Goal: Task Accomplishment & Management: Complete application form

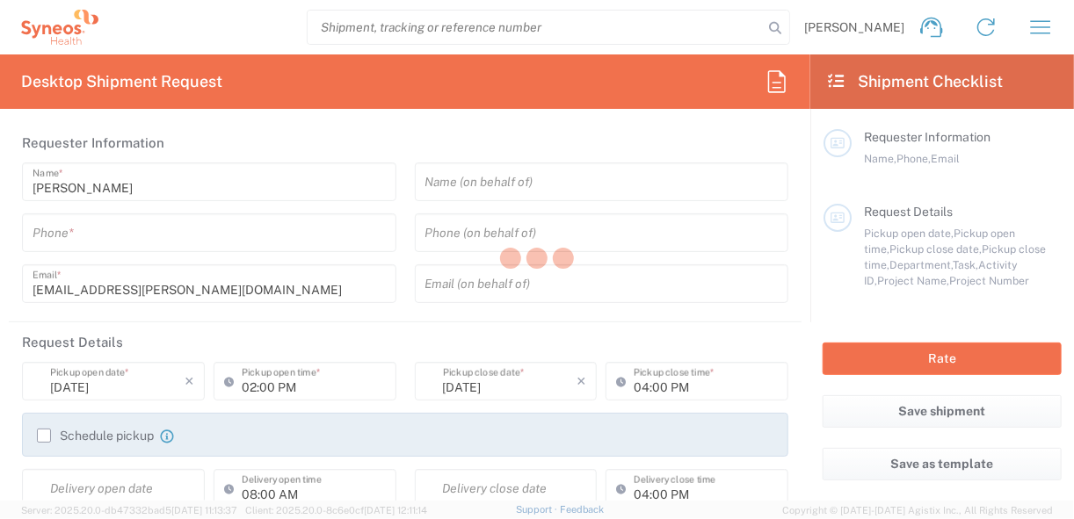
type input "Morelos"
type input "[GEOGRAPHIC_DATA]"
type input "3229"
type input "INC Research Clin Svcs [GEOGRAPHIC_DATA]"
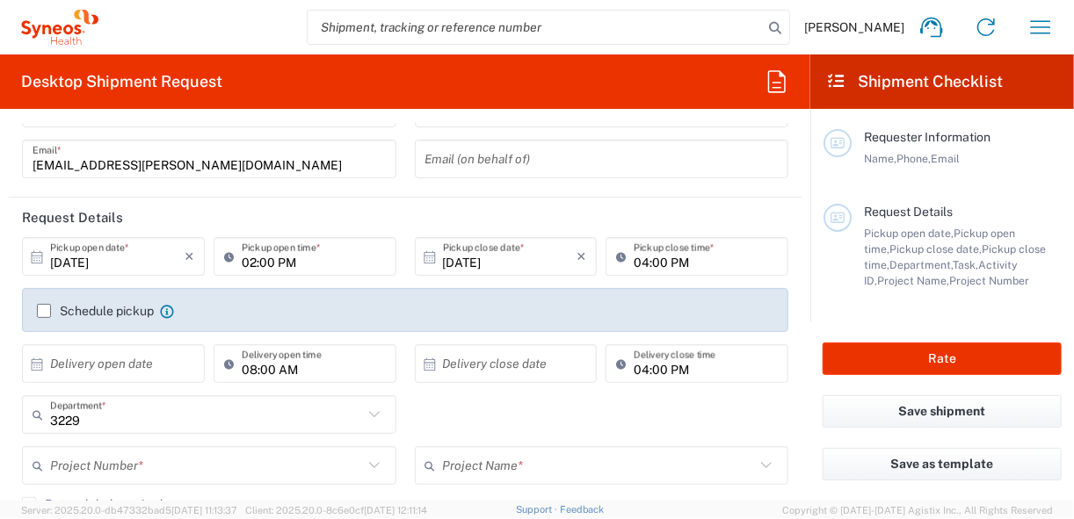
scroll to position [141, 0]
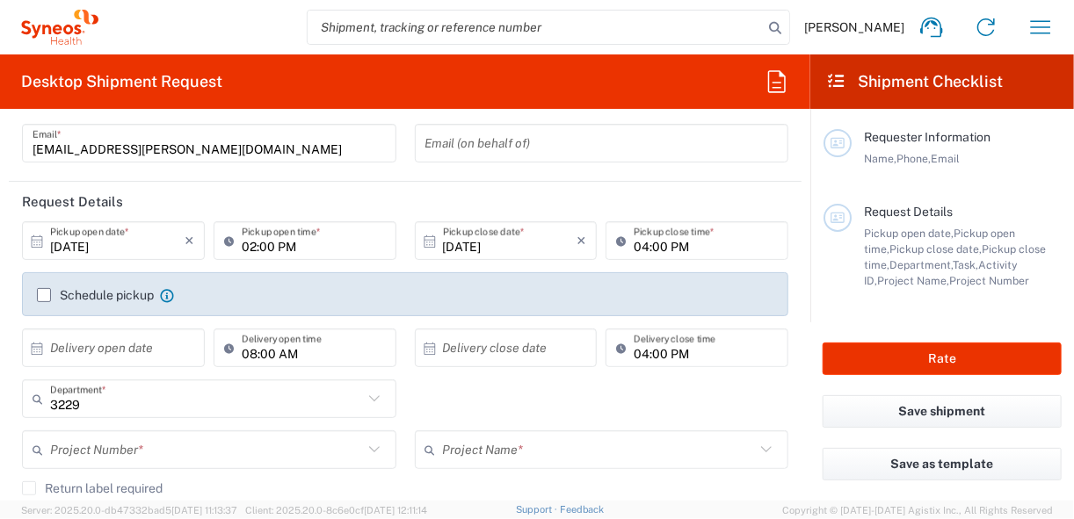
click at [106, 247] on input "[DATE]" at bounding box center [117, 241] width 134 height 31
click at [142, 245] on input "[DATE]" at bounding box center [117, 241] width 134 height 31
click at [77, 247] on input "[DATE]" at bounding box center [117, 241] width 134 height 31
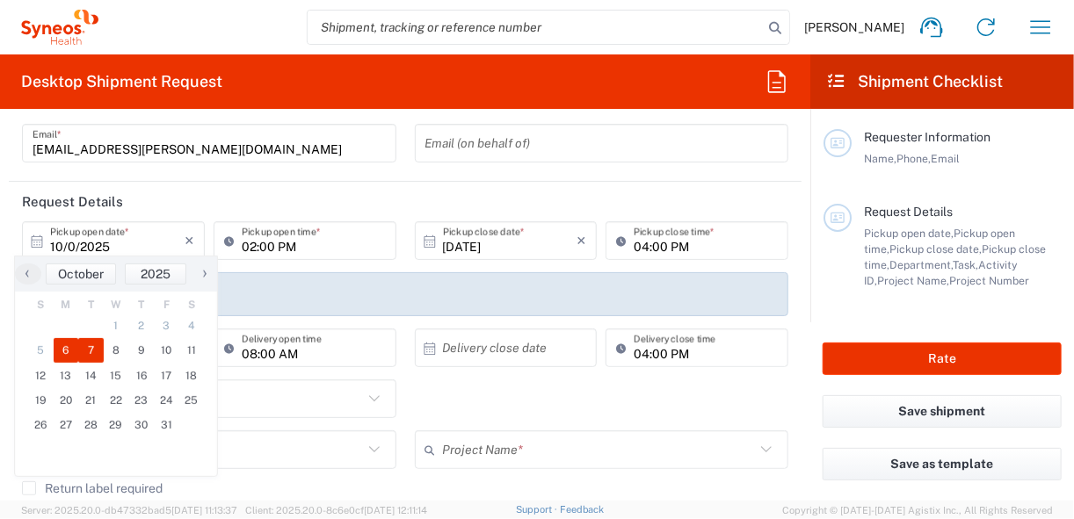
type input "Invalid date"
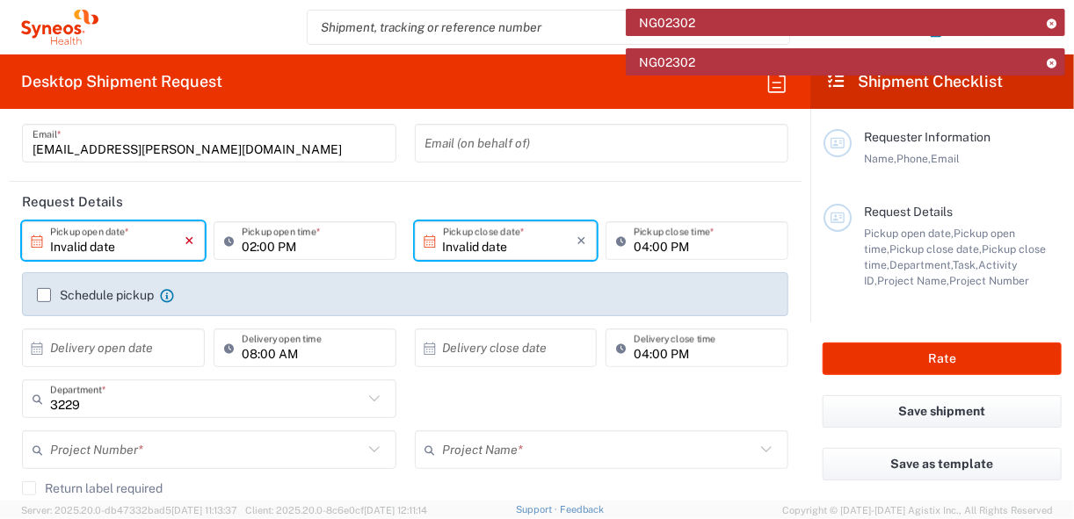
drag, startPoint x: 145, startPoint y: 240, endPoint x: 189, endPoint y: 238, distance: 44.0
click at [145, 239] on input "Invalid date" at bounding box center [117, 241] width 134 height 31
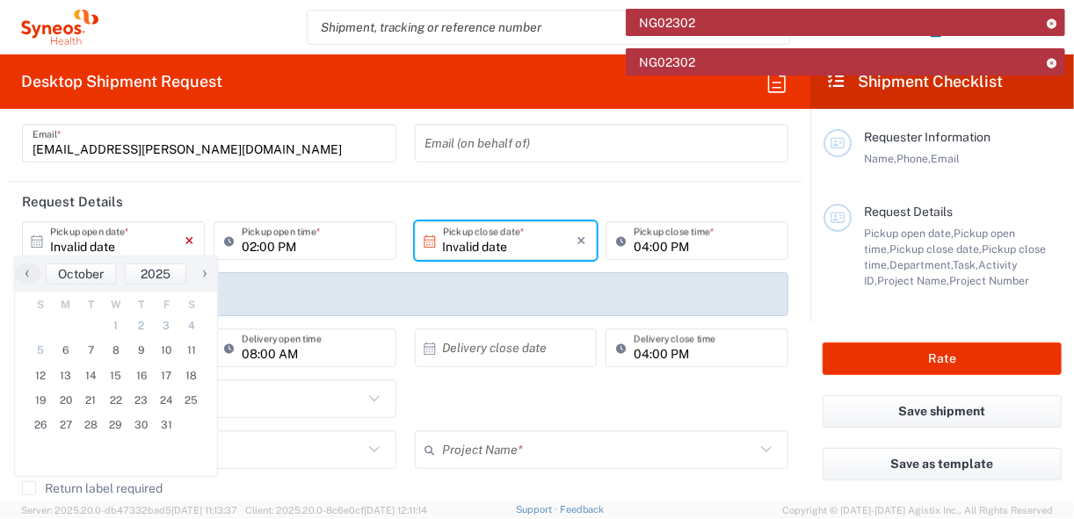
click at [189, 244] on icon "×" at bounding box center [190, 241] width 10 height 28
type input "Invalid date"
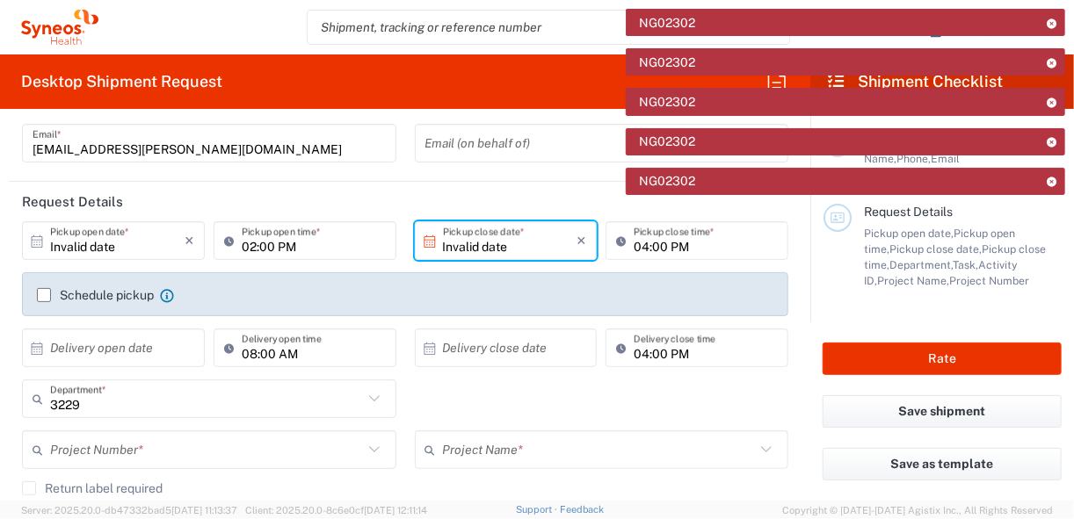
click at [142, 248] on input "Invalid date" at bounding box center [117, 241] width 134 height 31
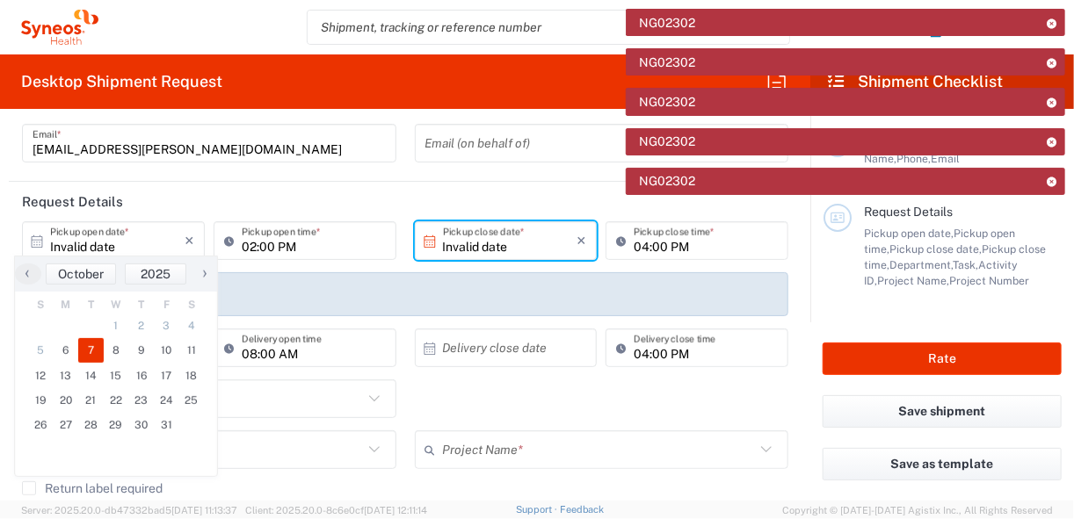
click at [91, 345] on span "7" at bounding box center [90, 350] width 25 height 25
type input "[DATE]"
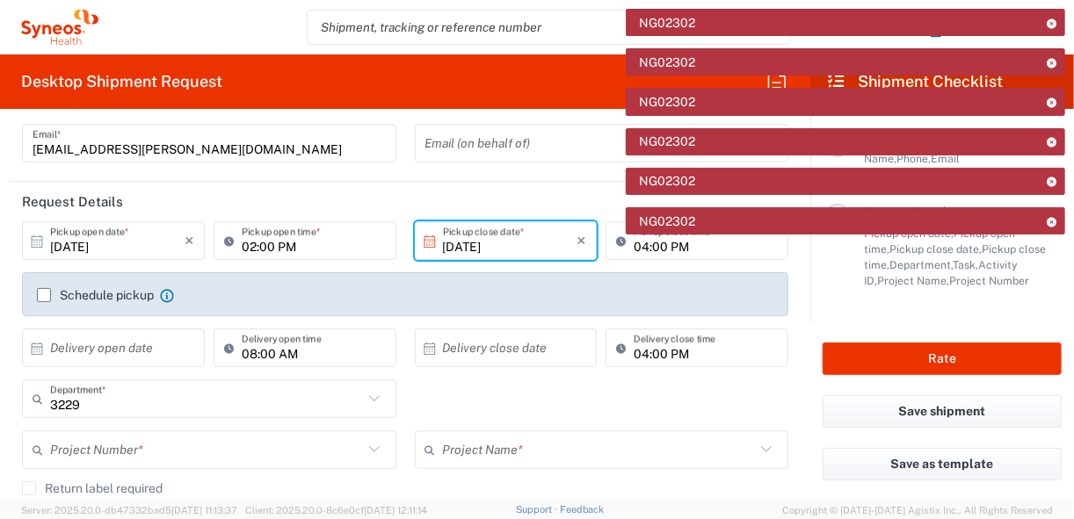
click at [215, 204] on header "Request Details" at bounding box center [405, 202] width 793 height 40
click at [319, 249] on input "02:00 PM" at bounding box center [314, 241] width 144 height 31
click at [294, 248] on input "11:00 PM" at bounding box center [314, 241] width 144 height 31
type input "11:00am"
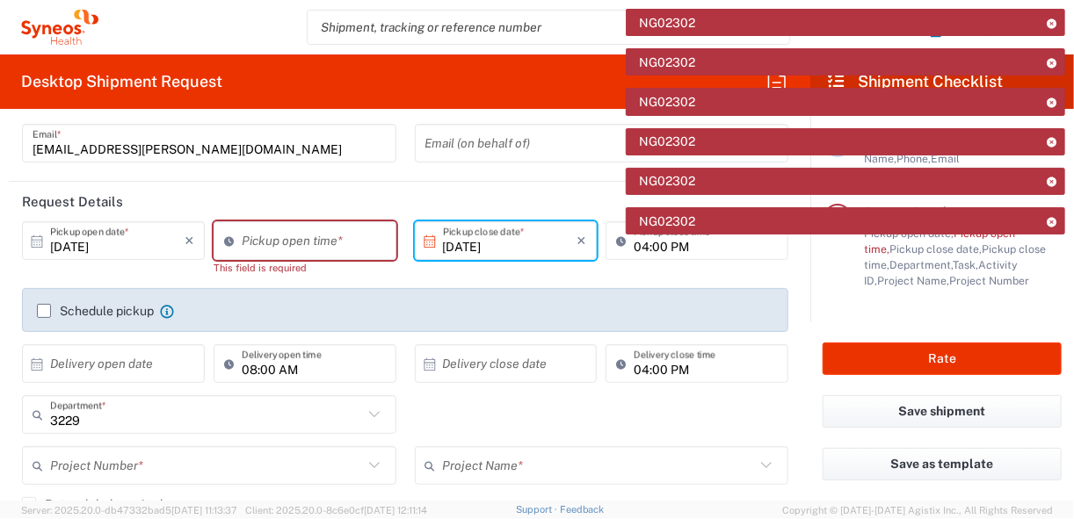
click at [303, 202] on header "Request Details" at bounding box center [405, 202] width 793 height 40
type input "02:00 PM"
click at [334, 249] on input "02:00 PM" at bounding box center [314, 241] width 144 height 31
click at [636, 246] on input "04:00 PM" at bounding box center [706, 241] width 144 height 31
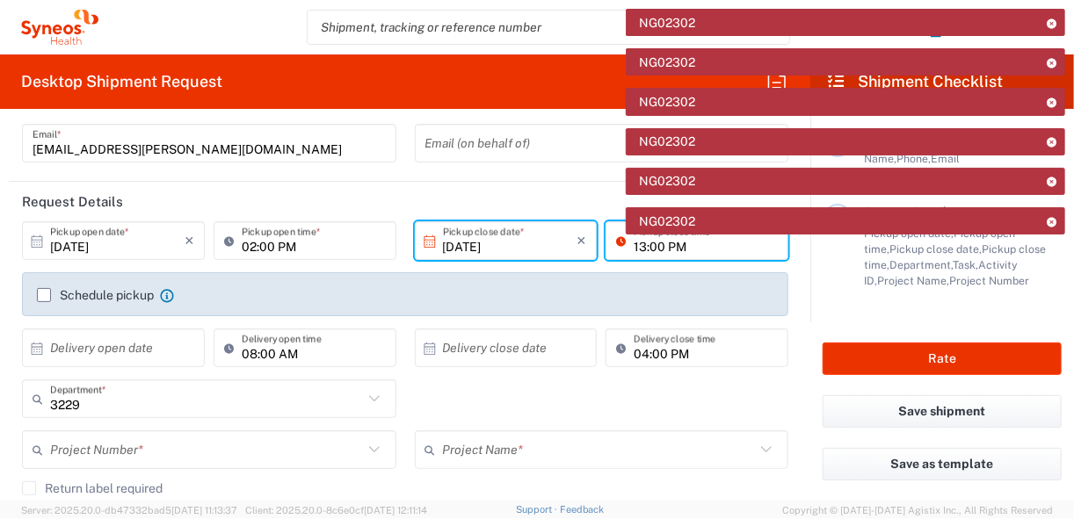
type input "13:00 PM"
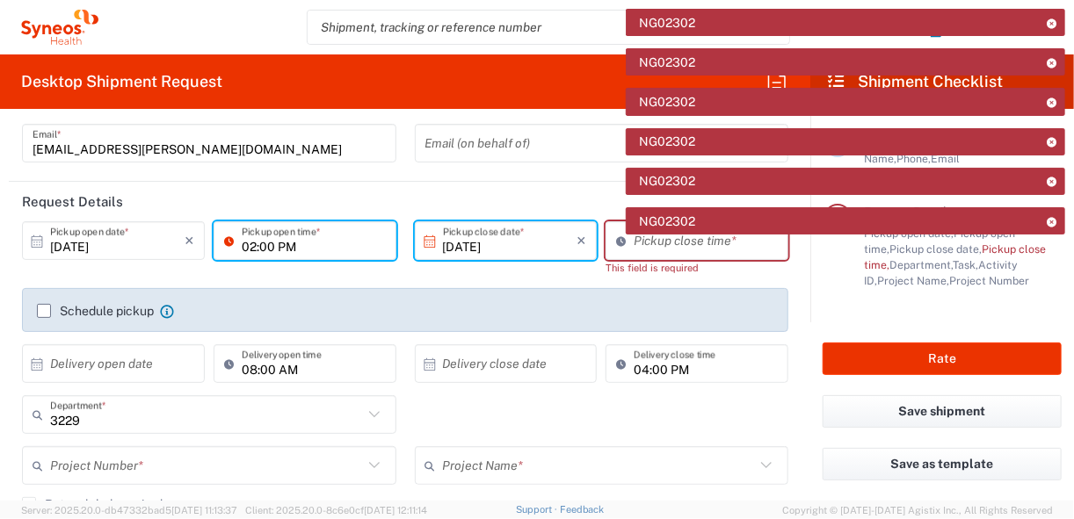
click at [246, 245] on input "02:00 PM" at bounding box center [314, 241] width 144 height 31
click at [324, 241] on input "11:00 PM" at bounding box center [314, 241] width 144 height 31
type input "11:00AM"
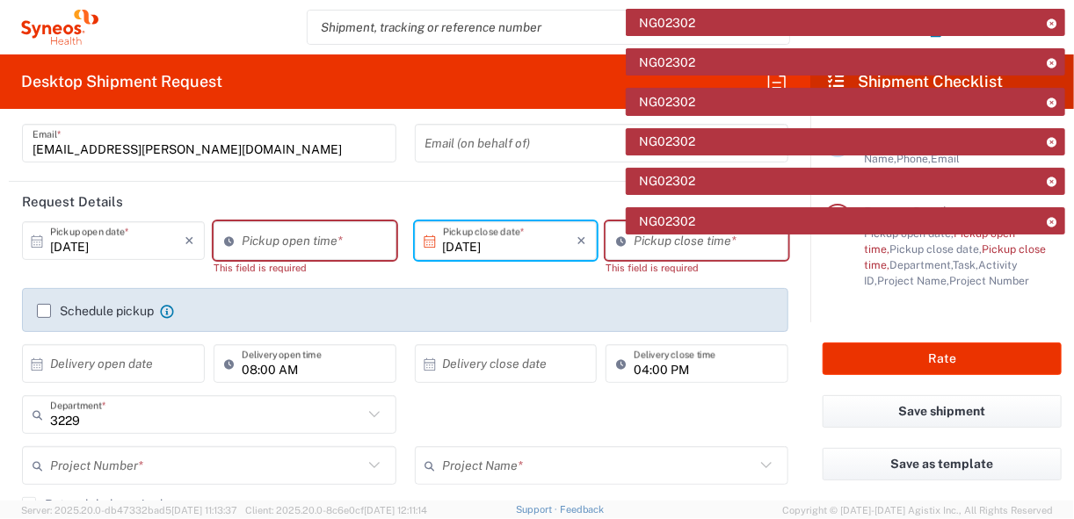
click at [367, 188] on header "Request Details" at bounding box center [405, 202] width 793 height 40
click at [304, 235] on input "02:00 PM" at bounding box center [314, 241] width 144 height 31
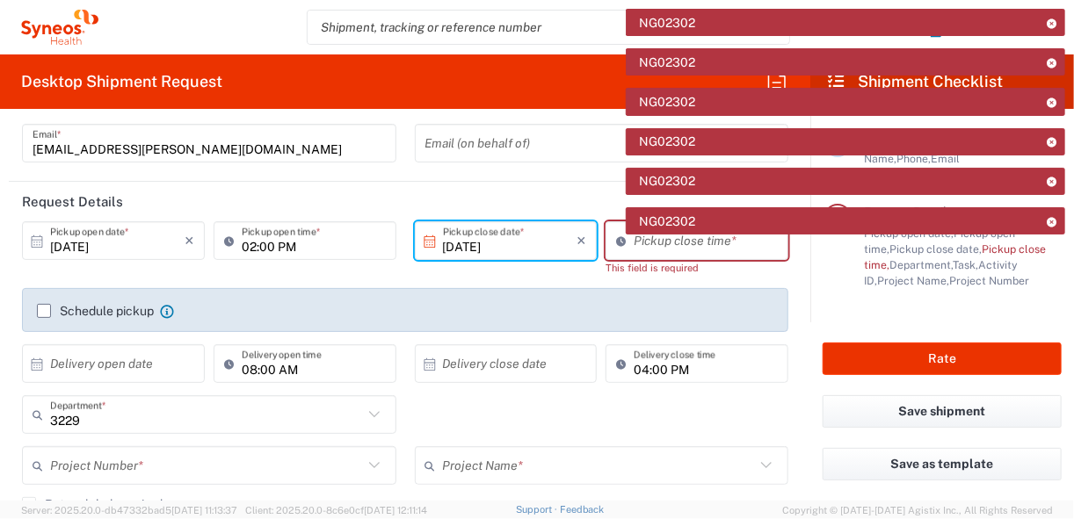
click at [224, 238] on icon at bounding box center [233, 241] width 18 height 28
click at [225, 238] on icon at bounding box center [233, 241] width 18 height 28
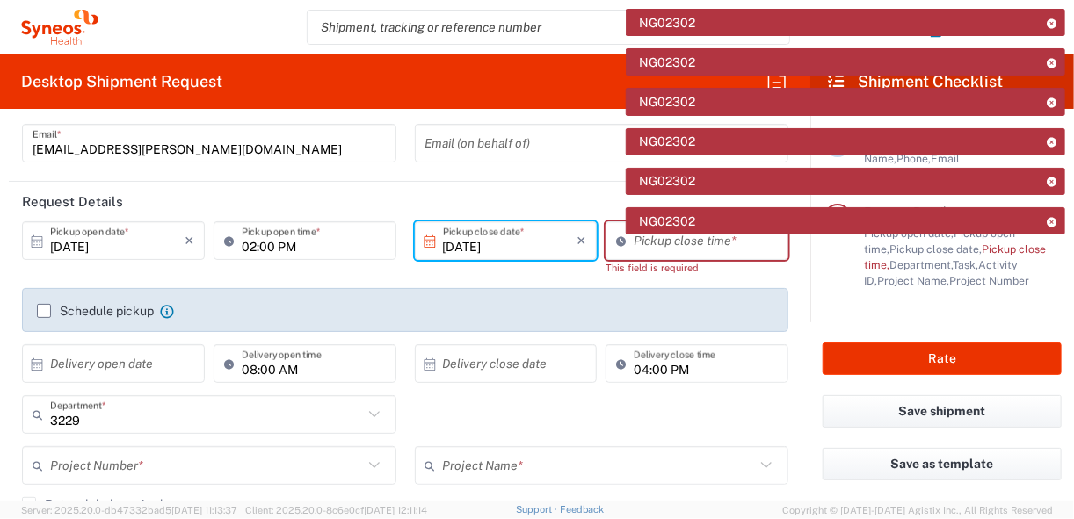
click at [1053, 25] on icon at bounding box center [1052, 23] width 12 height 10
click at [1053, 58] on icon at bounding box center [1052, 63] width 12 height 10
click at [1053, 98] on icon at bounding box center [1052, 103] width 12 height 10
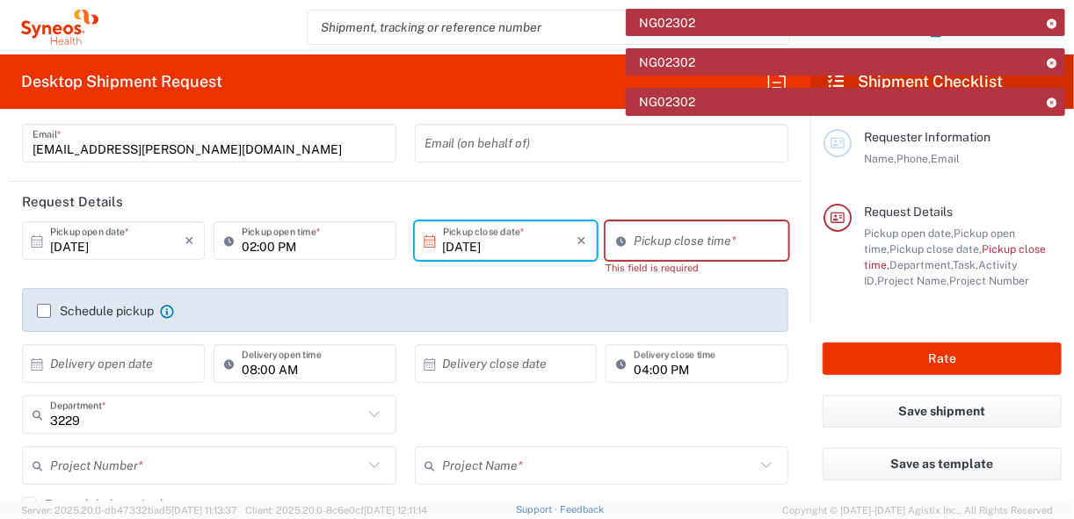
click at [1053, 25] on icon at bounding box center [1052, 23] width 12 height 10
click at [1053, 58] on icon at bounding box center [1052, 63] width 12 height 10
click at [1056, 62] on header "Shipment Checklist" at bounding box center [942, 81] width 264 height 54
click at [1053, 98] on header "Shipment Checklist" at bounding box center [942, 81] width 264 height 54
click at [1050, 62] on header "Shipment Checklist" at bounding box center [942, 81] width 264 height 54
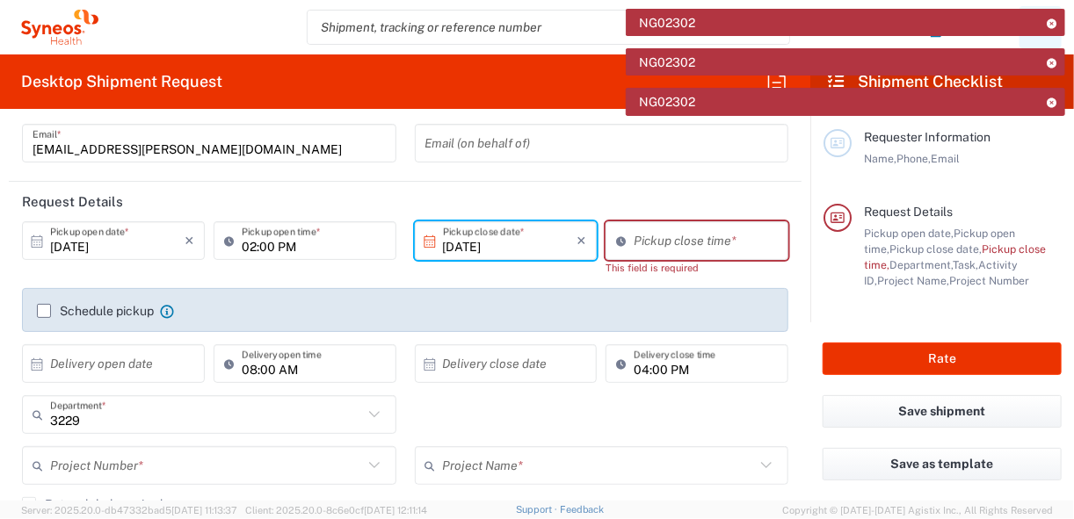
click at [1048, 98] on icon at bounding box center [1052, 103] width 12 height 10
click at [1052, 24] on icon "button" at bounding box center [1041, 27] width 28 height 28
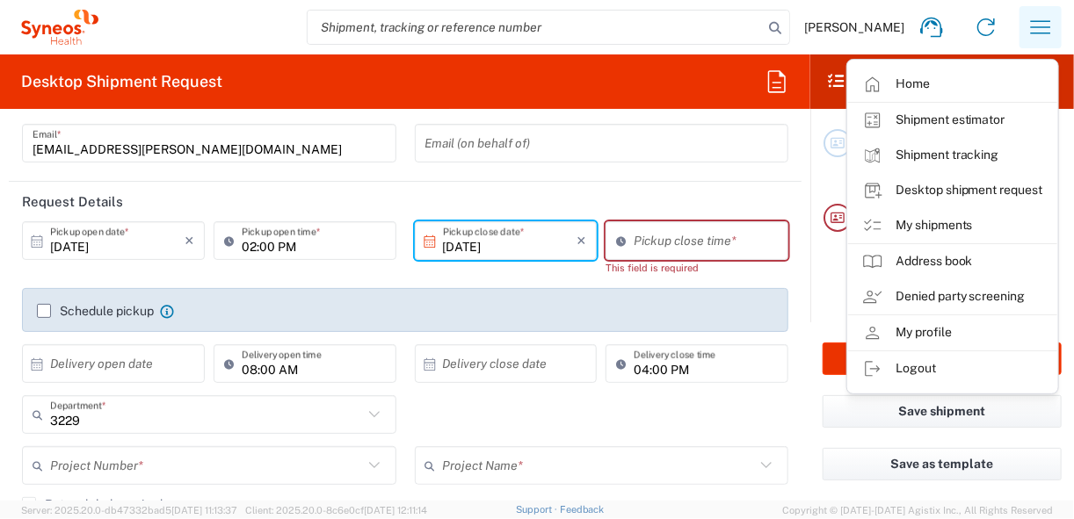
click at [1052, 24] on icon "button" at bounding box center [1041, 27] width 28 height 28
click at [253, 244] on input "02:00 PM" at bounding box center [314, 241] width 144 height 31
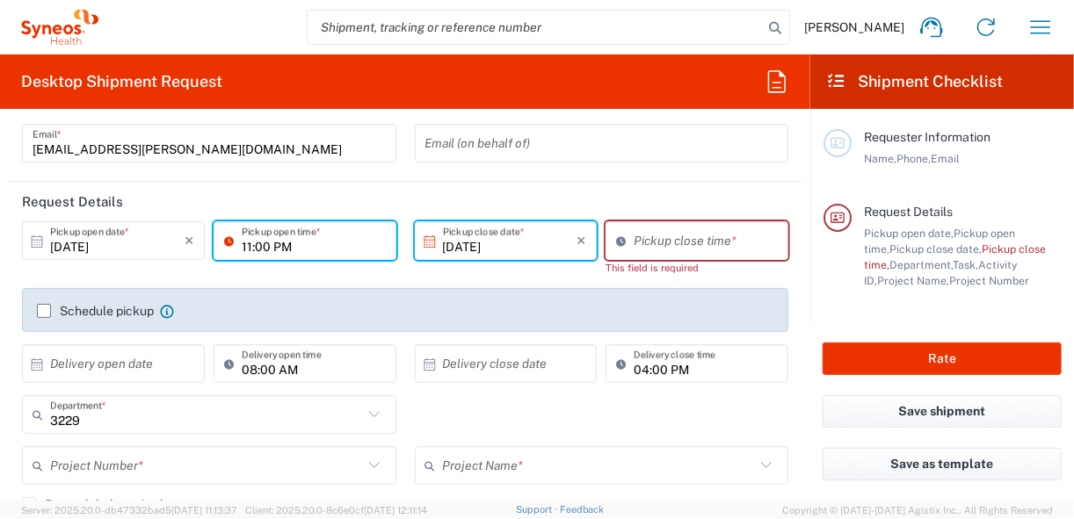
drag, startPoint x: 318, startPoint y: 251, endPoint x: 287, endPoint y: 252, distance: 31.7
click at [318, 251] on input "11:00 PM" at bounding box center [314, 241] width 144 height 31
click at [274, 247] on input "11:00 PM" at bounding box center [314, 241] width 144 height 31
type input "11:00 AM"
click at [448, 197] on header "Request Details" at bounding box center [405, 202] width 793 height 40
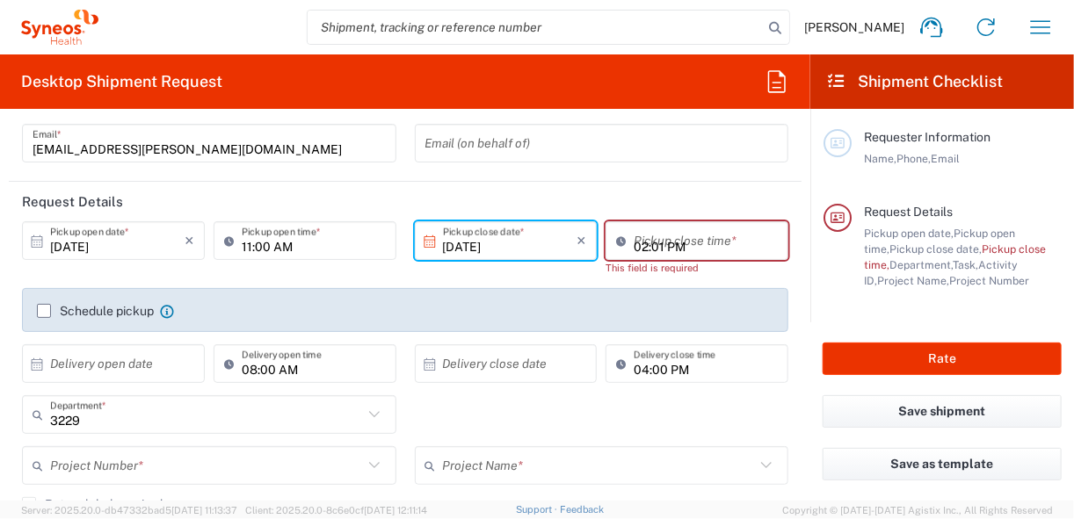
click at [653, 245] on input "02:01 PM" at bounding box center [706, 241] width 144 height 31
click at [648, 244] on input "01:01 PM" at bounding box center [706, 241] width 144 height 31
type input "01:0 PM"
click at [654, 186] on header "Request Details" at bounding box center [405, 202] width 793 height 40
click at [657, 256] on div "Pickup close time *" at bounding box center [697, 241] width 183 height 39
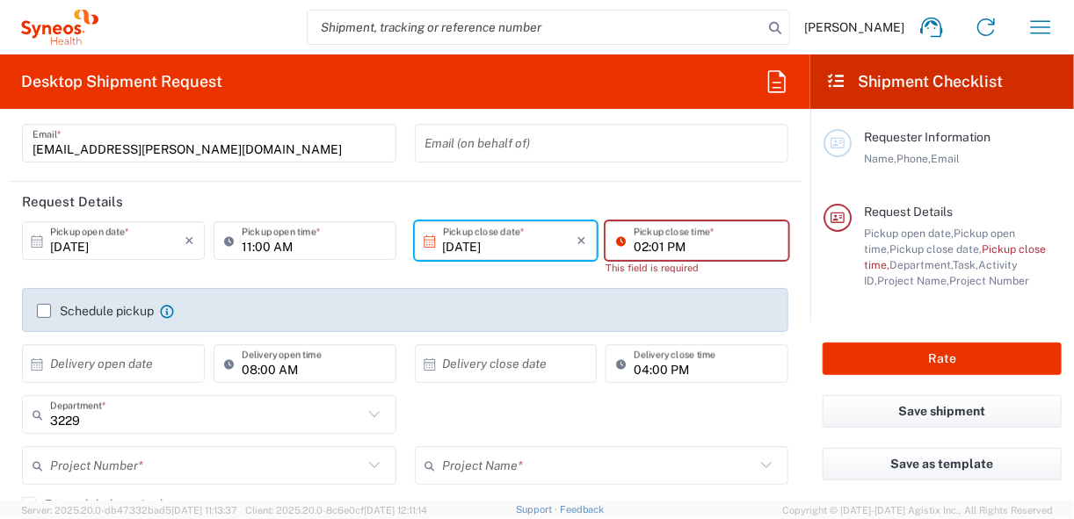
click at [688, 244] on input "02:01 PM" at bounding box center [706, 241] width 144 height 31
click at [645, 243] on input "02:01 PM" at bounding box center [706, 241] width 144 height 31
click at [670, 245] on input "02:01 PM" at bounding box center [706, 241] width 144 height 31
click at [656, 242] on input "02:01 0" at bounding box center [706, 241] width 144 height 31
click at [678, 249] on input "02:00 0" at bounding box center [706, 241] width 144 height 31
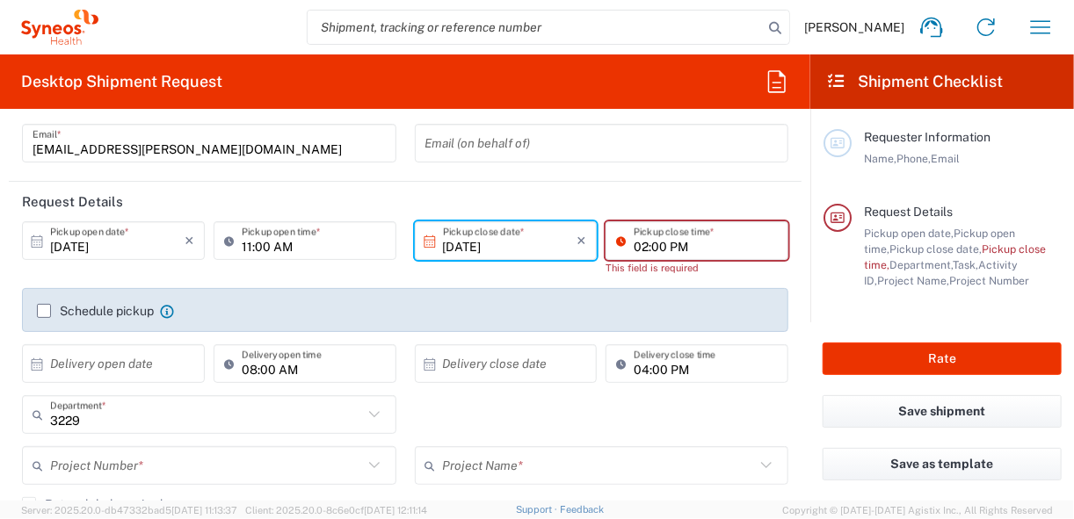
click at [636, 246] on input "02:00 PM" at bounding box center [706, 241] width 144 height 31
type input "01:00 PM"
click at [674, 190] on header "Request Details" at bounding box center [405, 202] width 793 height 40
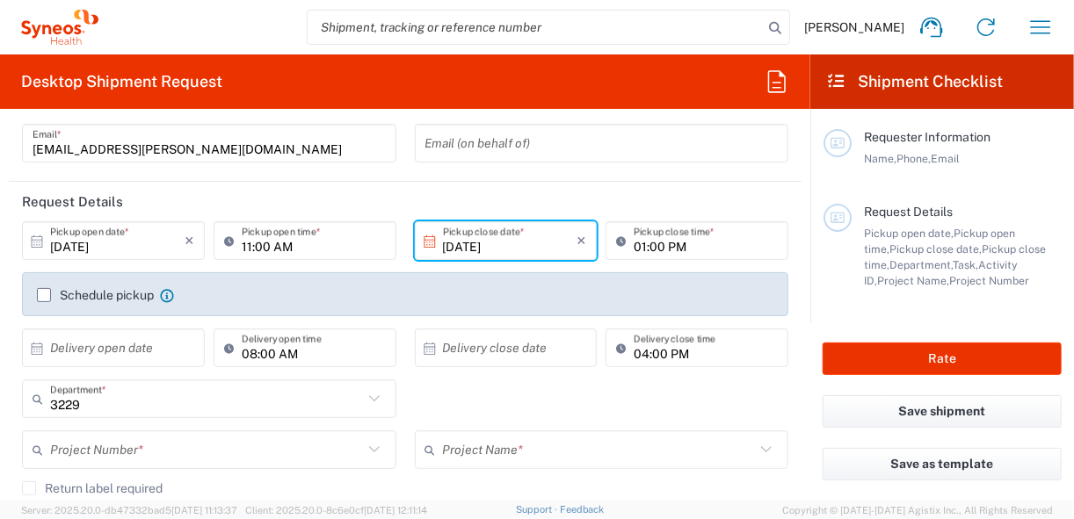
click at [42, 297] on label "Schedule pickup" at bounding box center [95, 295] width 117 height 14
click at [44, 295] on input "Schedule pickup" at bounding box center [44, 295] width 0 height 0
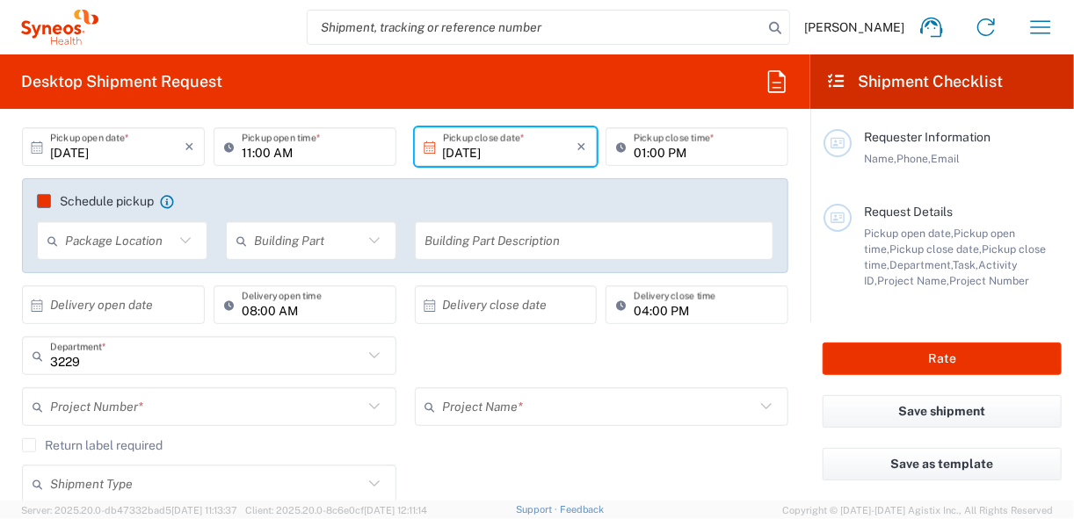
scroll to position [211, 0]
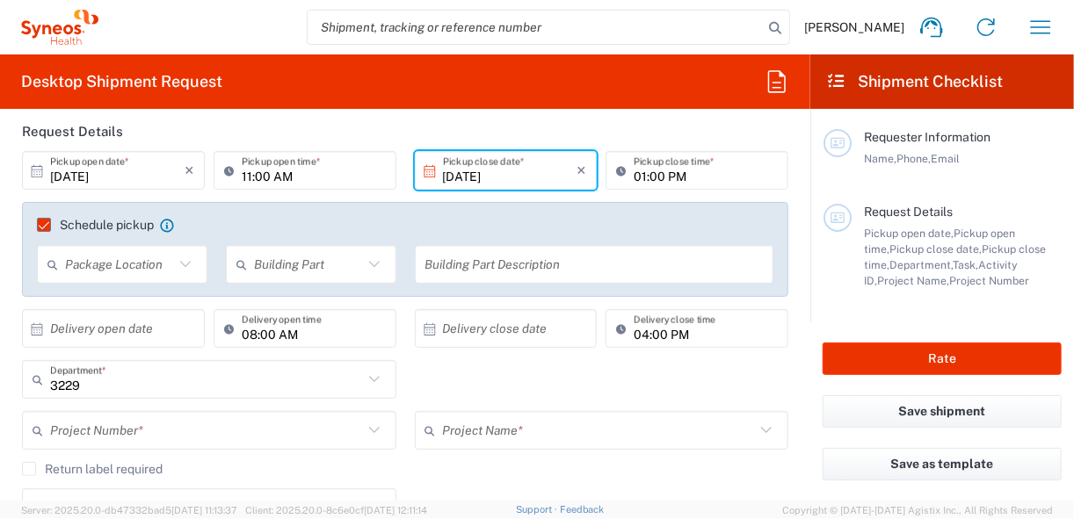
click at [178, 264] on icon at bounding box center [185, 264] width 23 height 23
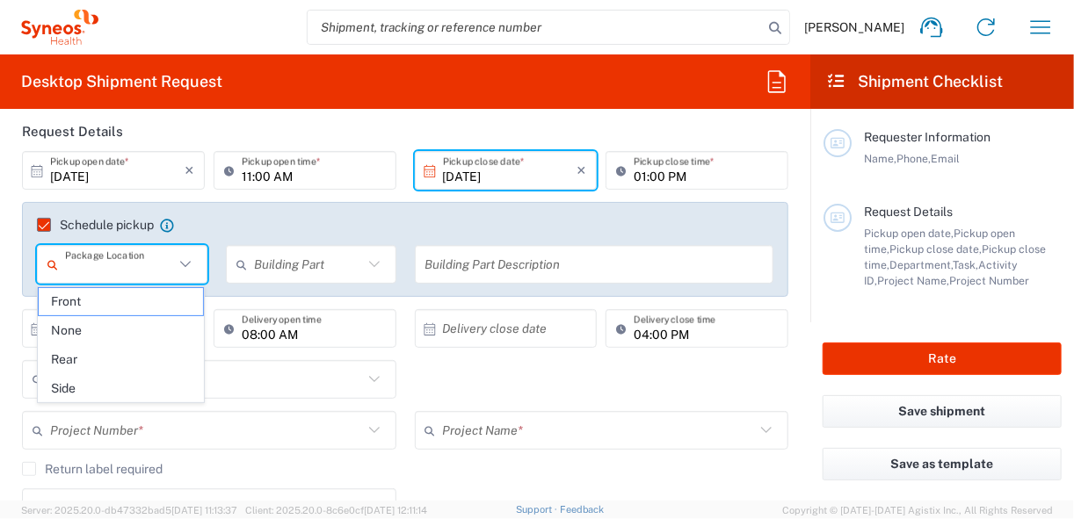
click at [185, 263] on icon at bounding box center [185, 264] width 11 height 6
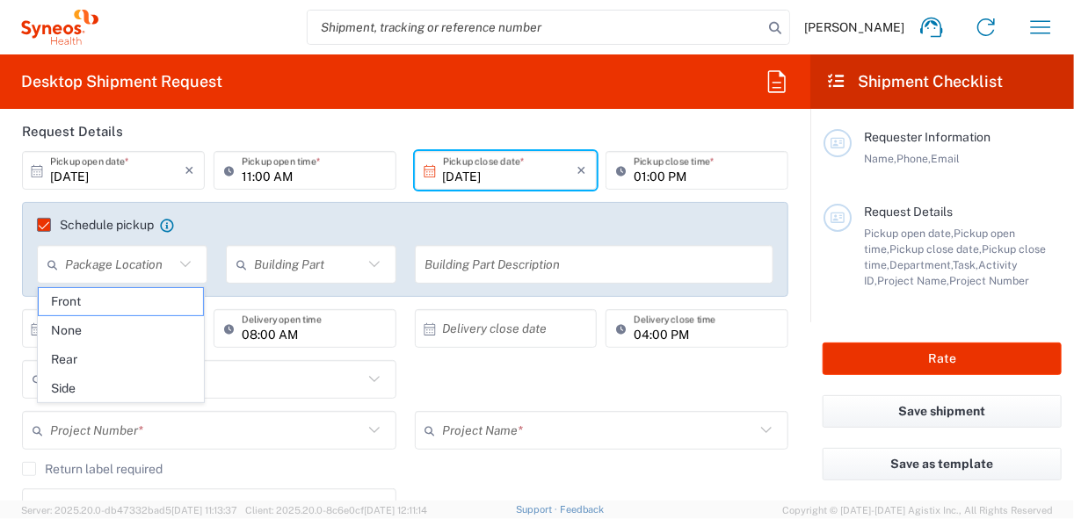
click at [180, 263] on icon at bounding box center [185, 264] width 23 height 23
click at [267, 212] on div "Schedule pickup When scheduling a pickup please be sure to meet the following c…" at bounding box center [405, 249] width 766 height 95
click at [287, 209] on div "Schedule pickup When scheduling a pickup please be sure to meet the following c…" at bounding box center [405, 249] width 766 height 95
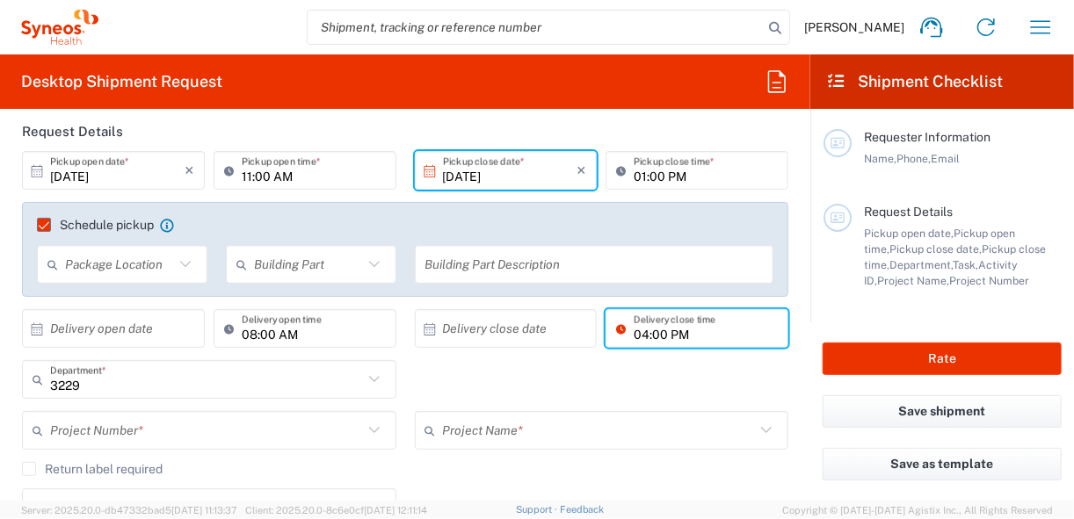
click at [636, 331] on input "04:00 PM" at bounding box center [706, 329] width 144 height 31
click at [634, 333] on input "04:00 PM" at bounding box center [706, 329] width 144 height 31
click at [635, 334] on input "04:00 PM" at bounding box center [706, 329] width 144 height 31
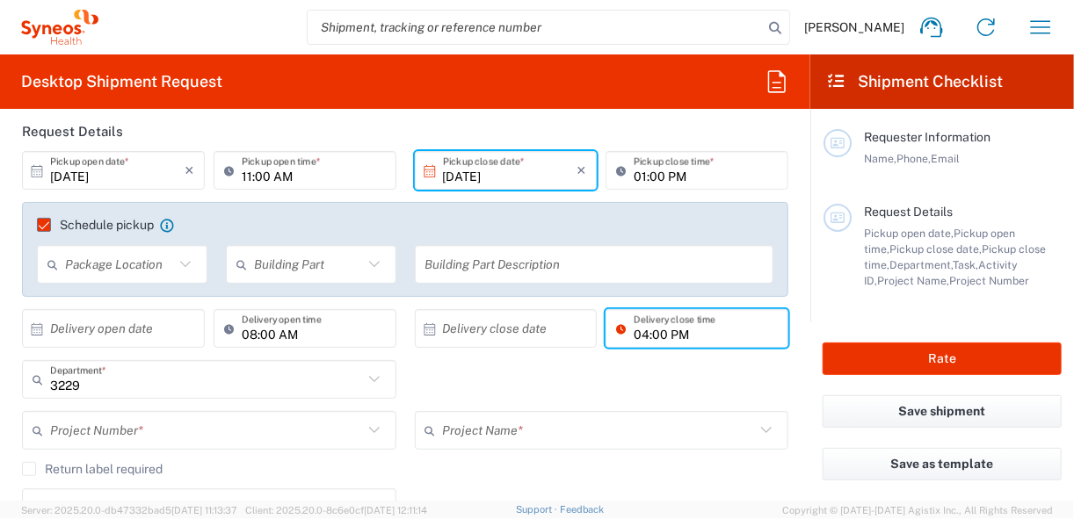
click at [635, 334] on input "04:00 PM" at bounding box center [706, 329] width 144 height 31
click at [634, 333] on input "04:00 PM" at bounding box center [706, 329] width 144 height 31
type input "03:00 PM"
click at [667, 221] on agx-checkbox-control "Schedule pickup When scheduling a pickup please be sure to meet the following c…" at bounding box center [405, 225] width 737 height 16
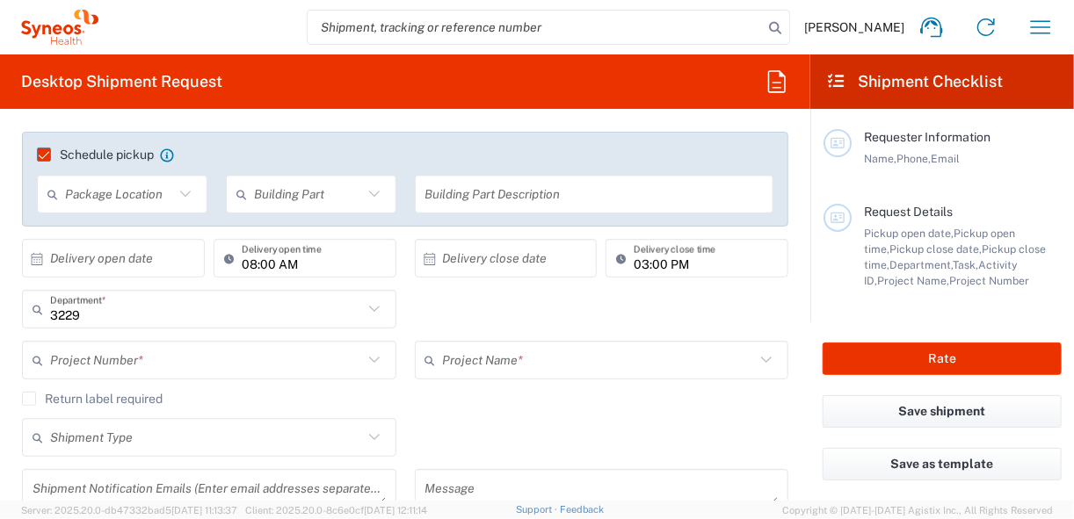
scroll to position [352, 0]
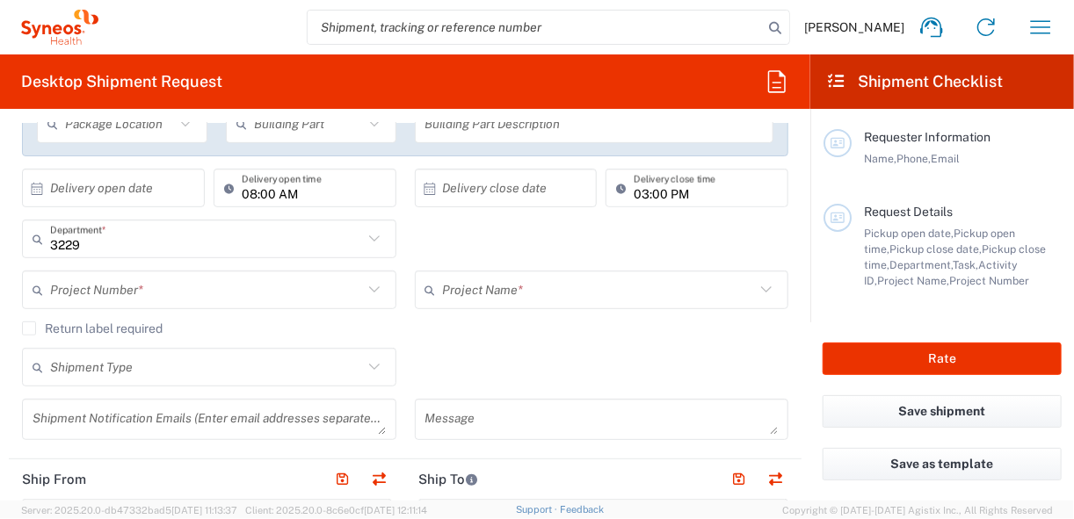
click at [370, 233] on icon at bounding box center [374, 239] width 23 height 23
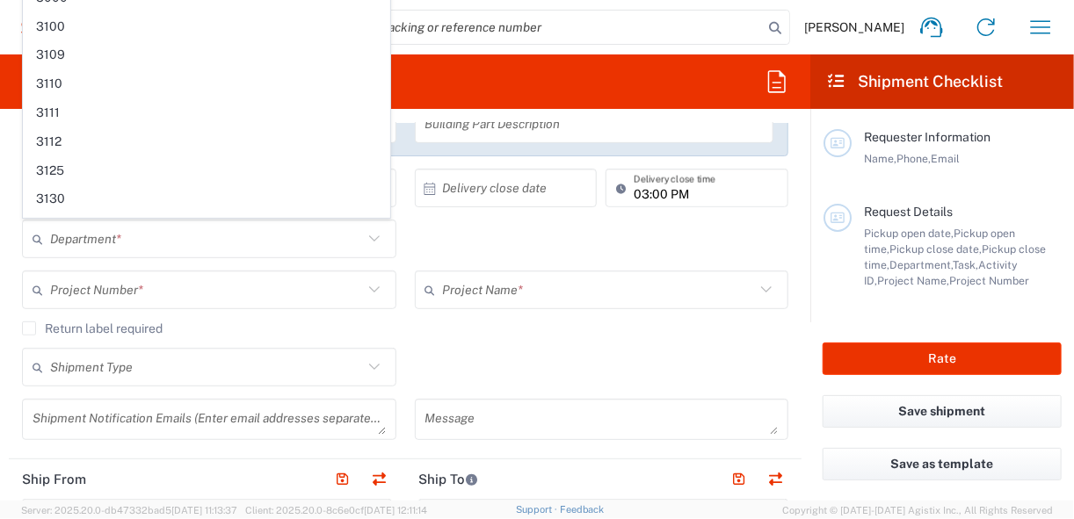
click at [368, 236] on icon at bounding box center [374, 239] width 23 height 23
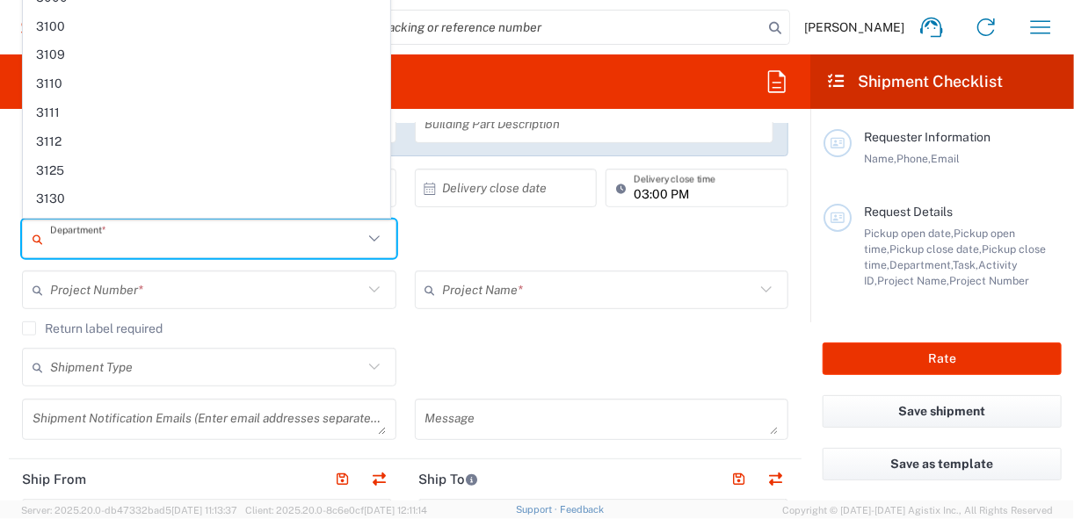
click at [496, 245] on div "Department * 3229 3000 3100 3109 3110 3111 3112 3125 3130 3135 3136 3150 3155 3…" at bounding box center [405, 245] width 785 height 51
type input "3229"
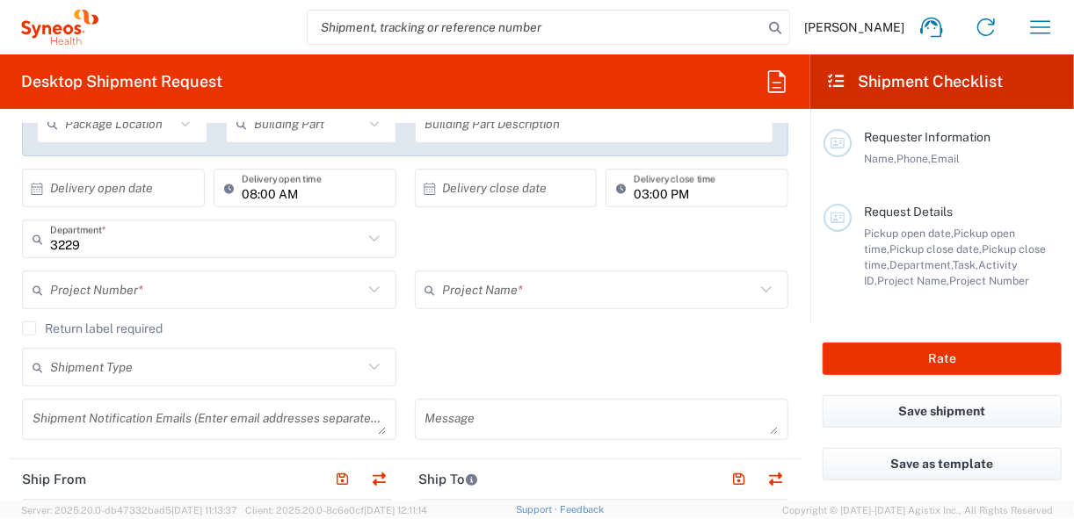
click at [496, 245] on div "3229 Department * 3229 3000 3100 3109 3110 3111 3112 3125 3130 3135 3136 3150 3…" at bounding box center [405, 245] width 785 height 51
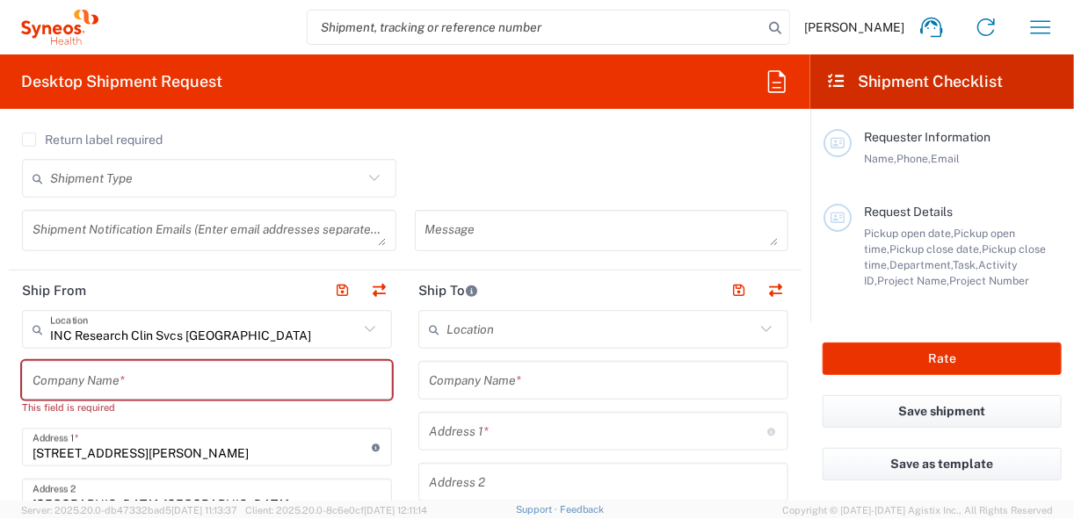
scroll to position [563, 0]
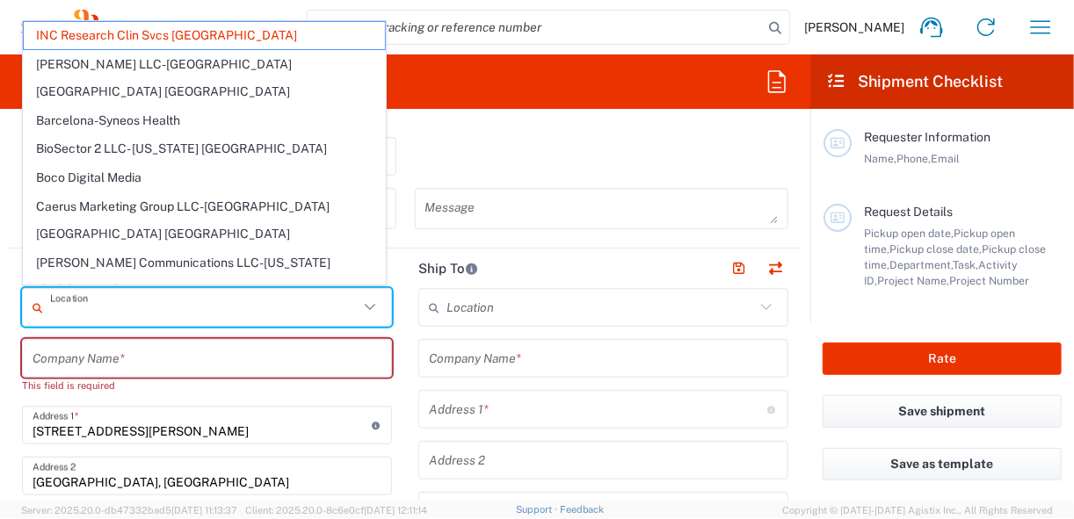
drag, startPoint x: 229, startPoint y: 311, endPoint x: 122, endPoint y: 311, distance: 106.4
click at [122, 311] on input "text" at bounding box center [204, 308] width 309 height 31
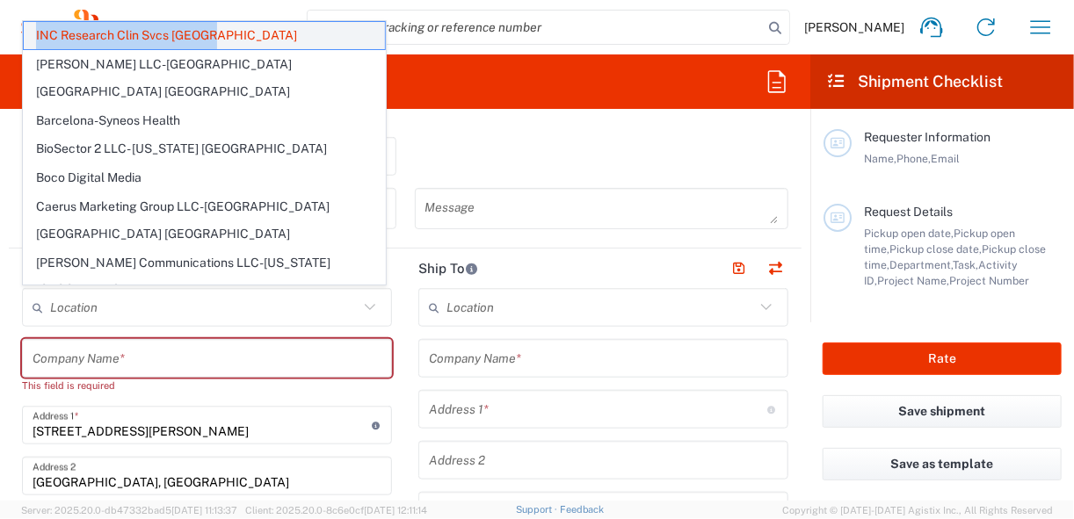
drag, startPoint x: 229, startPoint y: 38, endPoint x: 28, endPoint y: 32, distance: 200.5
click at [28, 32] on span "INC Research Clin Svcs [GEOGRAPHIC_DATA]" at bounding box center [204, 35] width 361 height 27
copy span "INC Research Clin Svcs [GEOGRAPHIC_DATA]"
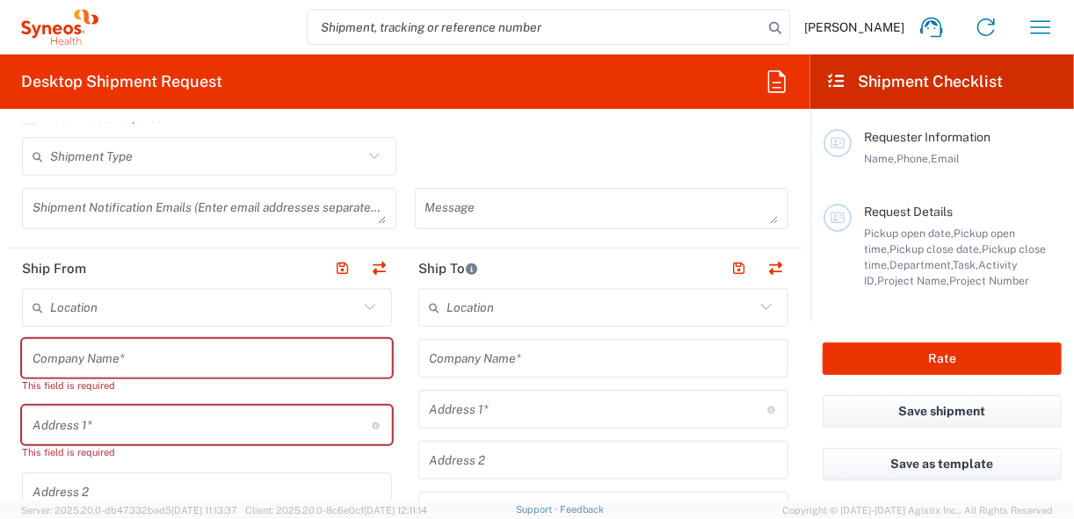
click at [359, 308] on icon at bounding box center [370, 307] width 23 height 23
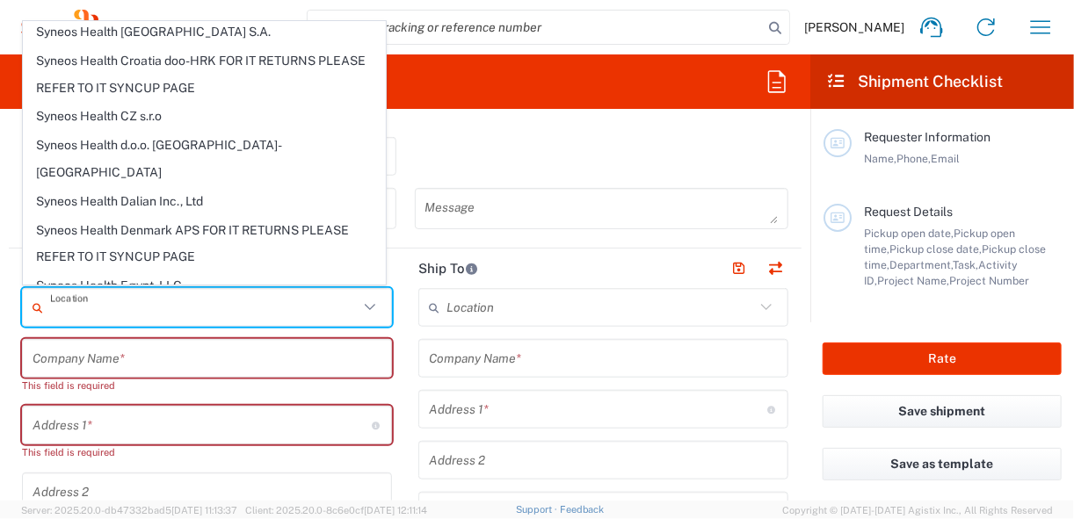
scroll to position [1969, 0]
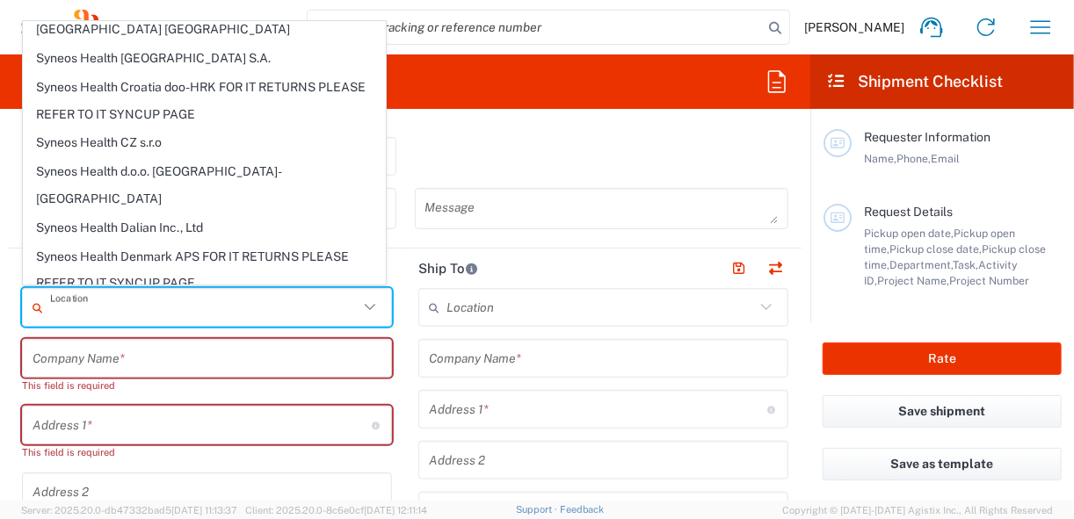
click at [634, 141] on div "Shipment Type Batch Regular" at bounding box center [405, 162] width 785 height 51
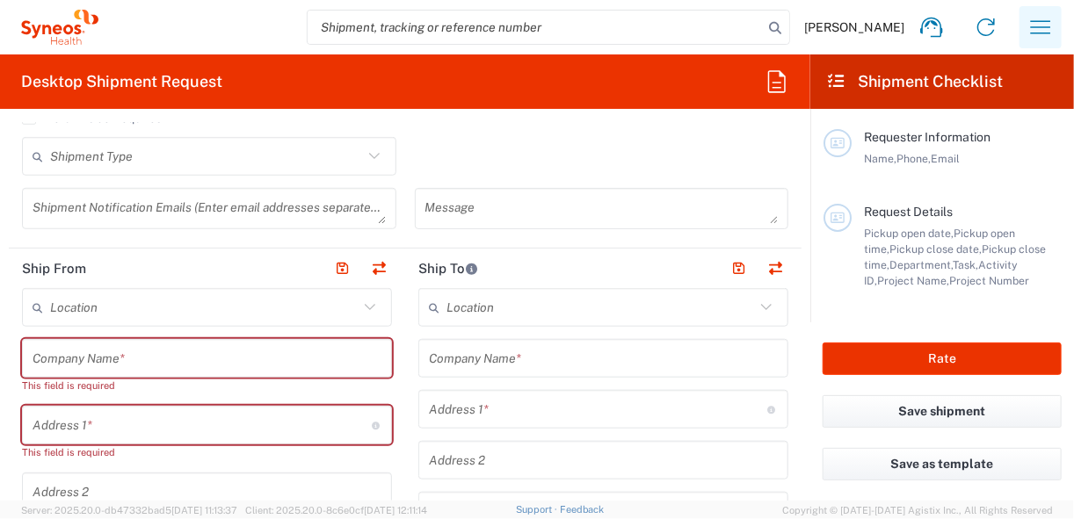
click at [1037, 20] on icon "button" at bounding box center [1041, 27] width 28 height 28
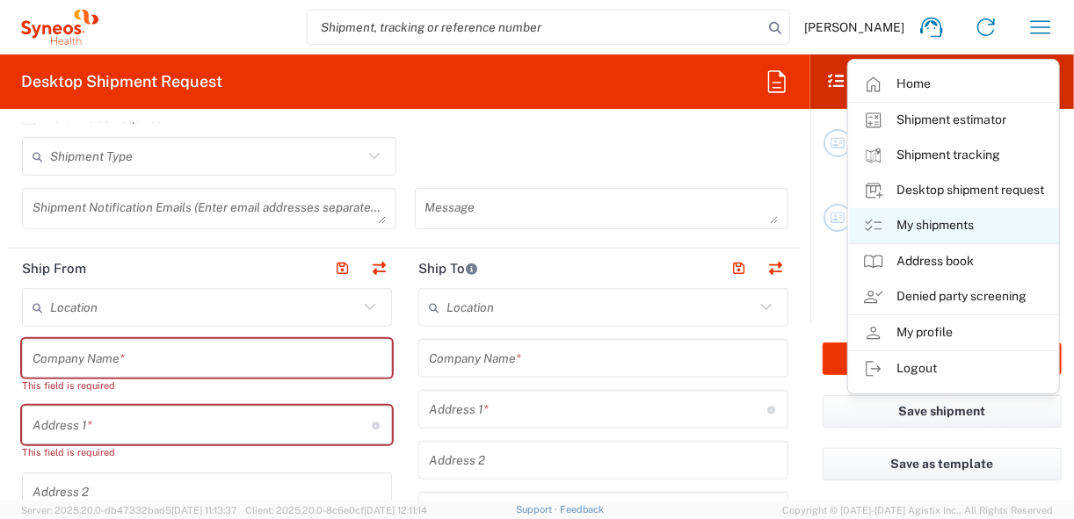
click at [937, 219] on link "My shipments" at bounding box center [953, 225] width 209 height 35
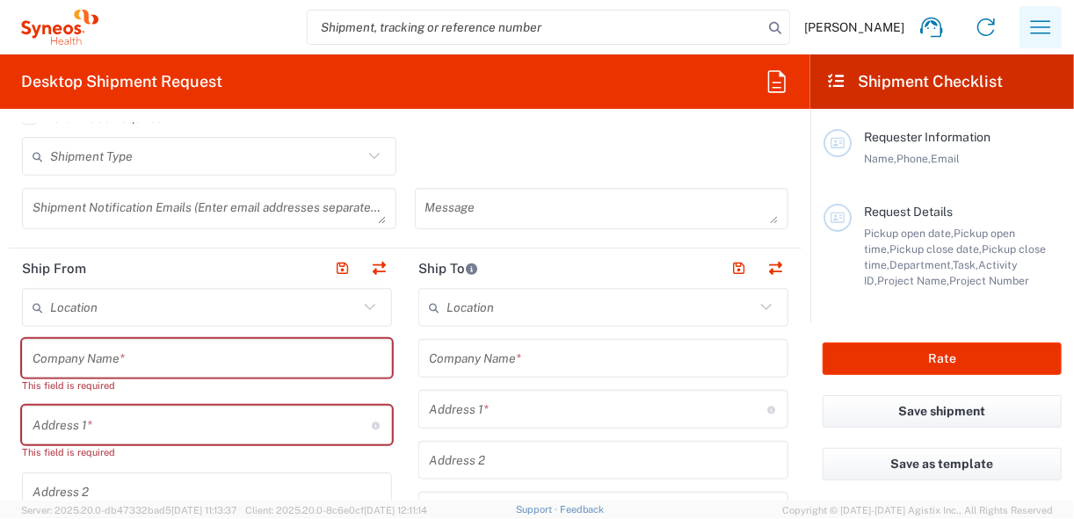
click at [1028, 25] on icon "button" at bounding box center [1041, 27] width 28 height 28
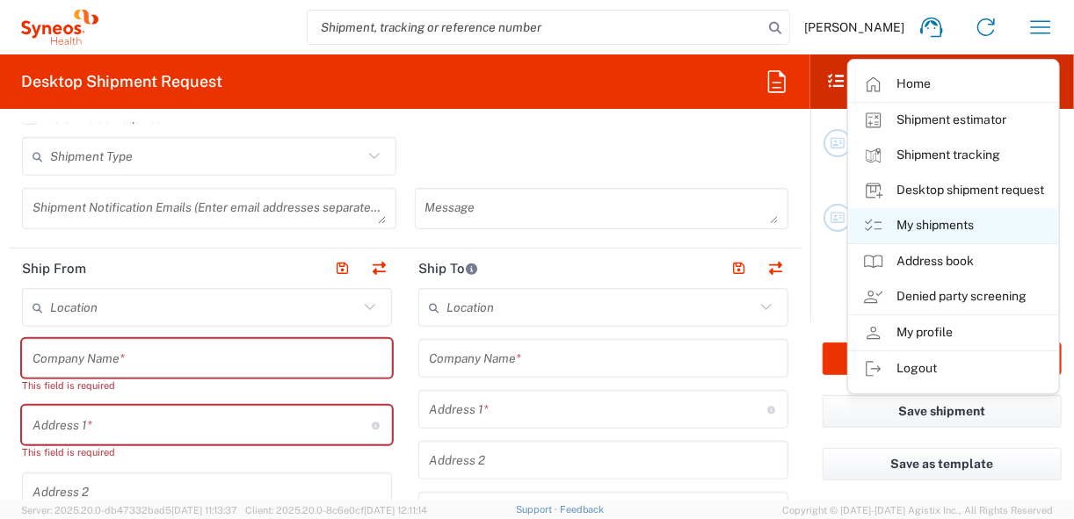
click at [926, 227] on link "My shipments" at bounding box center [953, 225] width 209 height 35
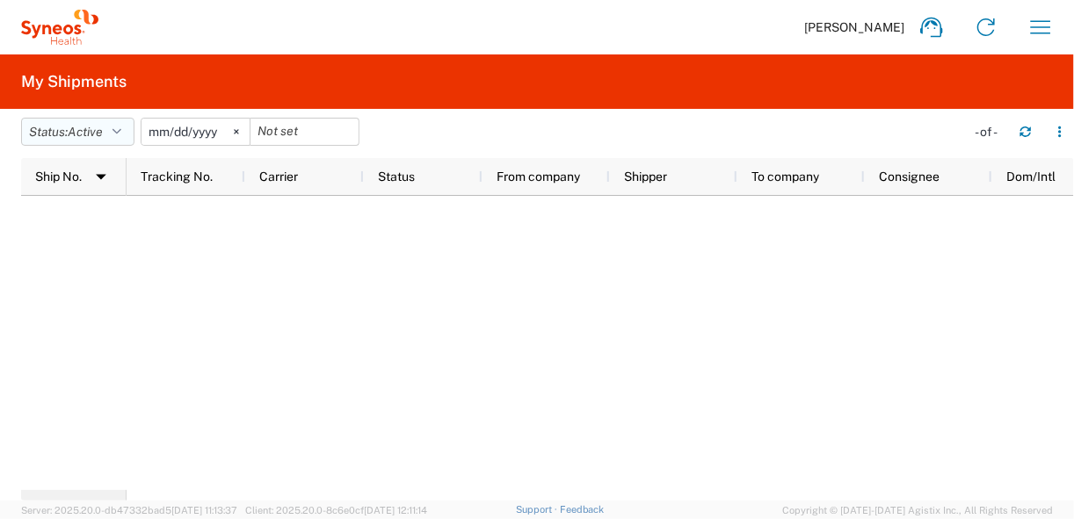
click at [118, 129] on icon "button" at bounding box center [117, 132] width 9 height 12
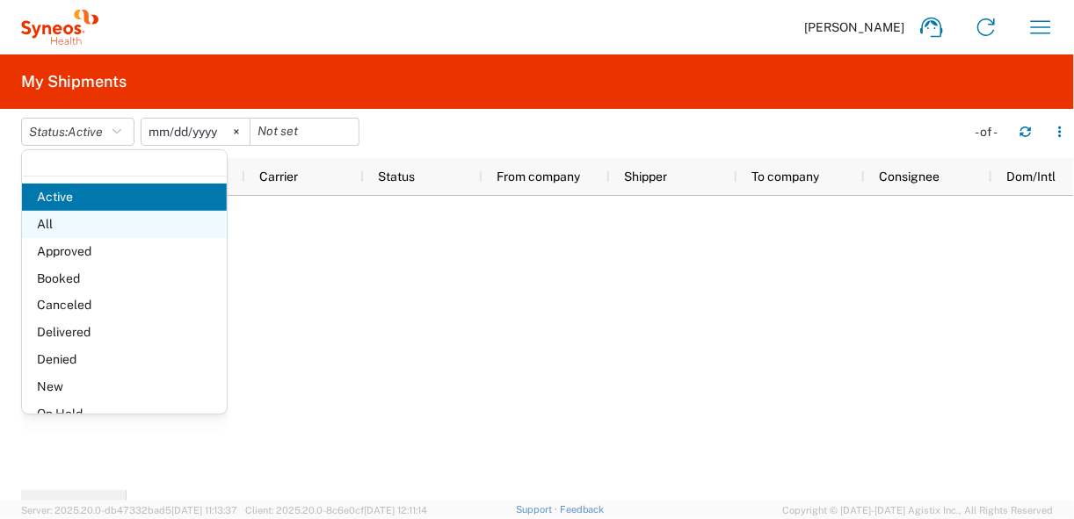
click at [65, 232] on span "All" at bounding box center [124, 224] width 205 height 27
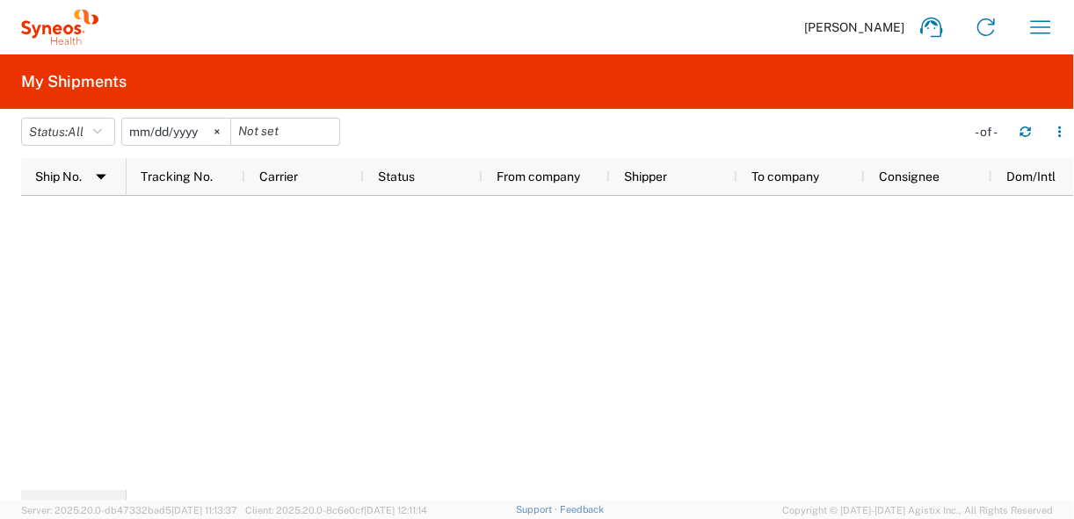
click at [207, 132] on input "[DATE]" at bounding box center [176, 132] width 108 height 26
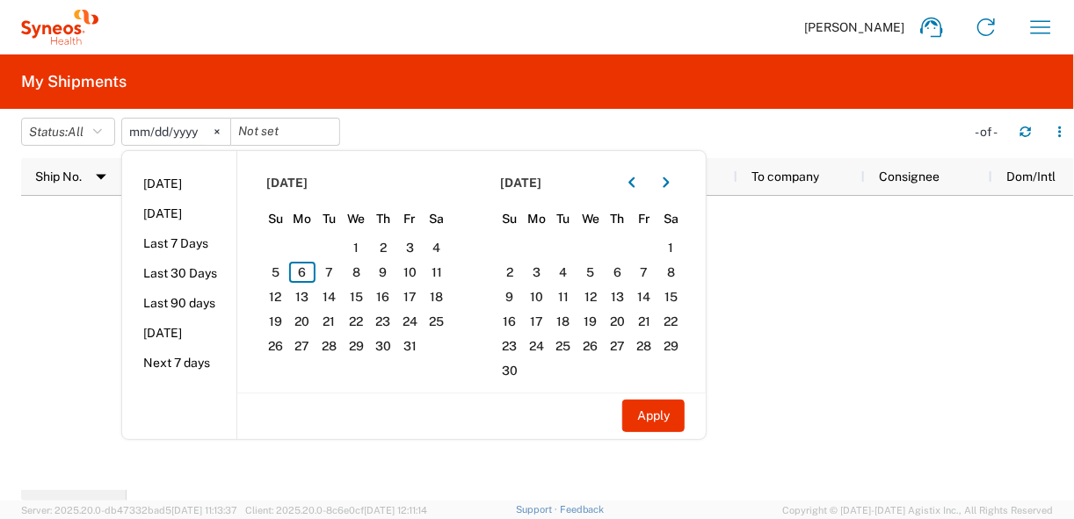
click at [203, 134] on input "[DATE]" at bounding box center [176, 132] width 108 height 26
click at [196, 134] on input "[DATE]" at bounding box center [176, 132] width 108 height 26
click at [197, 134] on input "[DATE]" at bounding box center [176, 132] width 108 height 26
click at [200, 132] on input "[DATE]" at bounding box center [176, 132] width 108 height 26
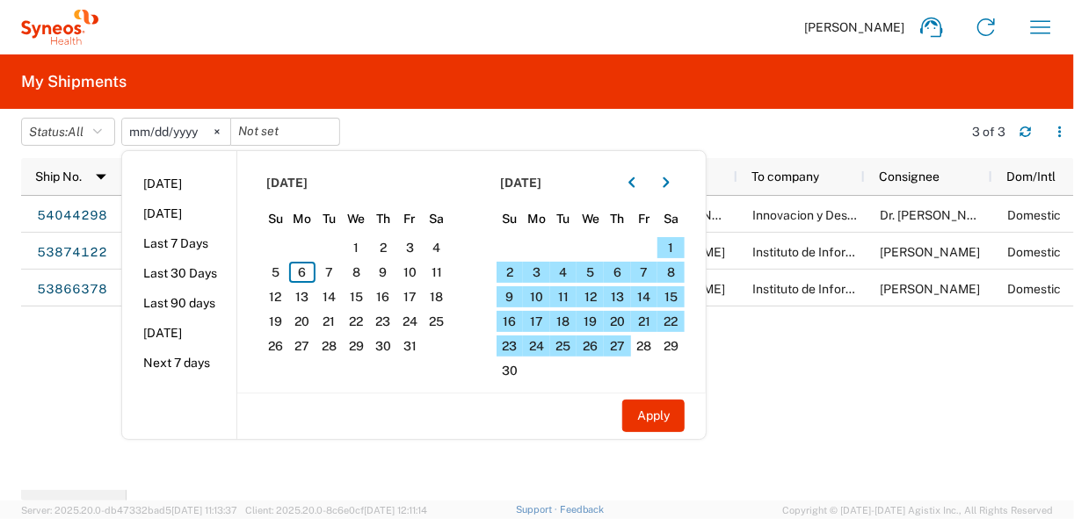
click at [955, 410] on div "283041006320 FedEx Express Delivered PanAmerican Clinical Research Dr. [PERSON_…" at bounding box center [601, 343] width 948 height 294
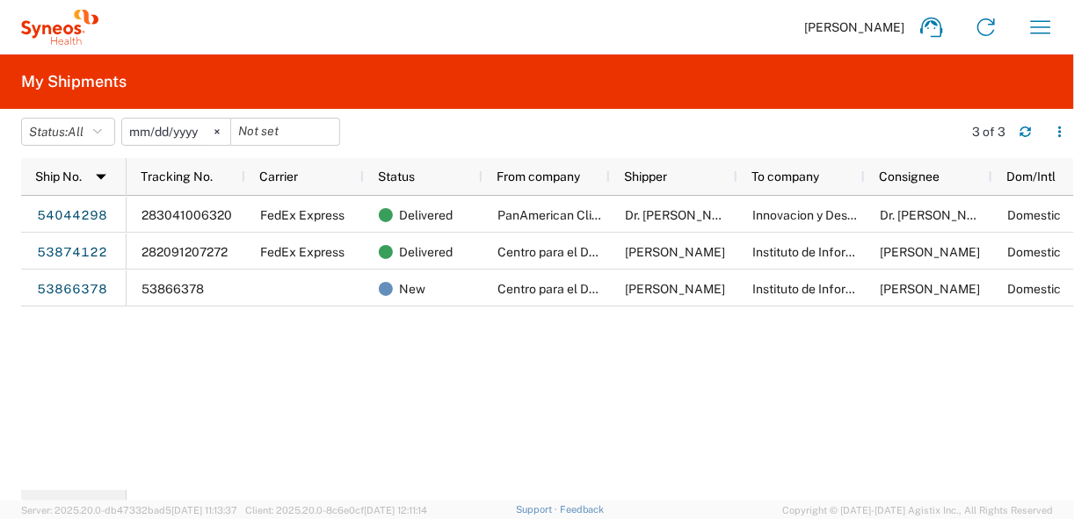
click at [200, 130] on input "[DATE]" at bounding box center [176, 132] width 108 height 26
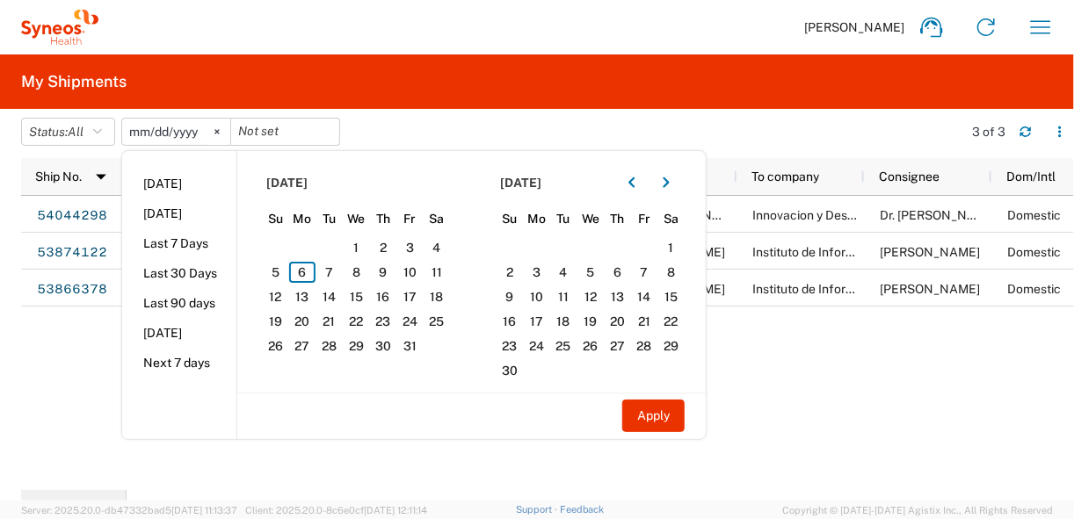
click at [206, 136] on input "[DATE]" at bounding box center [176, 132] width 108 height 26
click at [199, 134] on input "[DATE]" at bounding box center [176, 132] width 108 height 26
click at [656, 403] on button "Apply" at bounding box center [653, 416] width 62 height 33
type input "[DATE]"
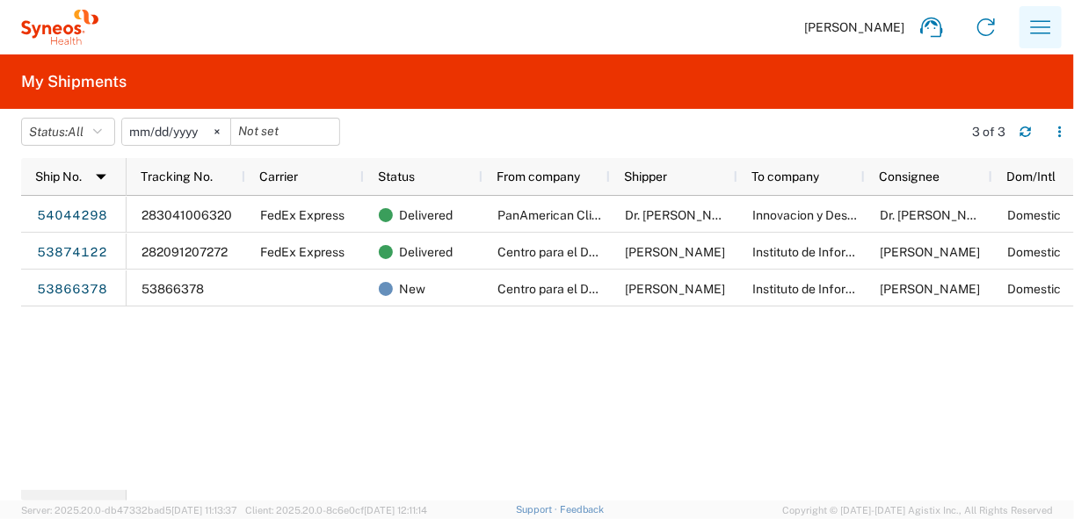
click at [1038, 27] on icon "button" at bounding box center [1041, 26] width 20 height 13
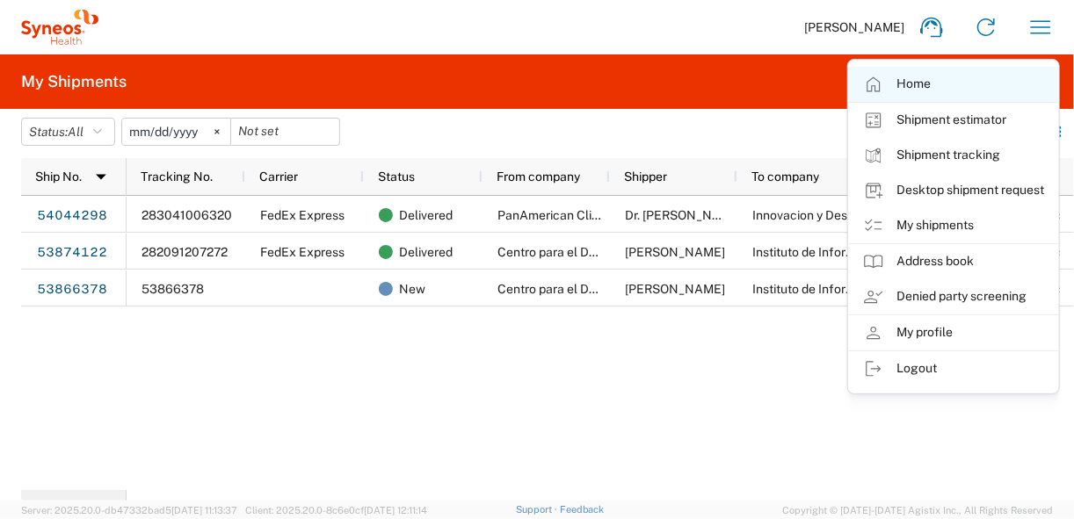
click at [928, 80] on link "Home" at bounding box center [953, 84] width 209 height 35
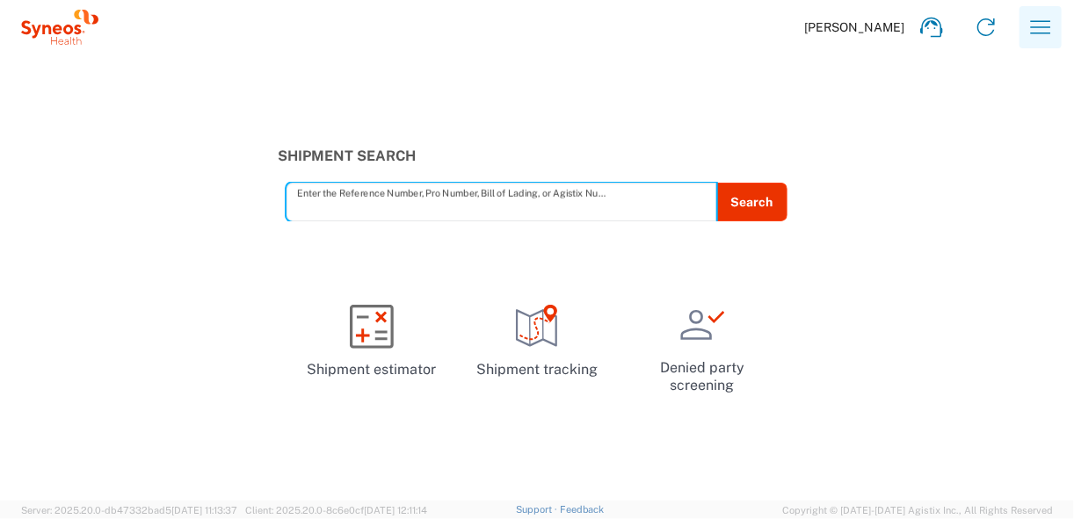
click at [1034, 28] on icon "button" at bounding box center [1041, 27] width 28 height 28
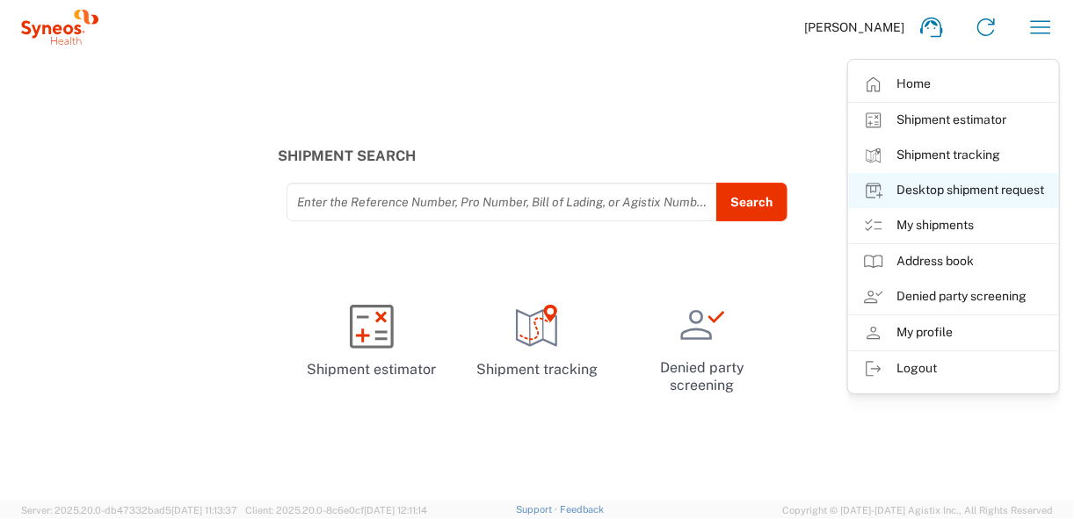
click at [977, 188] on link "Desktop shipment request" at bounding box center [953, 190] width 209 height 35
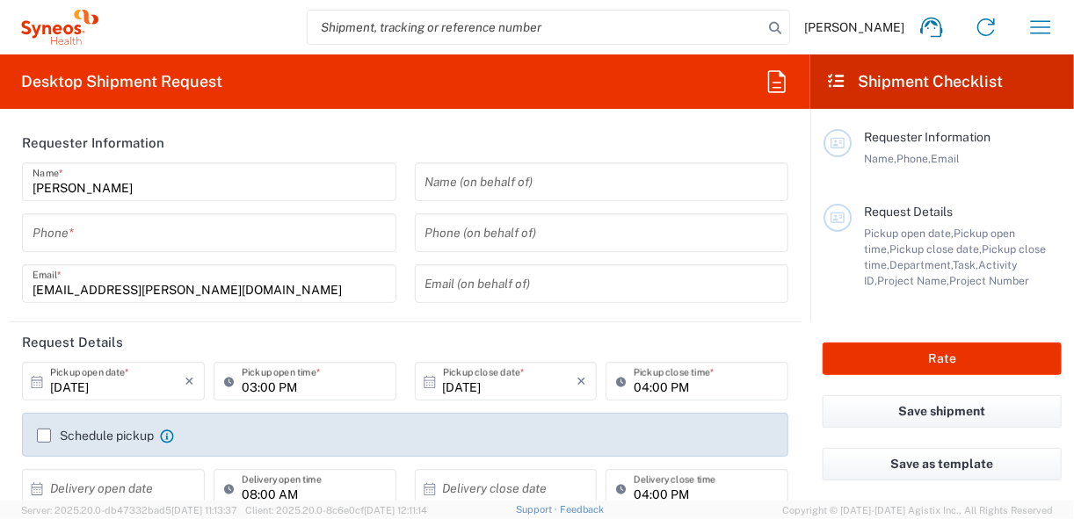
type input "Morelos"
type input "3229"
click at [294, 134] on header "Requester Information" at bounding box center [405, 143] width 793 height 40
click at [179, 232] on input "tel" at bounding box center [209, 233] width 353 height 31
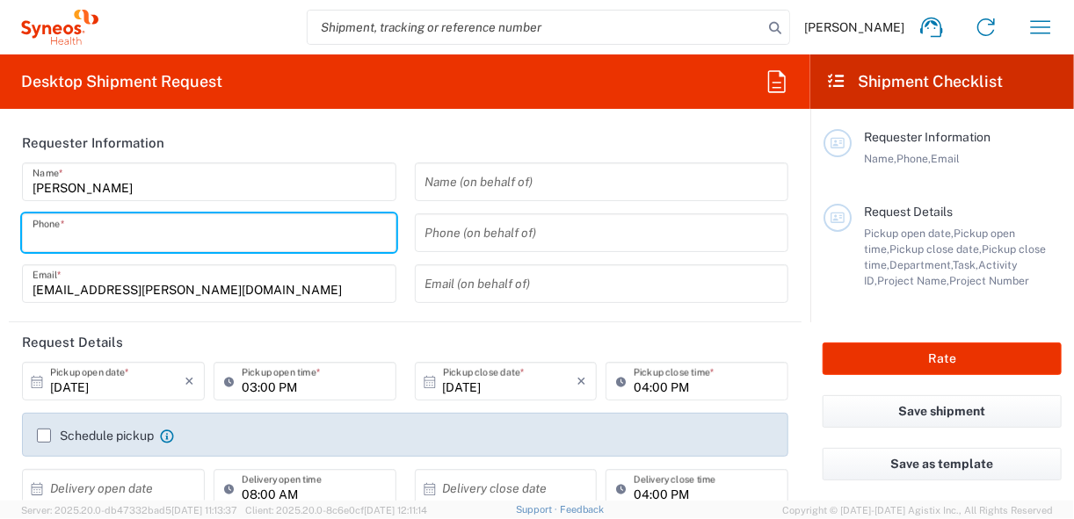
type input "5543468735"
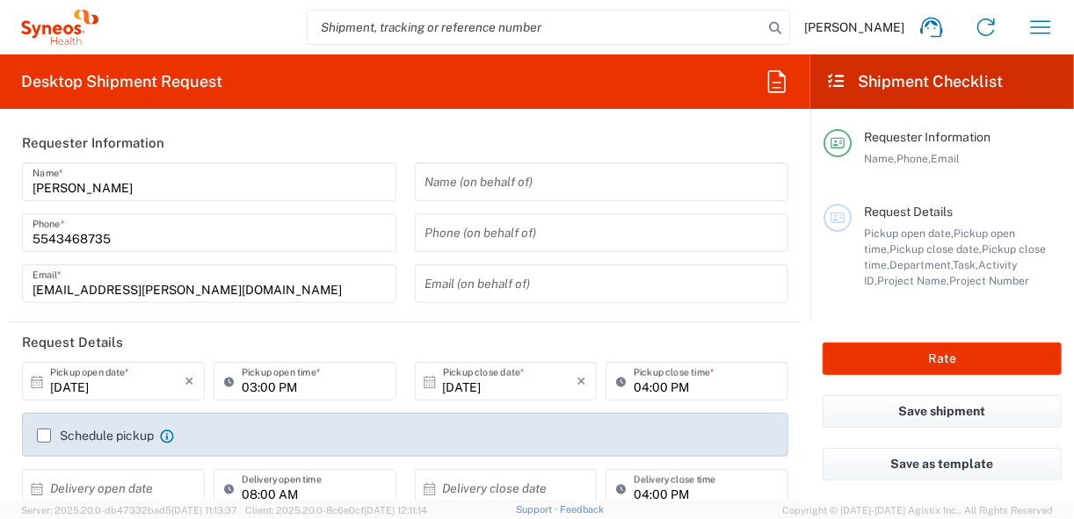
click at [498, 134] on header "Requester Information" at bounding box center [405, 143] width 793 height 40
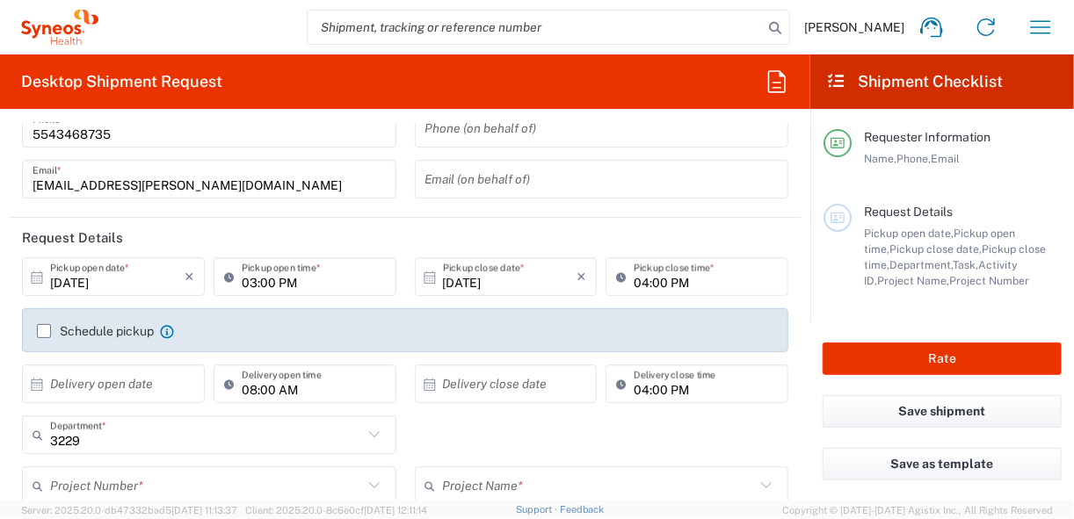
scroll to position [141, 0]
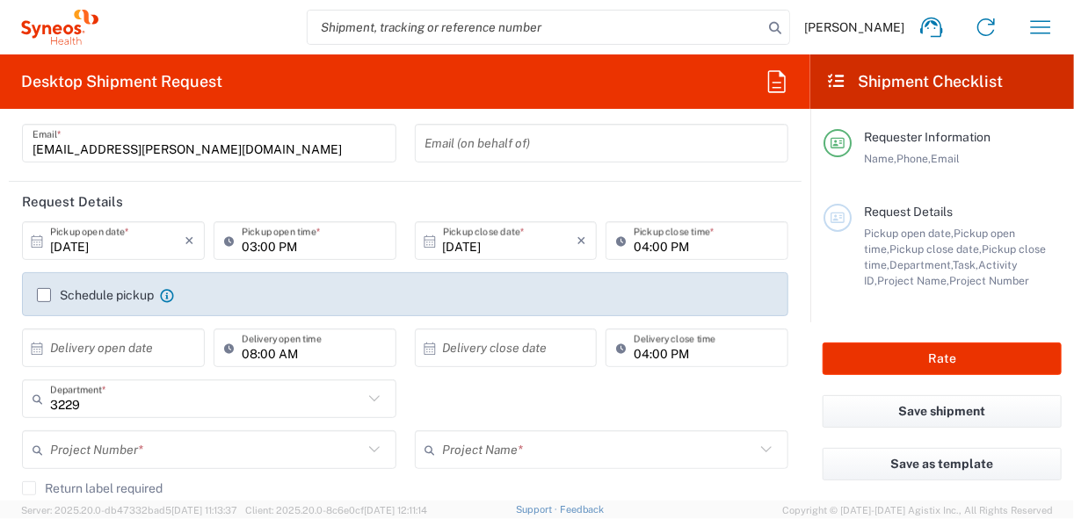
click at [142, 249] on input "[DATE]" at bounding box center [117, 241] width 134 height 31
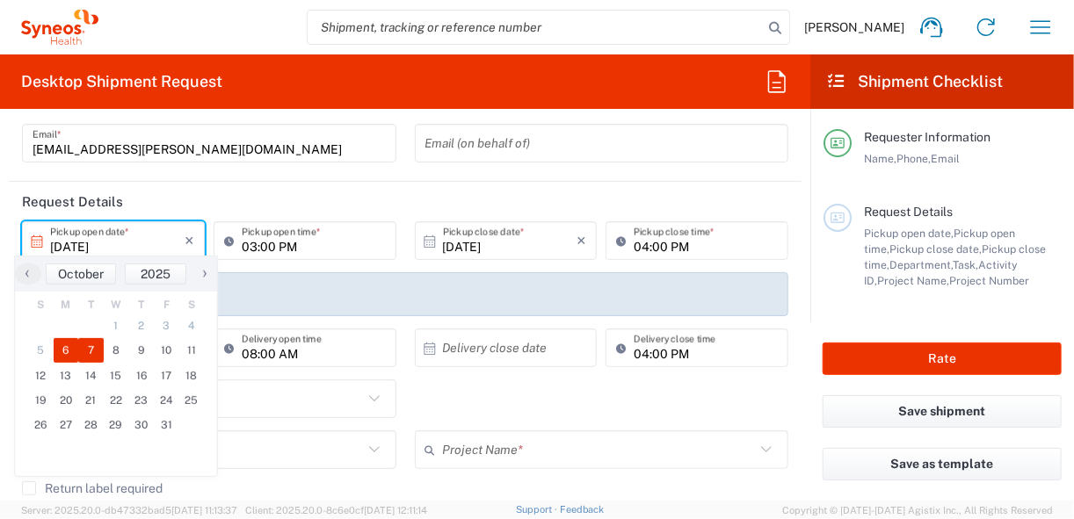
click at [95, 351] on span "7" at bounding box center [90, 350] width 25 height 25
type input "[DATE]"
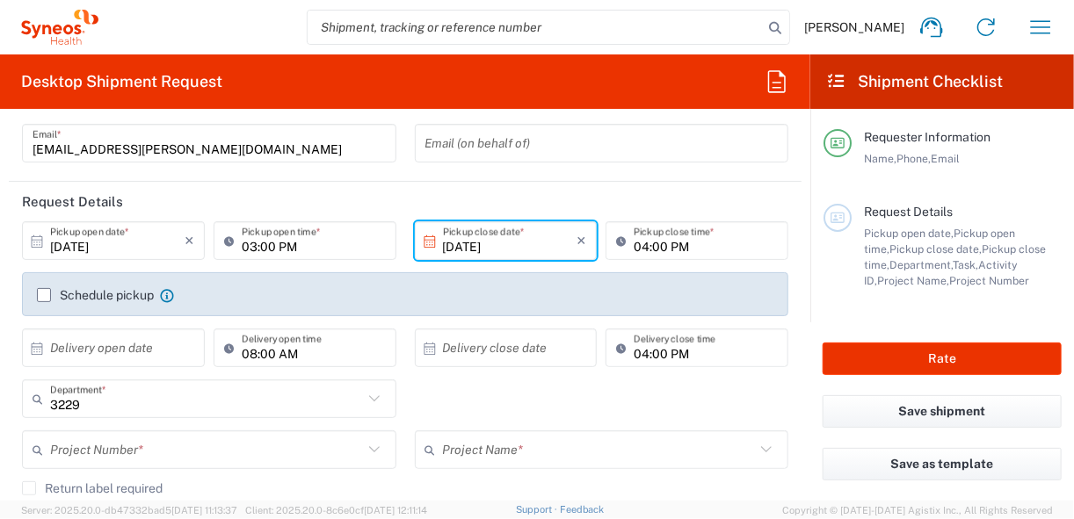
click at [529, 241] on input "[DATE]" at bounding box center [510, 241] width 134 height 31
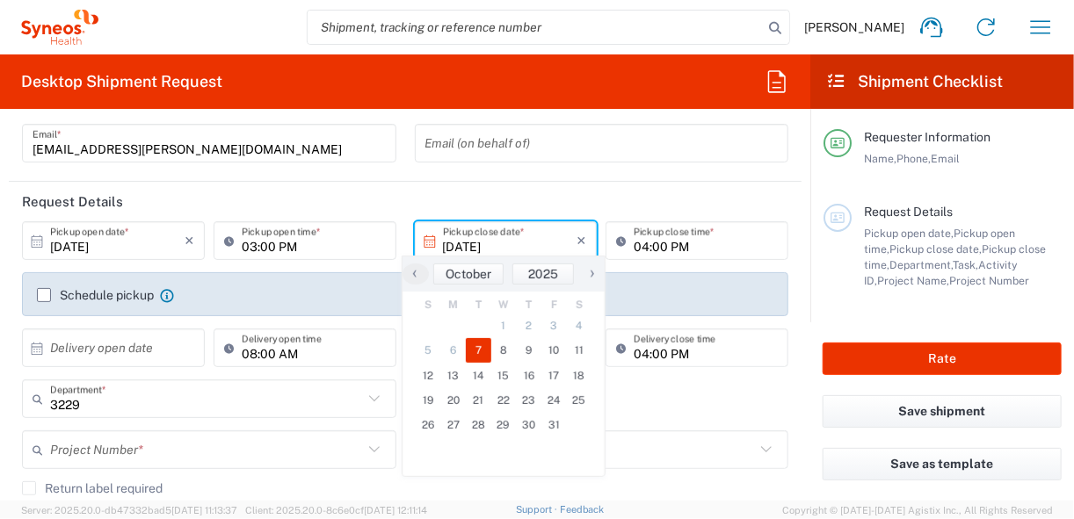
click at [484, 347] on span "7" at bounding box center [478, 350] width 25 height 25
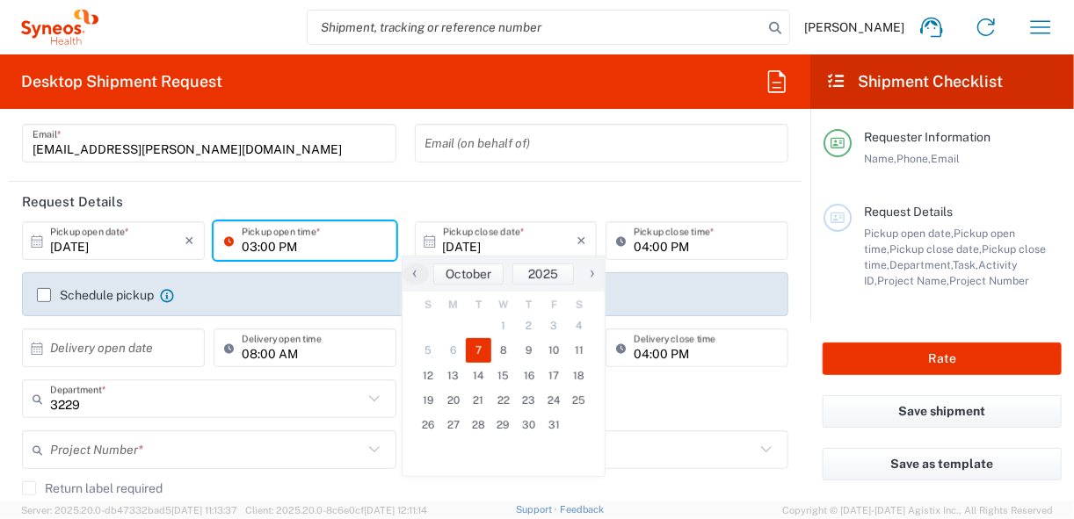
click at [279, 246] on input "03:00 PM" at bounding box center [314, 241] width 144 height 31
click at [281, 246] on input "03:00 PM" at bounding box center [314, 241] width 144 height 31
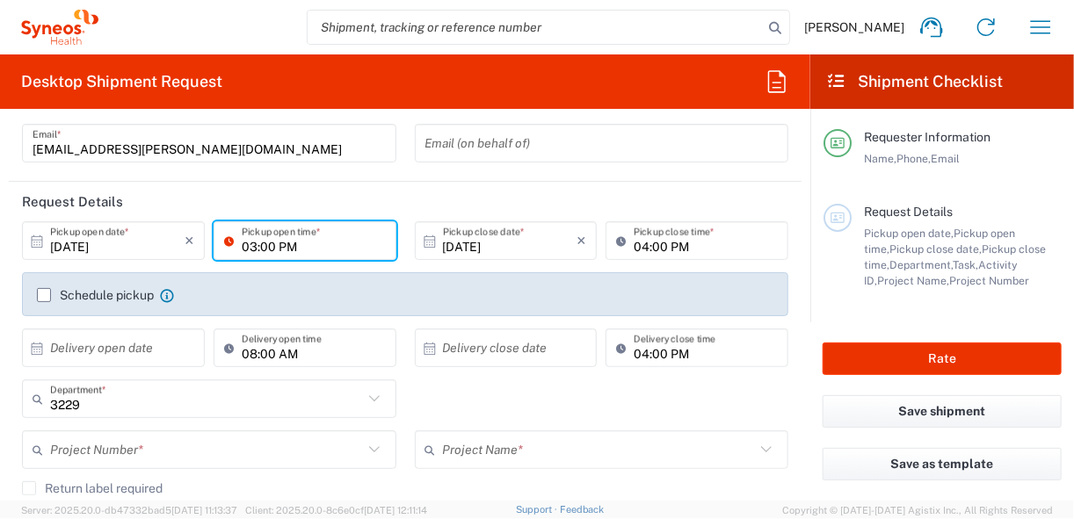
click at [299, 243] on input "03:00 PM" at bounding box center [314, 241] width 144 height 31
click at [297, 248] on input "03:00 PM" at bounding box center [314, 241] width 144 height 31
click at [254, 244] on input "03:00 AM" at bounding box center [314, 241] width 144 height 31
type input "11:00 AM"
click at [636, 245] on input "04:00 PM" at bounding box center [706, 241] width 144 height 31
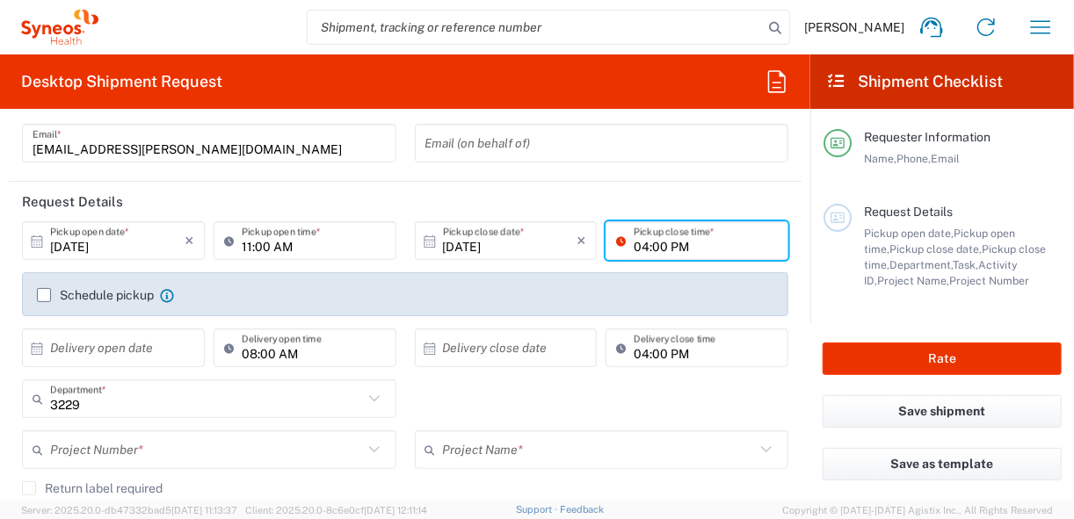
click at [635, 246] on input "04:00 PM" at bounding box center [706, 241] width 144 height 31
type input "01:00 PM"
click at [647, 203] on header "Request Details" at bounding box center [405, 202] width 793 height 40
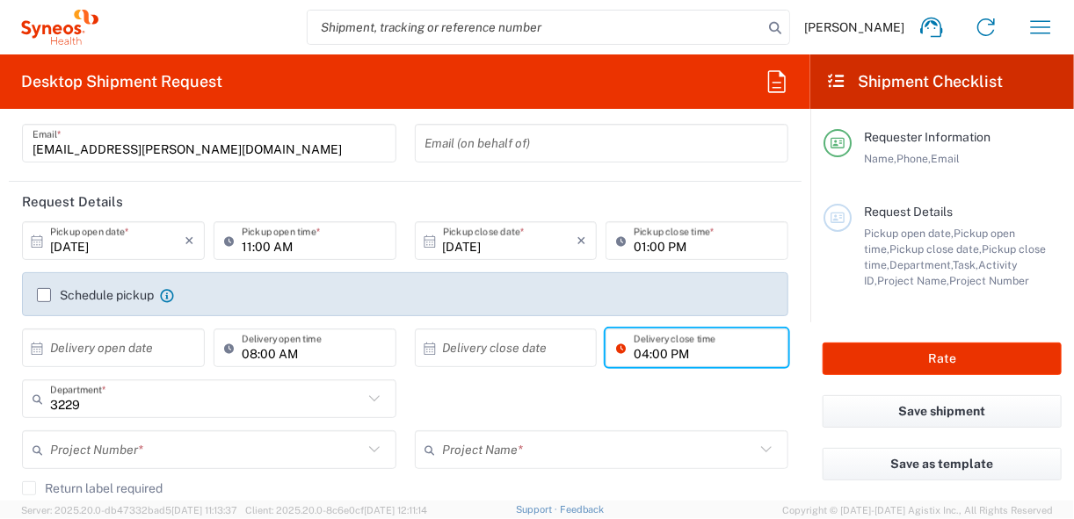
click at [634, 353] on input "04:00 PM" at bounding box center [706, 348] width 144 height 31
type input "03:00 PM"
click at [459, 397] on div "3229 Department * 3229 3000 3100 3109 3110 3111 3112 3125 3130 3135 3136 3150 3…" at bounding box center [405, 405] width 785 height 51
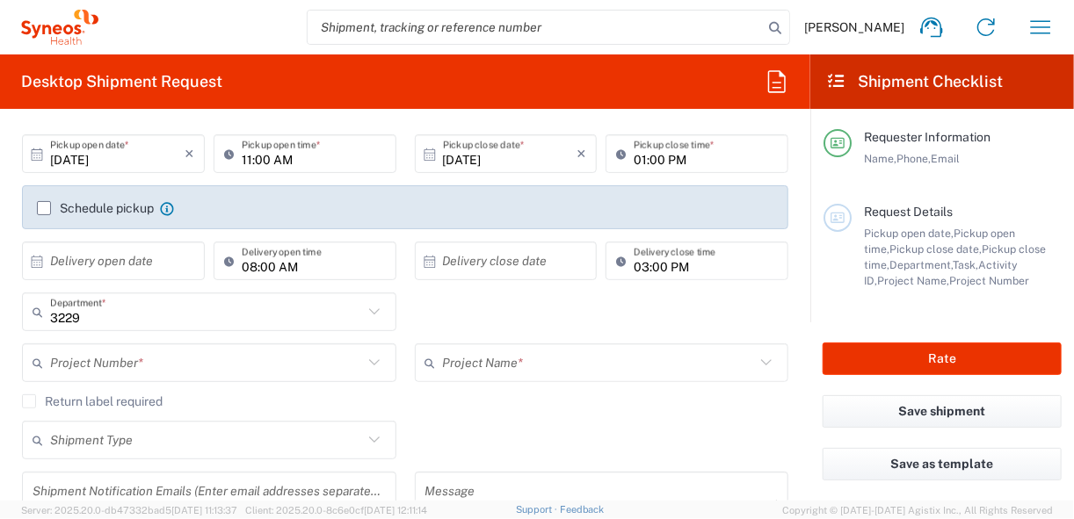
scroll to position [281, 0]
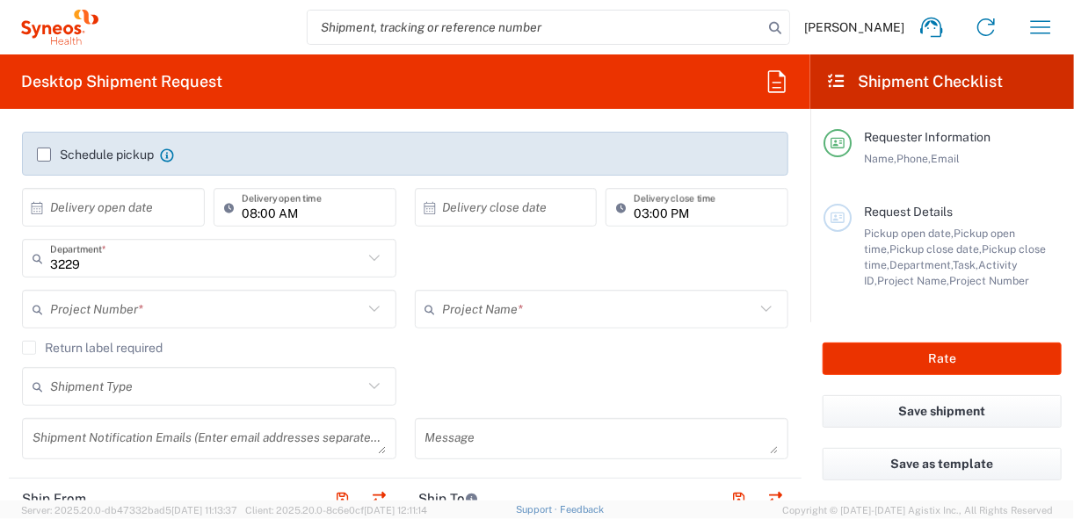
click at [372, 310] on icon at bounding box center [374, 309] width 23 height 23
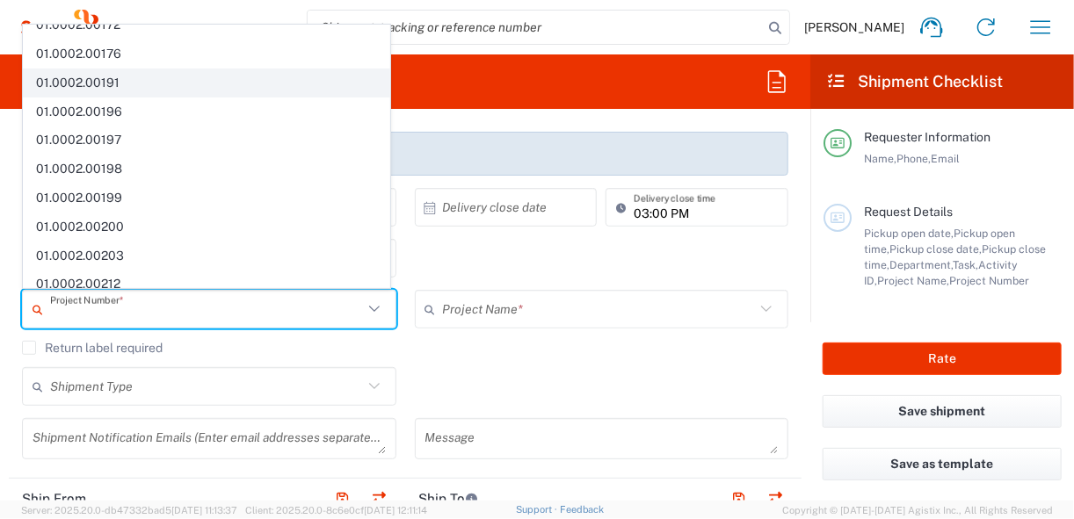
scroll to position [211, 0]
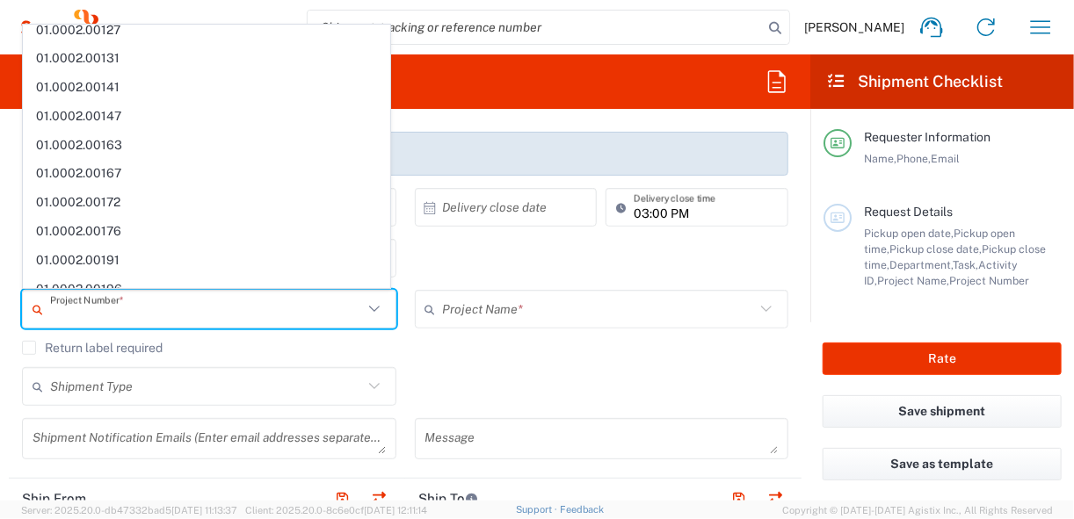
click at [518, 278] on div "3229 Department * 3229 3000 3100 3109 3110 3111 3112 3125 3130 3135 3136 3150 3…" at bounding box center [405, 264] width 785 height 51
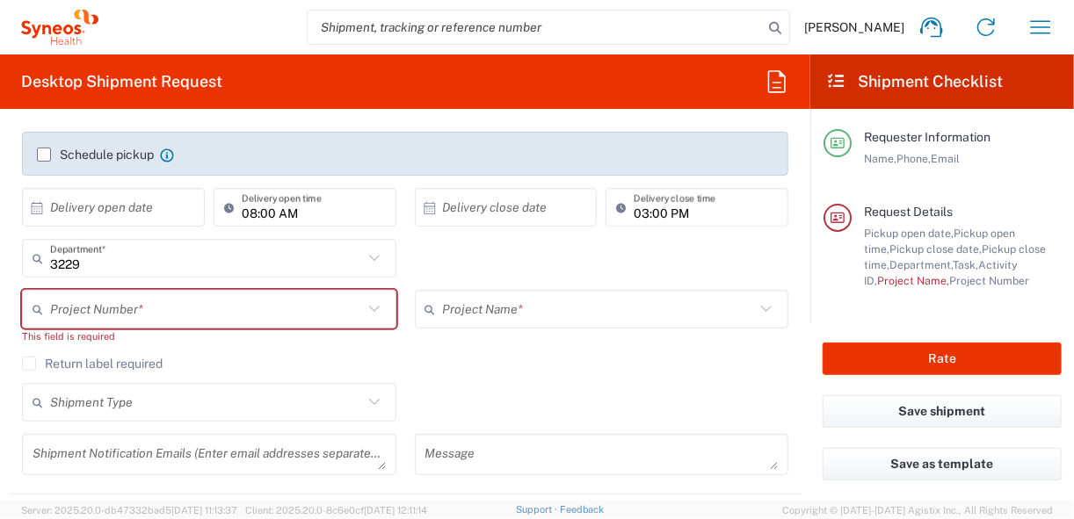
click at [759, 310] on icon at bounding box center [766, 309] width 23 height 23
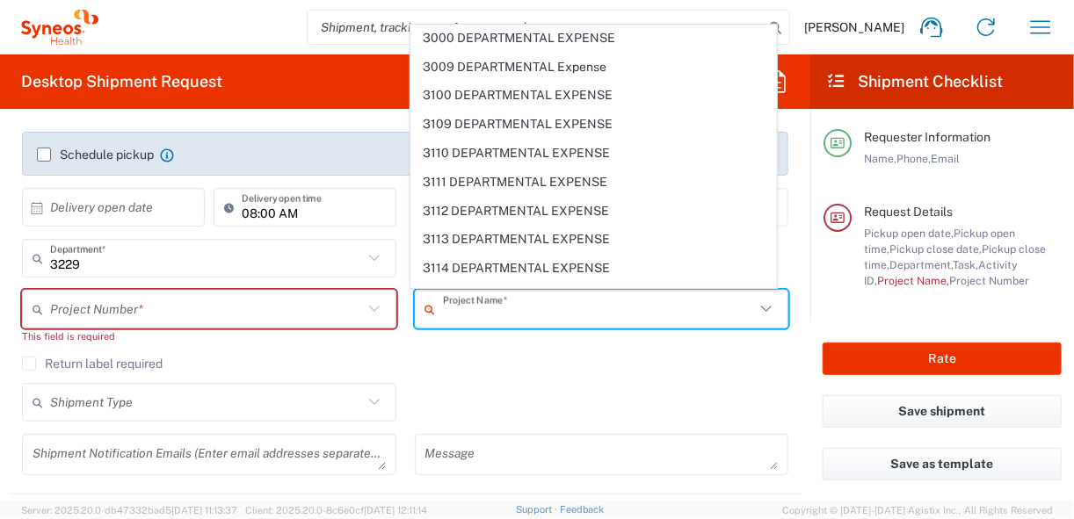
scroll to position [3685, 0]
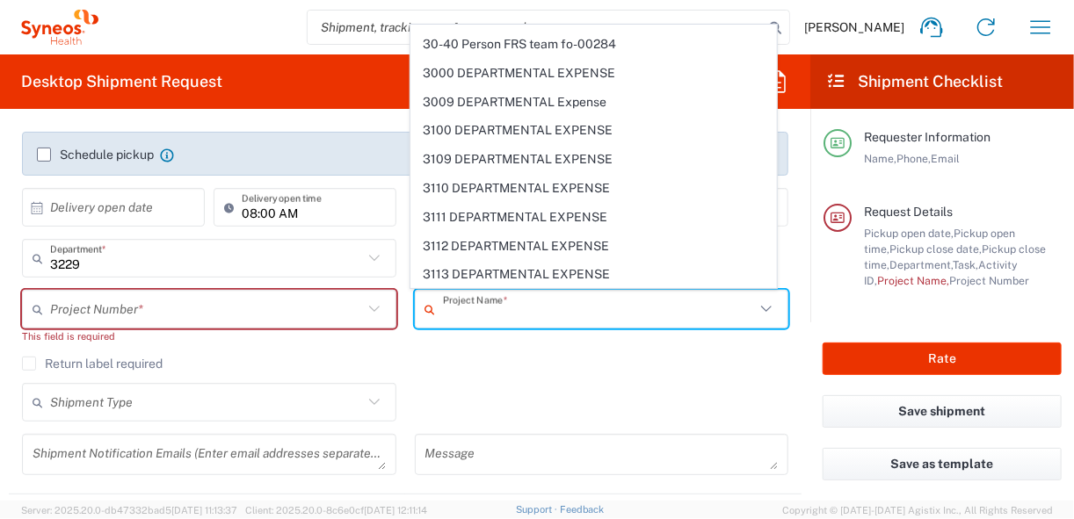
click at [95, 264] on input "3229" at bounding box center [206, 258] width 313 height 31
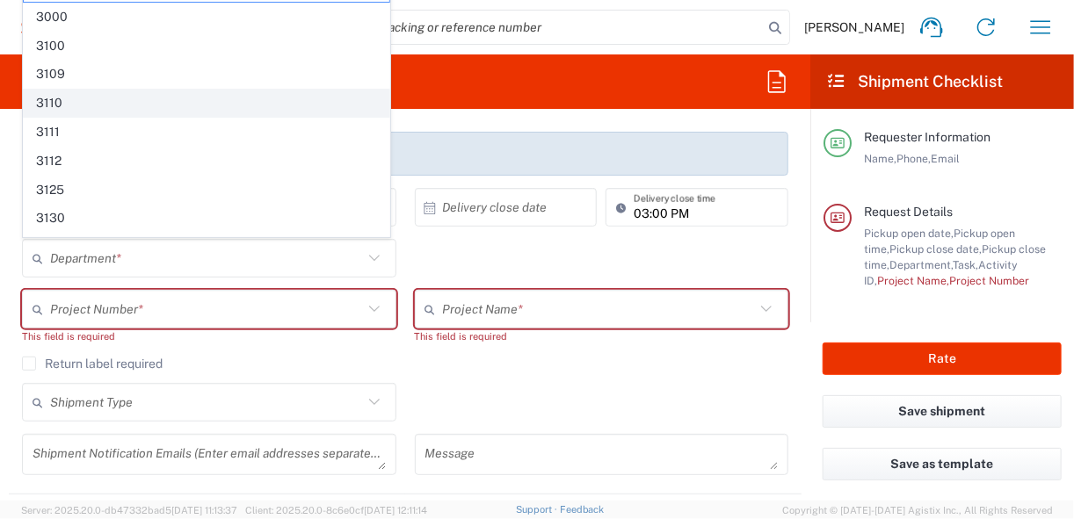
click at [59, 104] on span "3110" at bounding box center [207, 103] width 366 height 27
type input "3110"
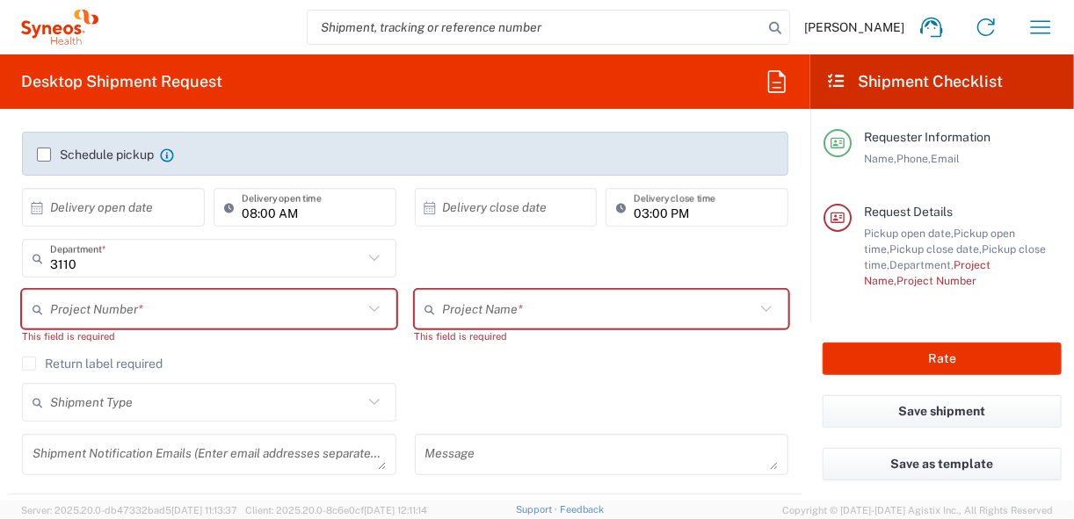
click at [300, 311] on input "text" at bounding box center [206, 309] width 313 height 31
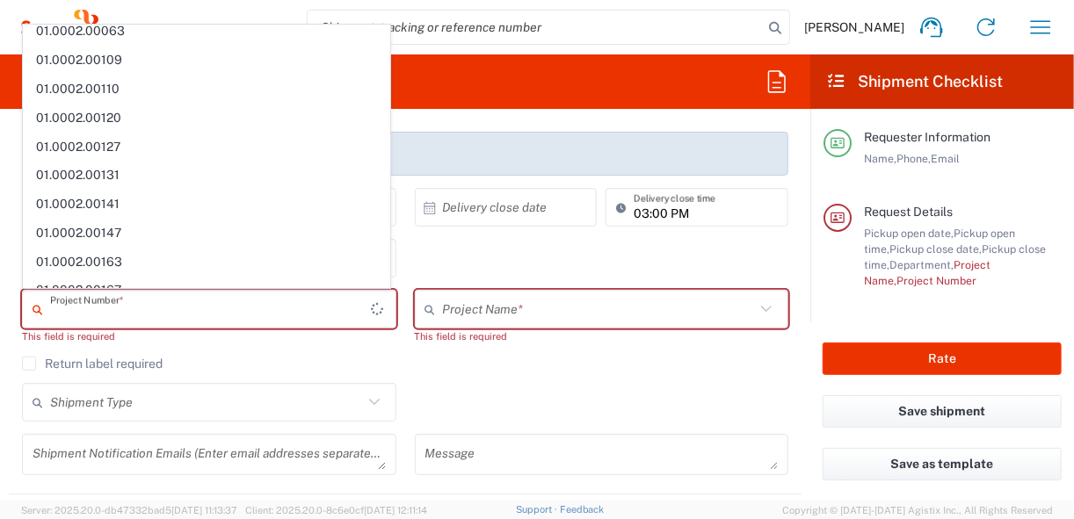
scroll to position [0, 0]
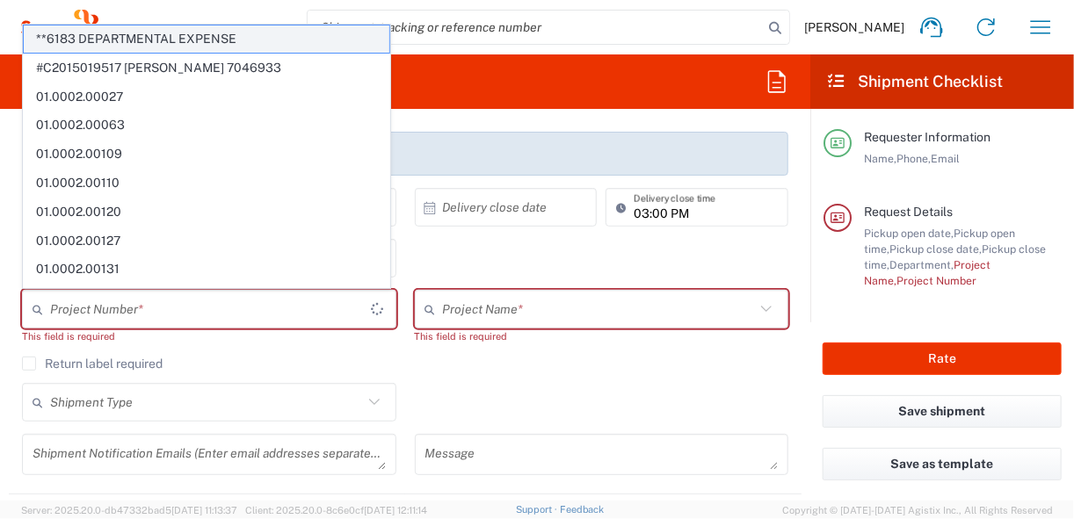
click at [250, 41] on span "**6183 DEPARTMENTAL EXPENSE" at bounding box center [207, 38] width 366 height 27
type input "**6183 DEPARTMENTAL EXPENSE"
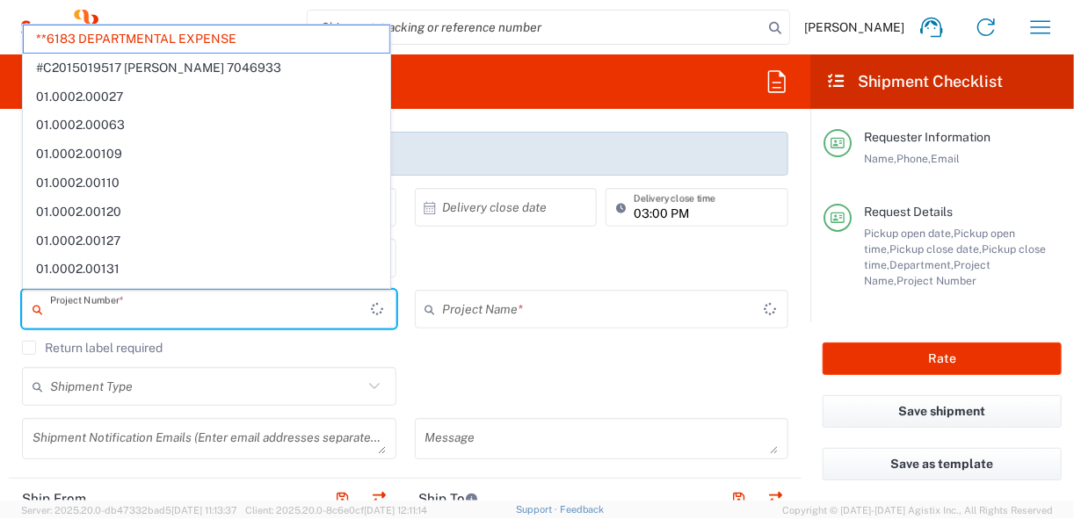
type input "6183"
click at [86, 313] on input "text" at bounding box center [206, 309] width 313 height 31
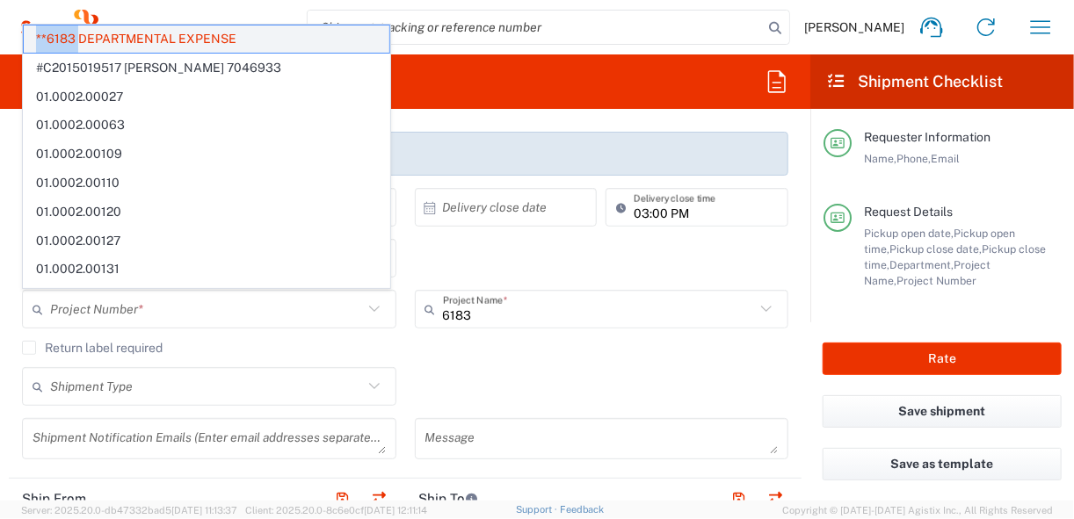
drag, startPoint x: 76, startPoint y: 38, endPoint x: 33, endPoint y: 38, distance: 43.1
click at [33, 38] on span "**6183 DEPARTMENTAL EXPENSE" at bounding box center [207, 38] width 366 height 27
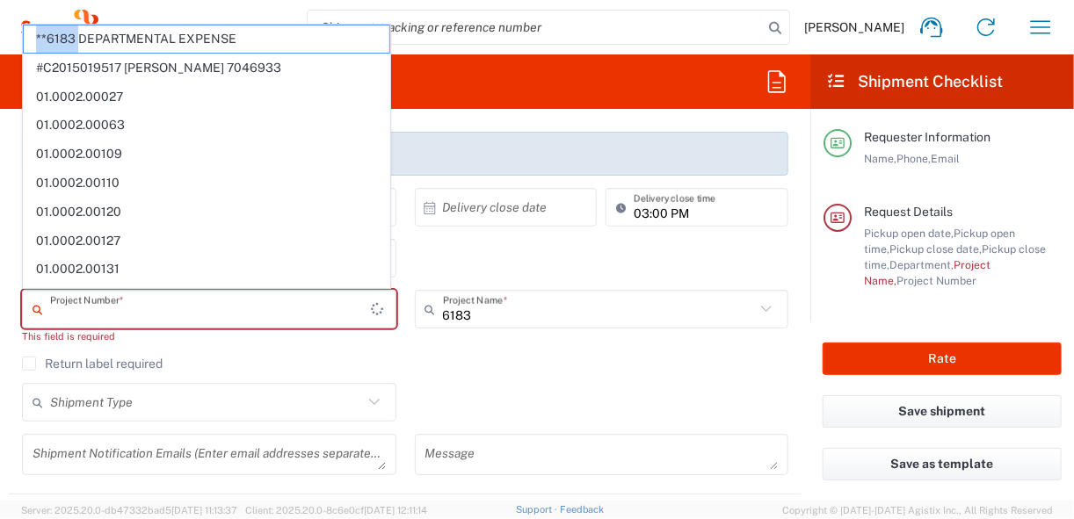
click at [146, 313] on input "text" at bounding box center [211, 309] width 322 height 31
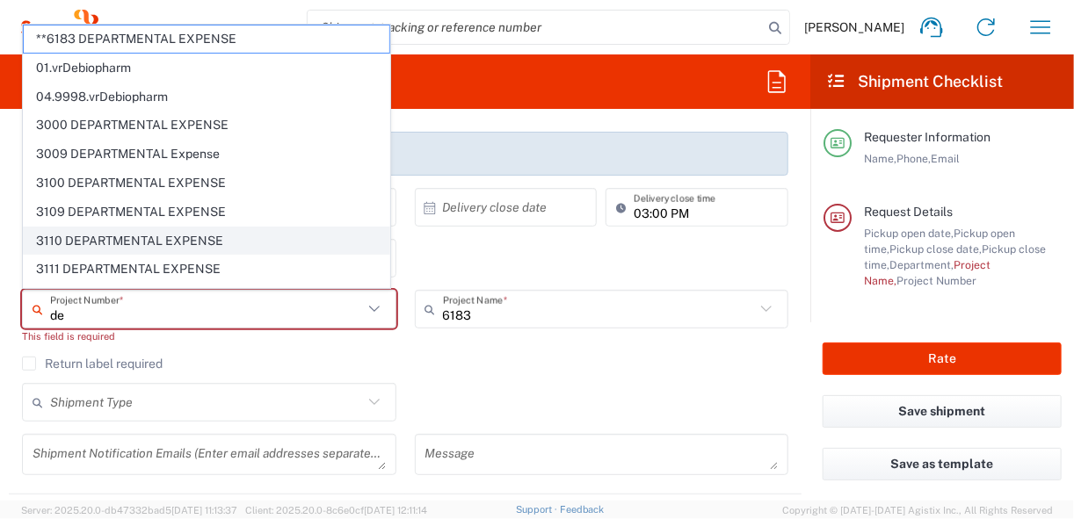
click at [91, 236] on span "3110 DEPARTMENTAL EXPENSE" at bounding box center [207, 241] width 366 height 27
type input "3110 DEPARTMENTAL EXPENSE"
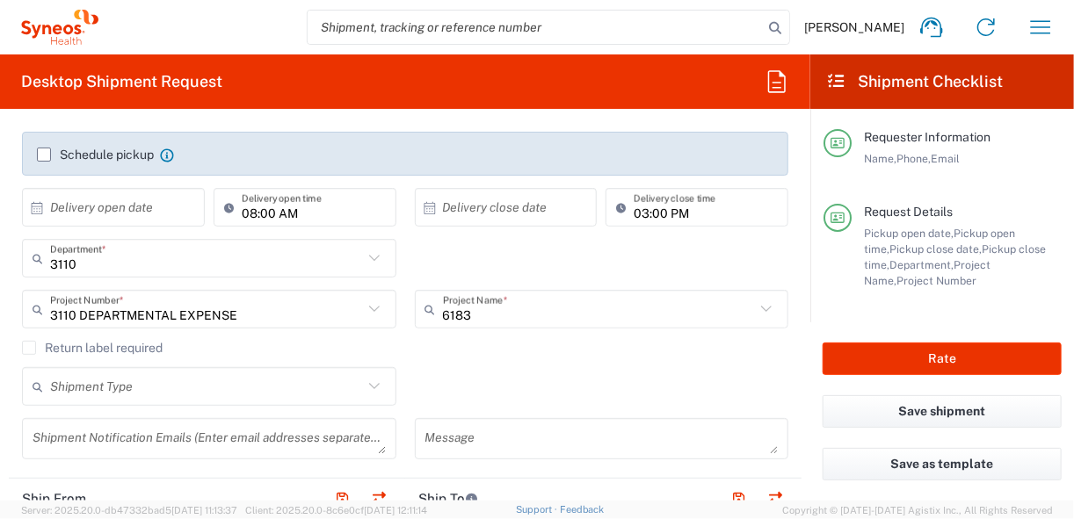
type input "3110 DEPARTMENTAL EXPENSE"
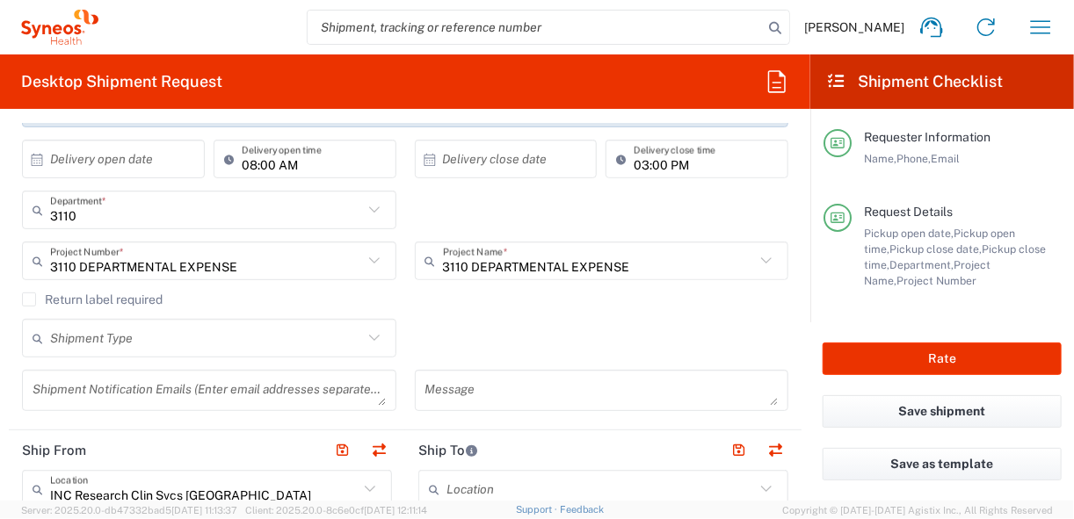
scroll to position [352, 0]
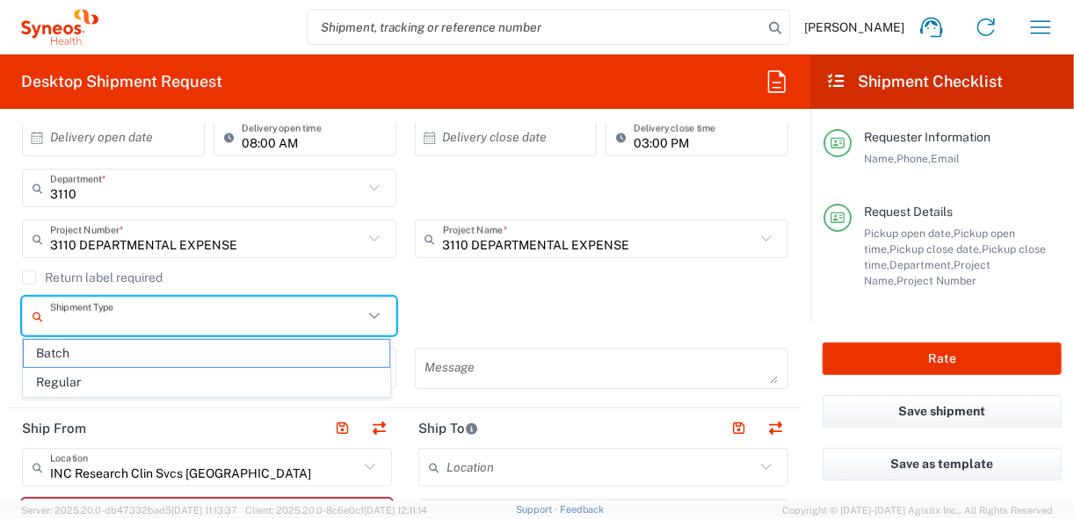
click at [330, 317] on input "text" at bounding box center [206, 316] width 313 height 31
click at [124, 378] on span "Regular" at bounding box center [207, 382] width 366 height 27
type input "Regular"
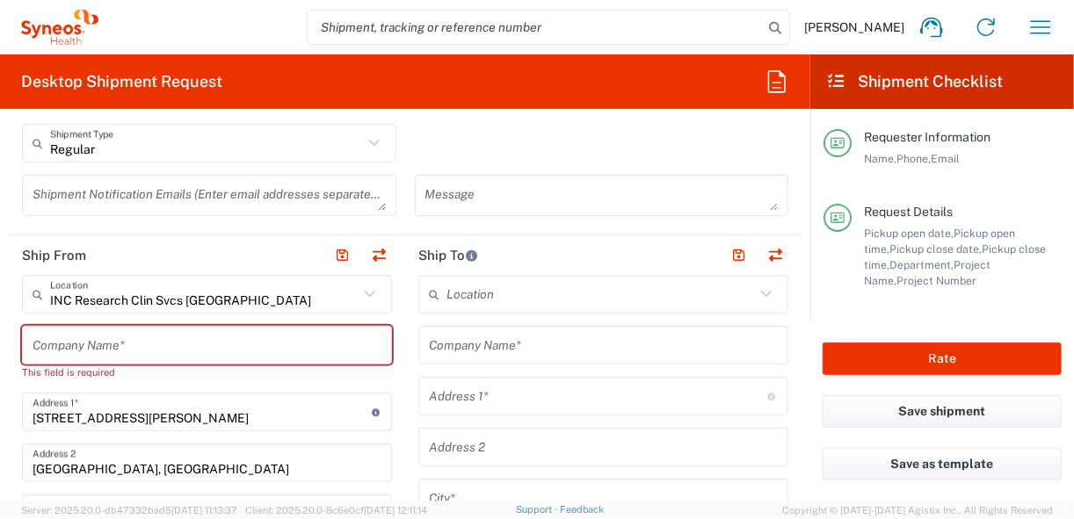
scroll to position [492, 0]
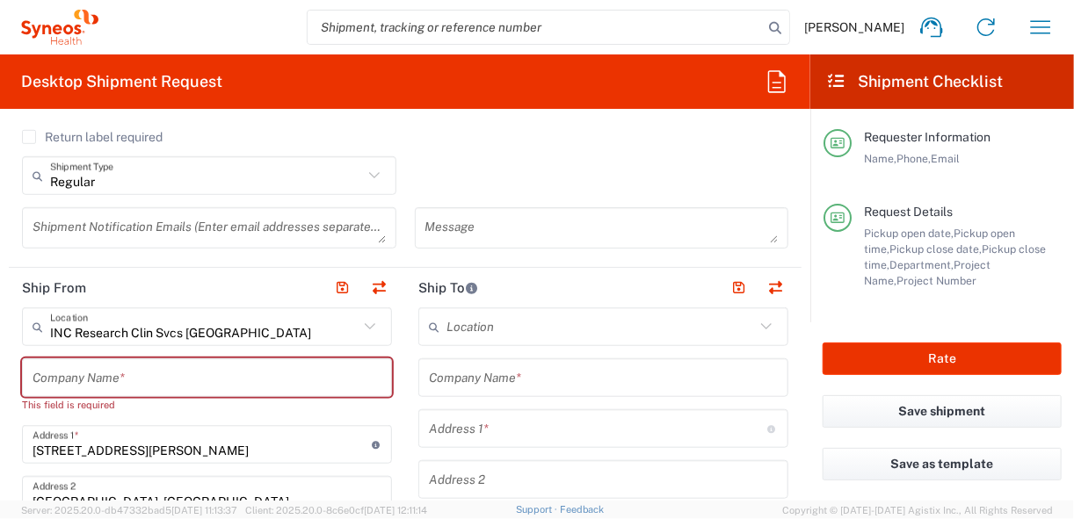
click at [563, 329] on input "text" at bounding box center [601, 327] width 309 height 31
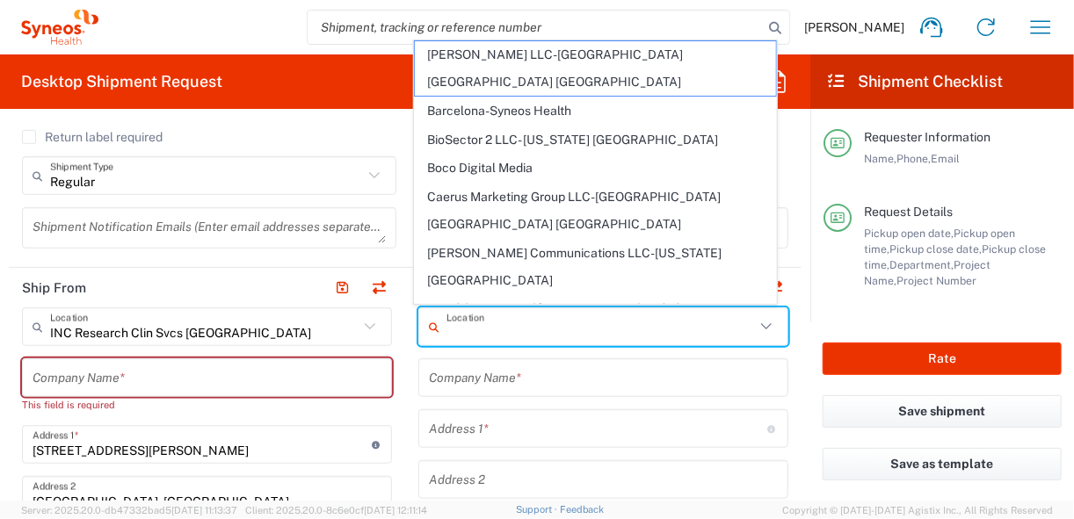
click at [563, 329] on input "text" at bounding box center [601, 327] width 309 height 31
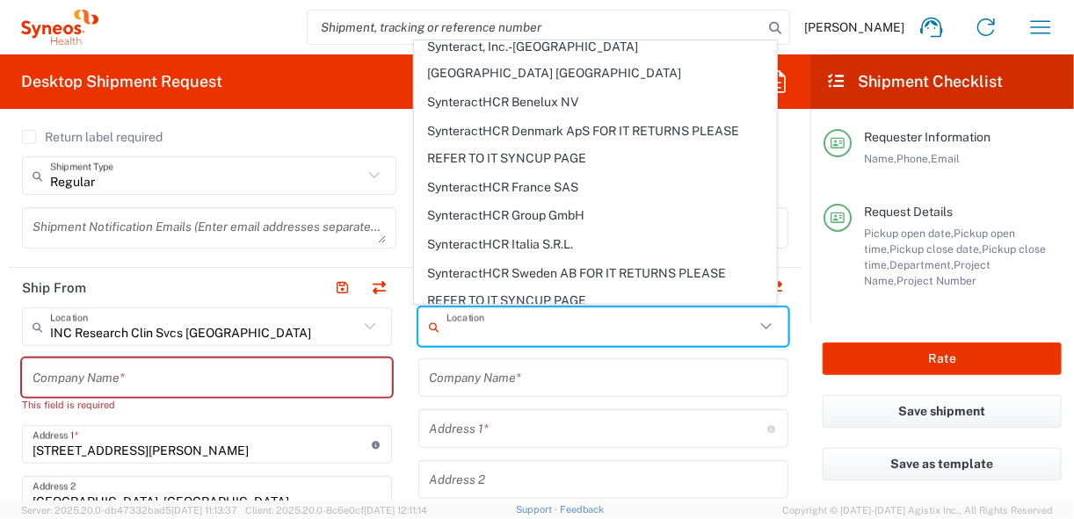
scroll to position [4012, 0]
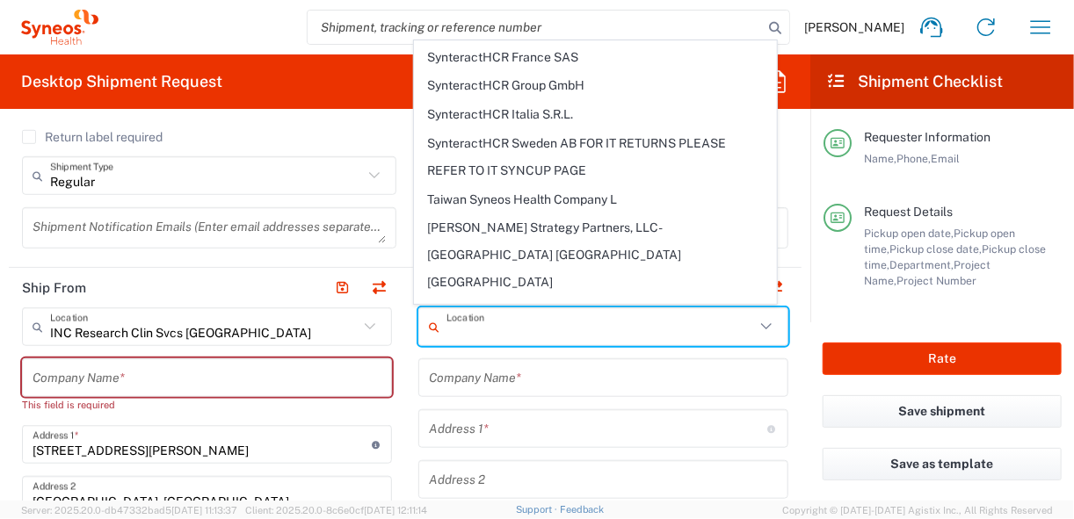
click at [599, 336] on input "text" at bounding box center [601, 327] width 309 height 31
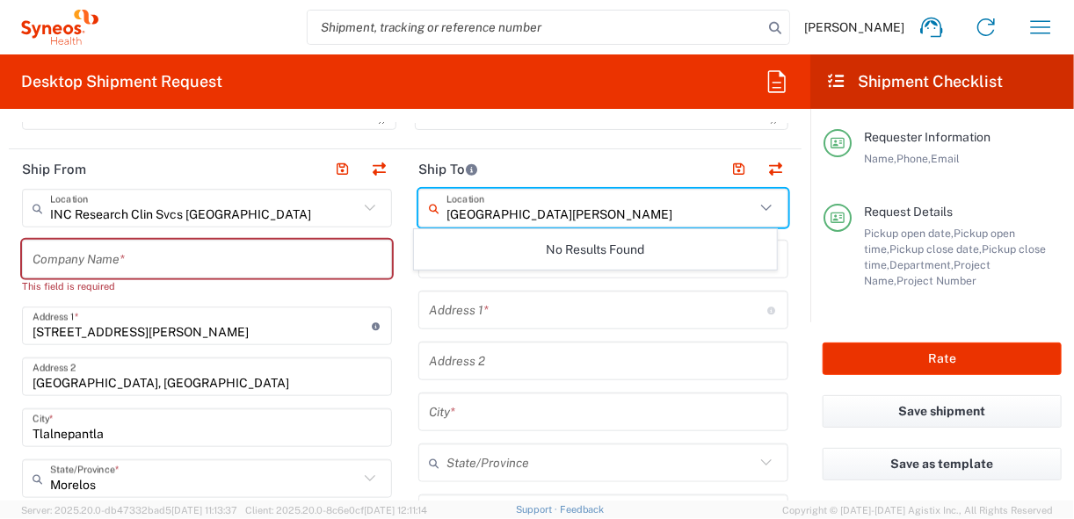
scroll to position [541, 0]
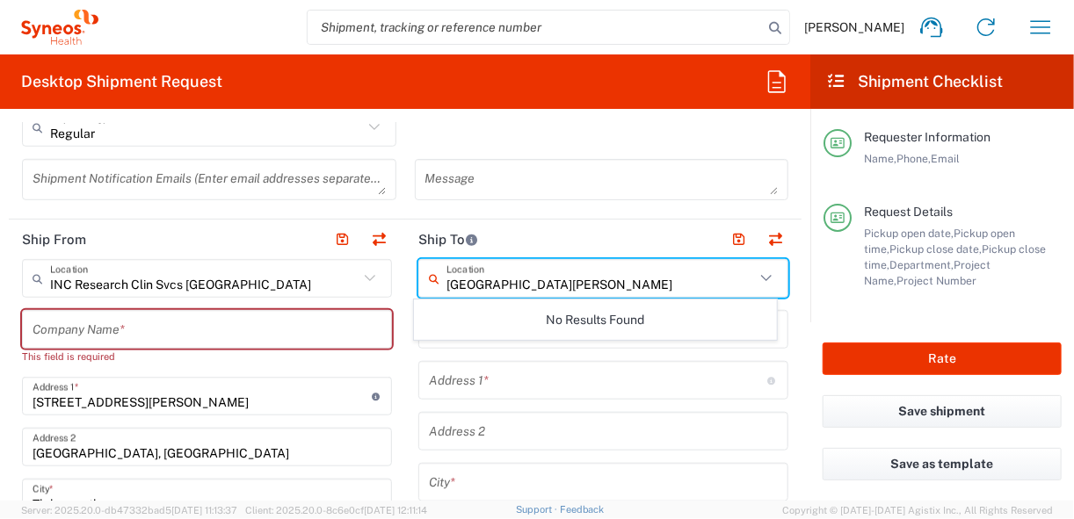
type input "[GEOGRAPHIC_DATA][PERSON_NAME]"
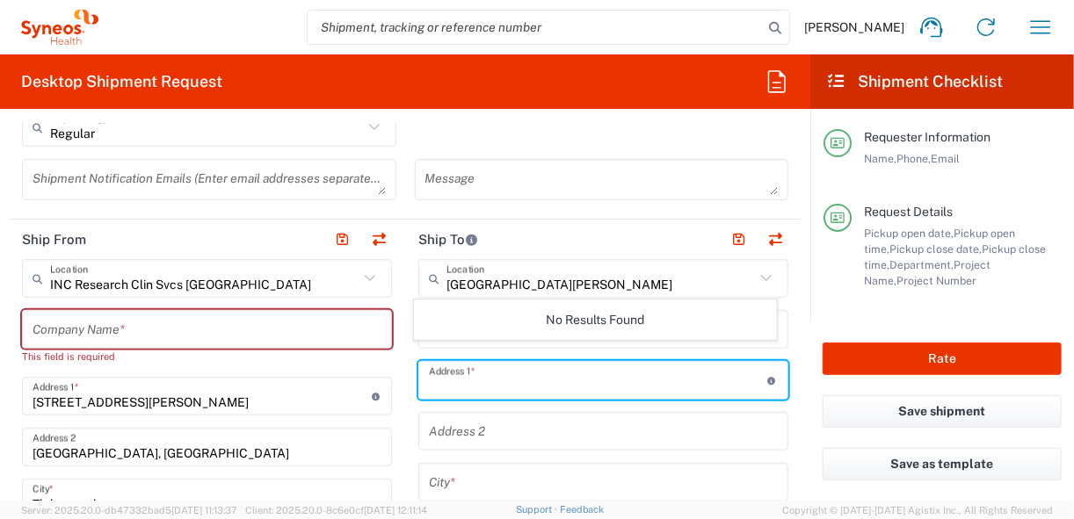
click at [531, 384] on input "text" at bounding box center [598, 381] width 339 height 31
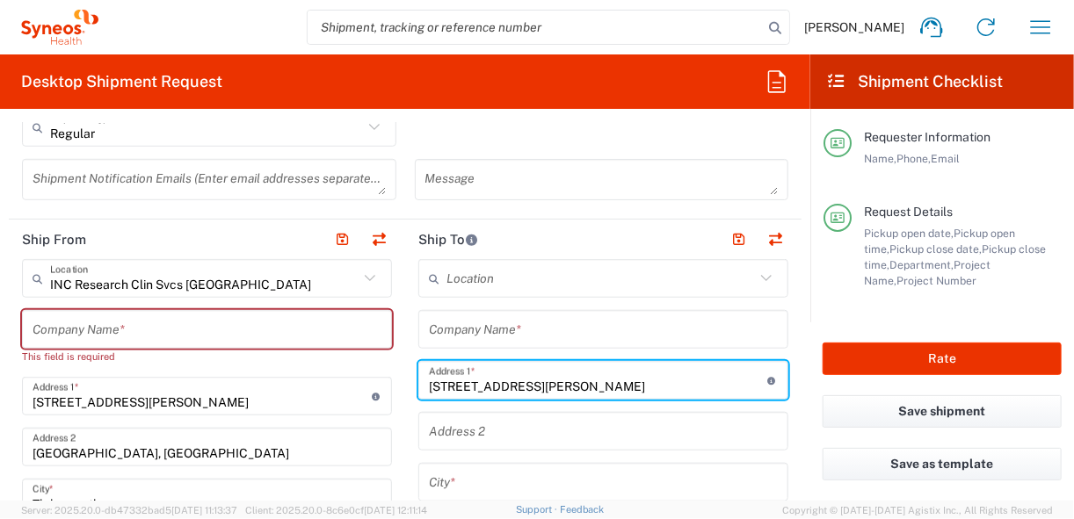
type input "[STREET_ADDRESS][PERSON_NAME]"
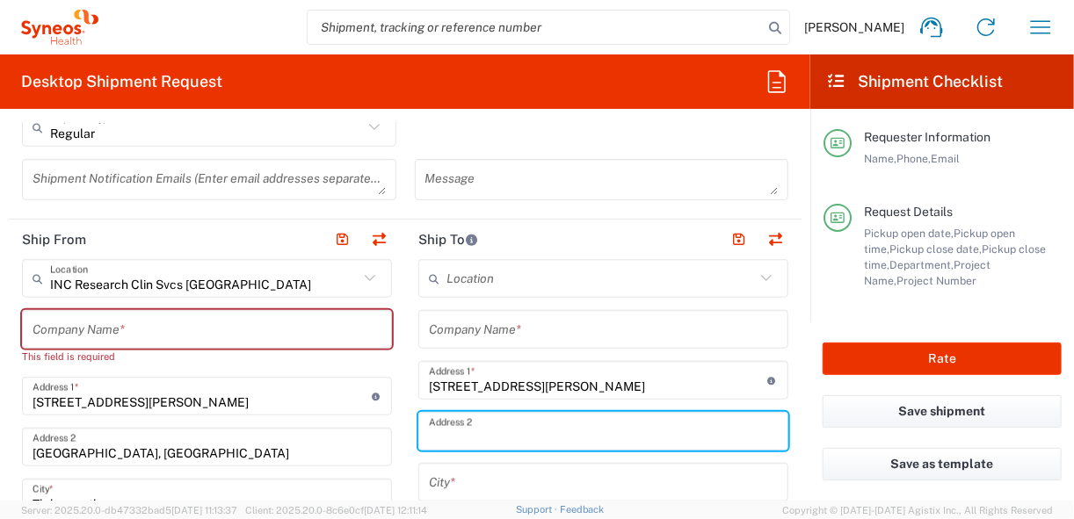
click at [470, 430] on input "text" at bounding box center [603, 432] width 349 height 31
type input "Col. [GEOGRAPHIC_DATA][PERSON_NAME]"
click at [454, 472] on input "text" at bounding box center [603, 483] width 349 height 31
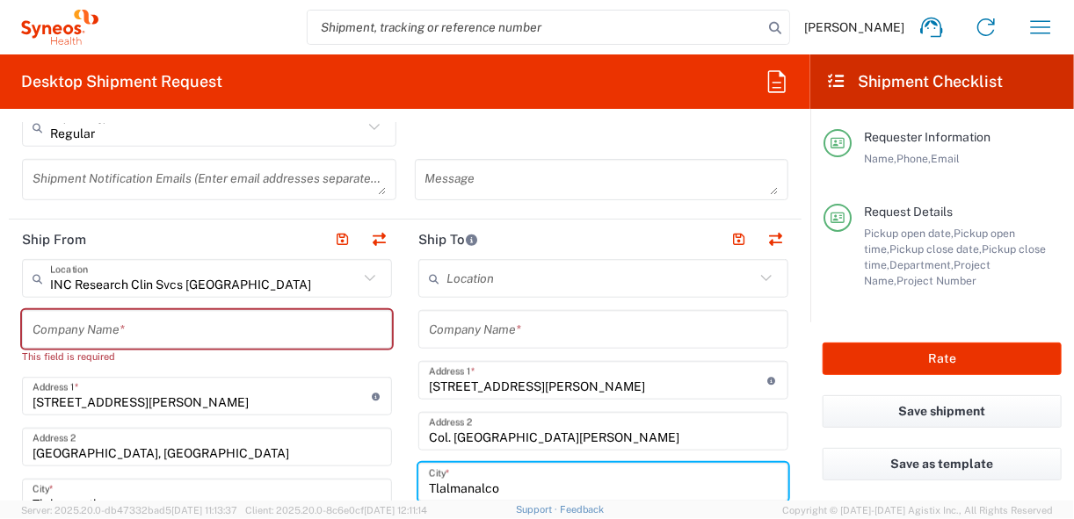
type input "Tlalmanalco"
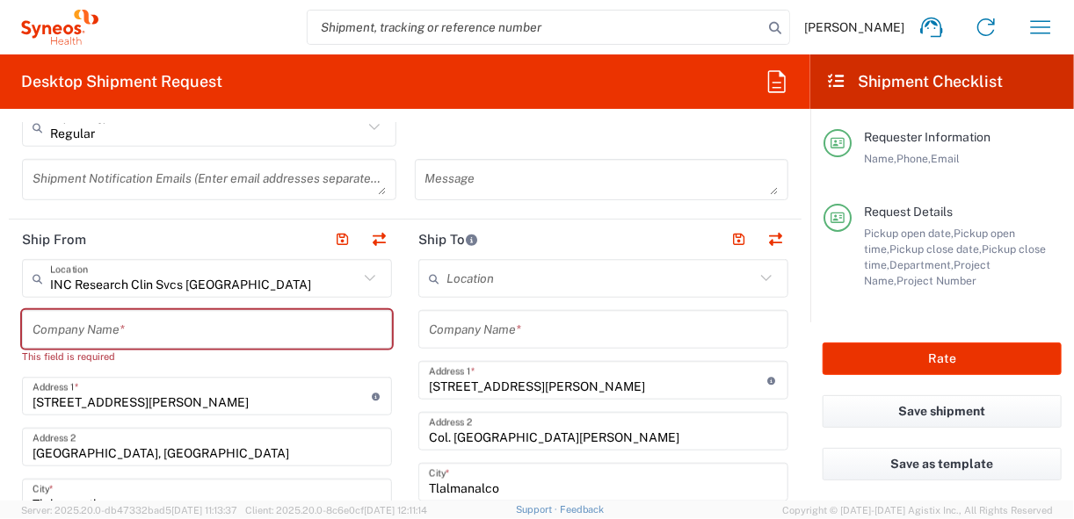
click at [810, 413] on div "Save shipment" at bounding box center [942, 422] width 264 height 53
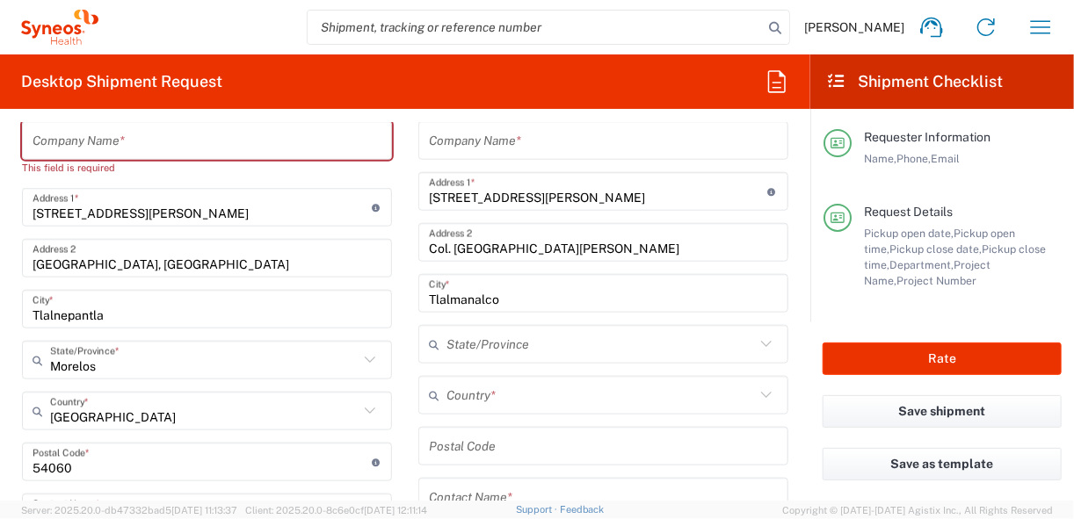
scroll to position [752, 0]
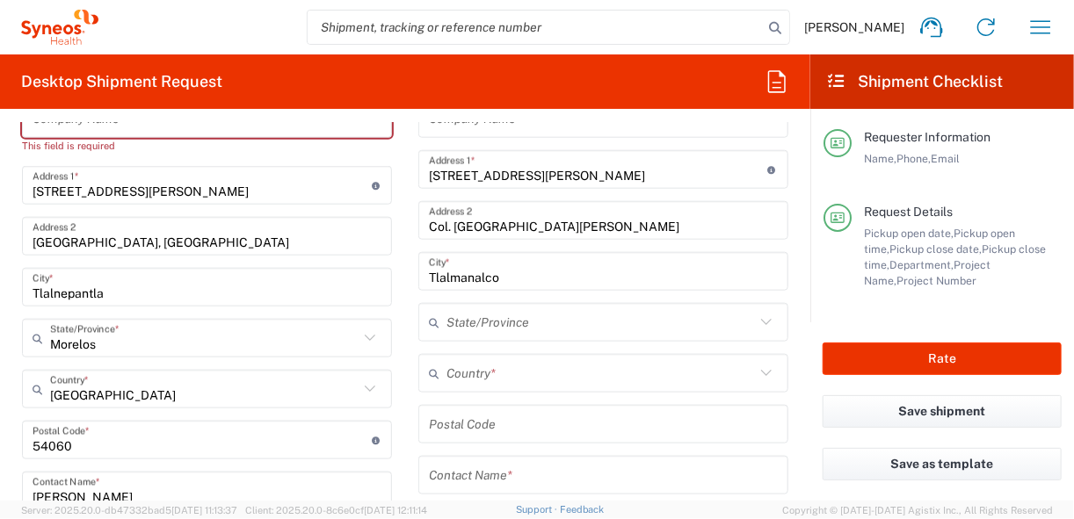
click at [575, 331] on input "text" at bounding box center [601, 323] width 309 height 31
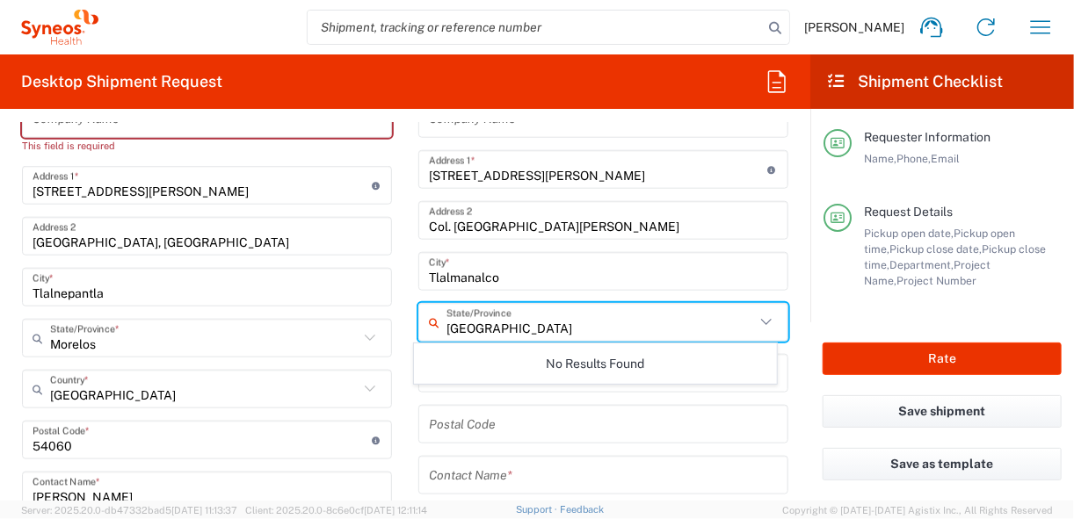
type input "[GEOGRAPHIC_DATA]"
click at [795, 295] on form "Requester Information [PERSON_NAME] Name * [PHONE_NUMBER] Phone * [EMAIL_ADDRES…" at bounding box center [405, 312] width 810 height 378
click at [665, 321] on input "text" at bounding box center [601, 323] width 309 height 31
type input "Es"
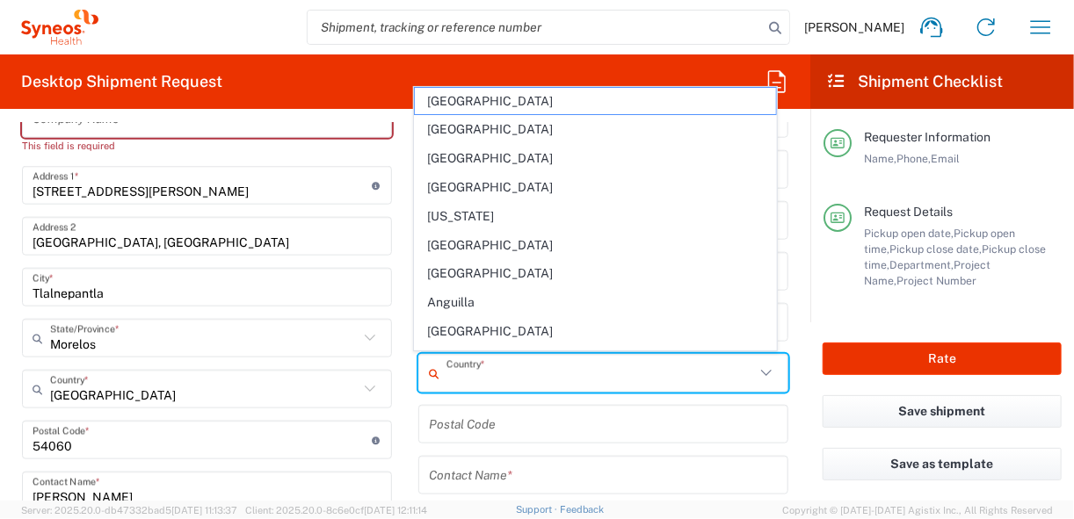
click at [795, 298] on form "Requester Information [PERSON_NAME] Name * [PHONE_NUMBER] Phone * [EMAIL_ADDRES…" at bounding box center [405, 312] width 810 height 378
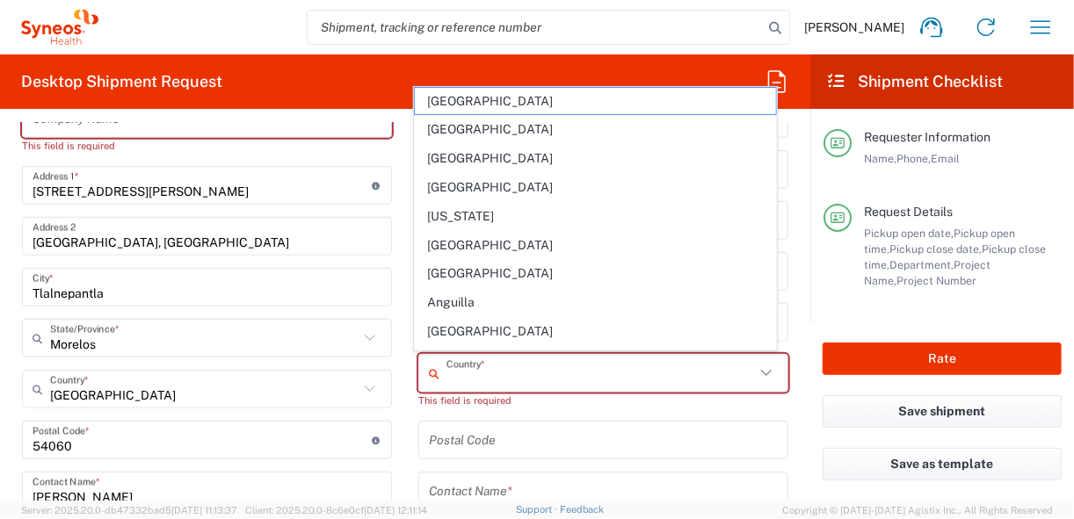
click at [672, 376] on input "text" at bounding box center [601, 374] width 309 height 31
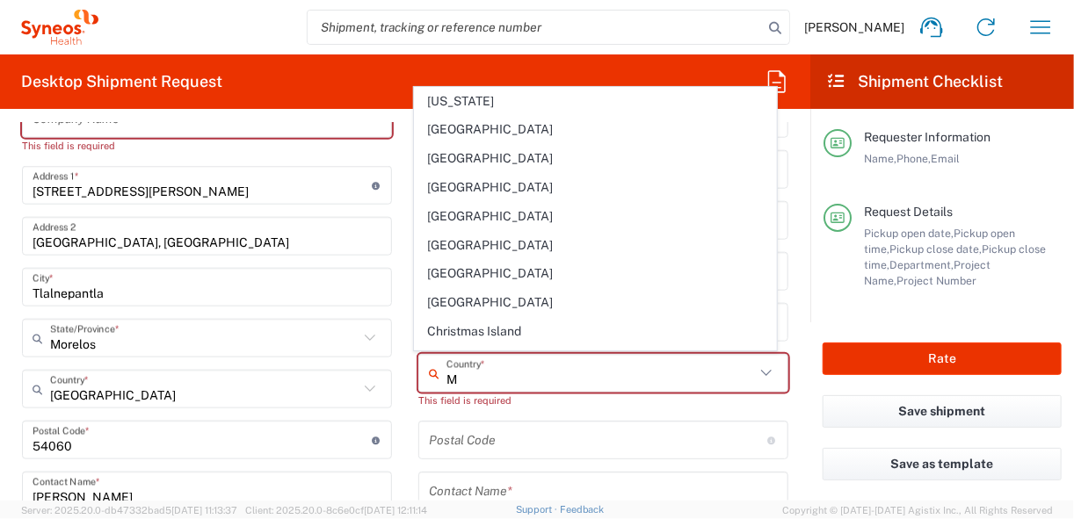
type input "[US_STATE]"
type input "Sender/Shipper"
type input "Delivery Duty Paid"
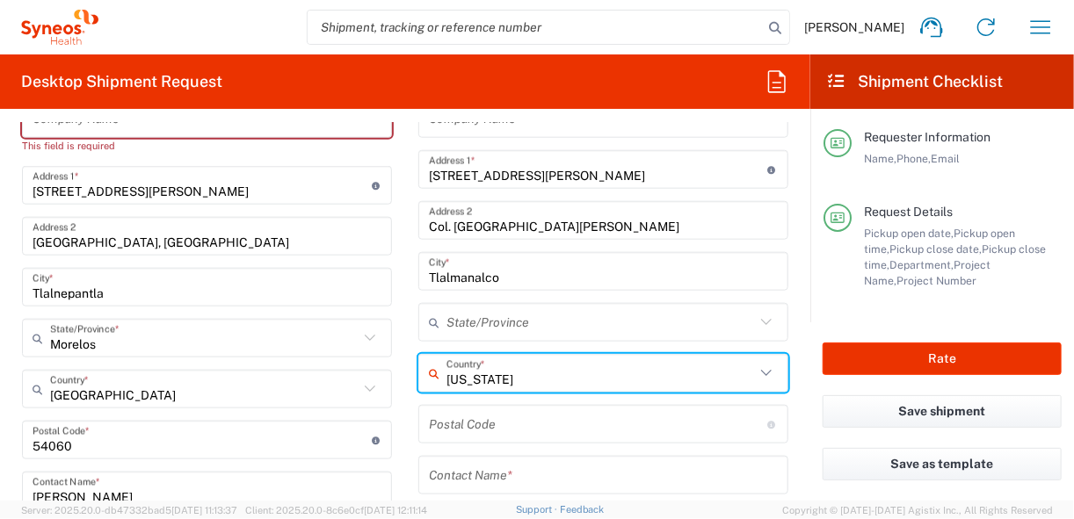
drag, startPoint x: 552, startPoint y: 377, endPoint x: 399, endPoint y: 377, distance: 152.9
click at [399, 377] on div "Ship From INC Research Clin Svcs [GEOGRAPHIC_DATA] Location INC Research Clin S…" at bounding box center [405, 443] width 793 height 868
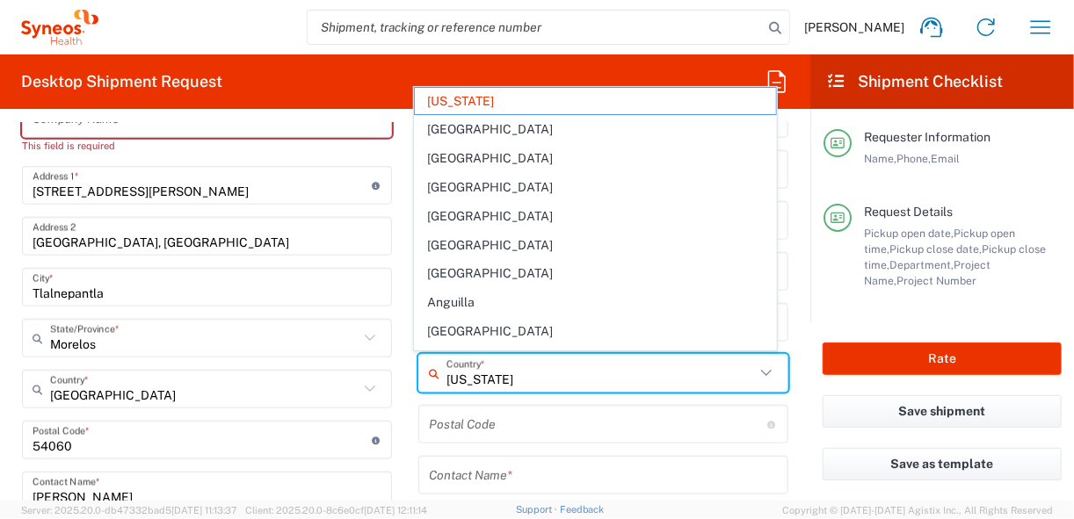
drag, startPoint x: 552, startPoint y: 375, endPoint x: 428, endPoint y: 375, distance: 123.9
click at [428, 375] on div "[US_STATE] Country *" at bounding box center [603, 373] width 370 height 39
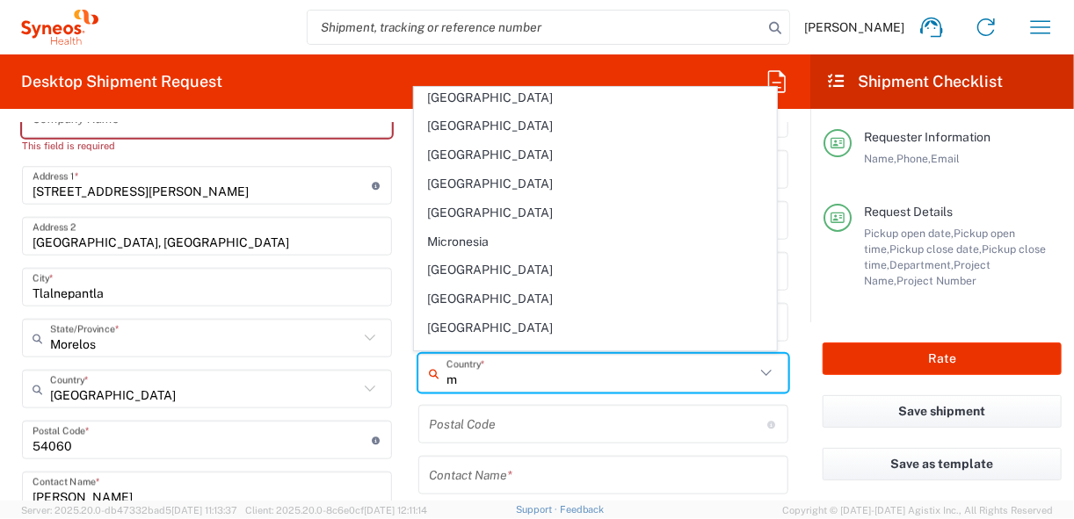
scroll to position [844, 0]
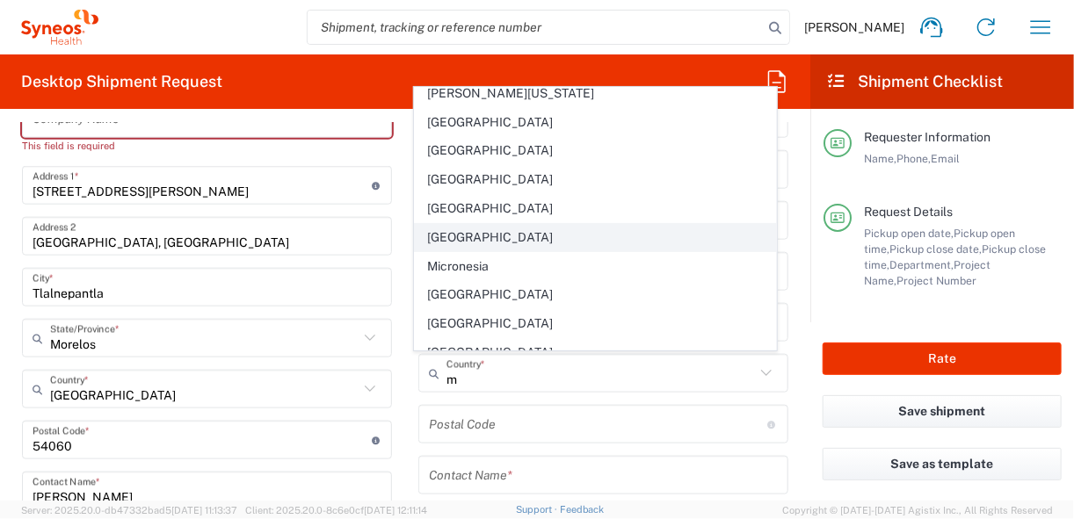
click at [442, 224] on span "[GEOGRAPHIC_DATA]" at bounding box center [595, 237] width 361 height 27
type input "[GEOGRAPHIC_DATA]"
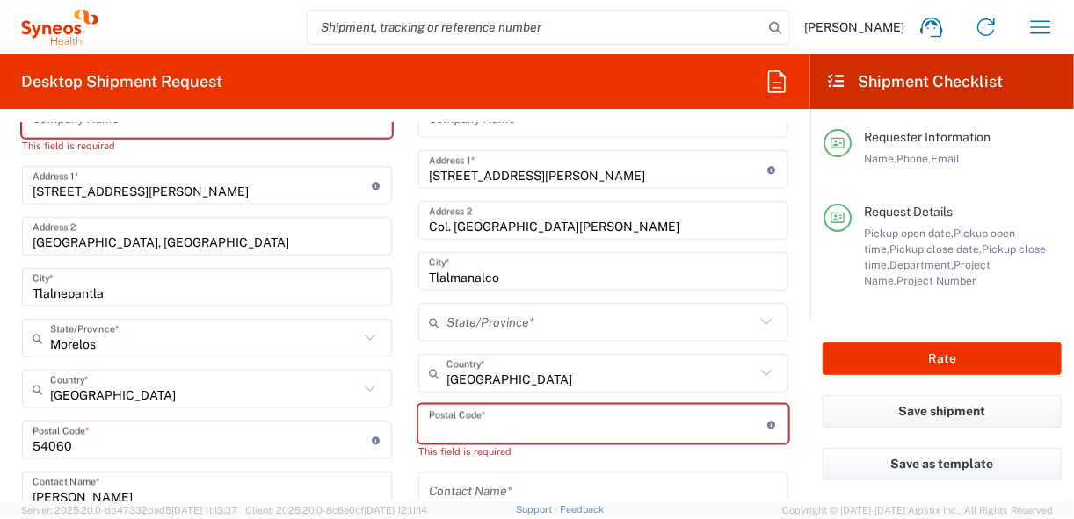
click at [429, 421] on input "undefined" at bounding box center [598, 425] width 339 height 31
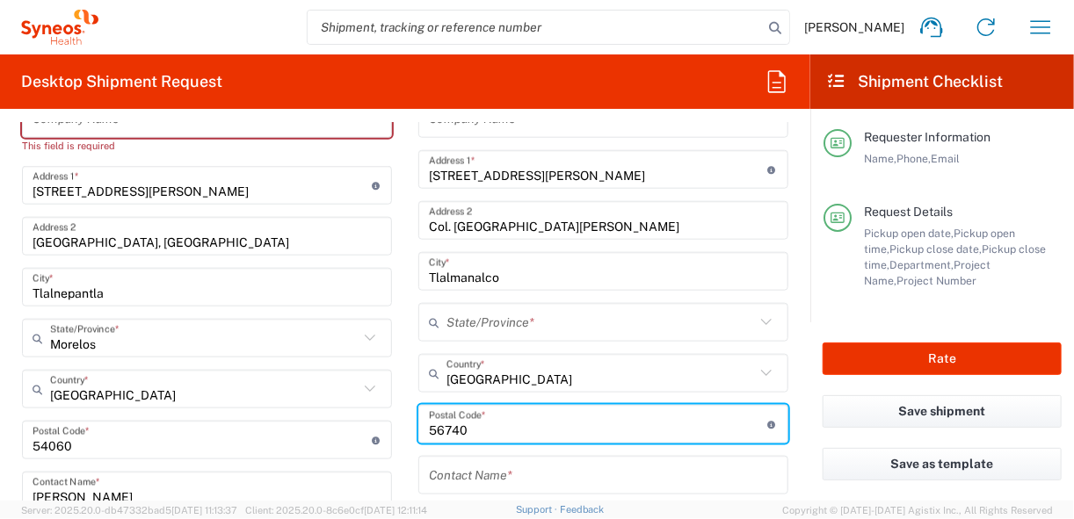
type input "56740"
click at [454, 473] on input "text" at bounding box center [603, 476] width 349 height 31
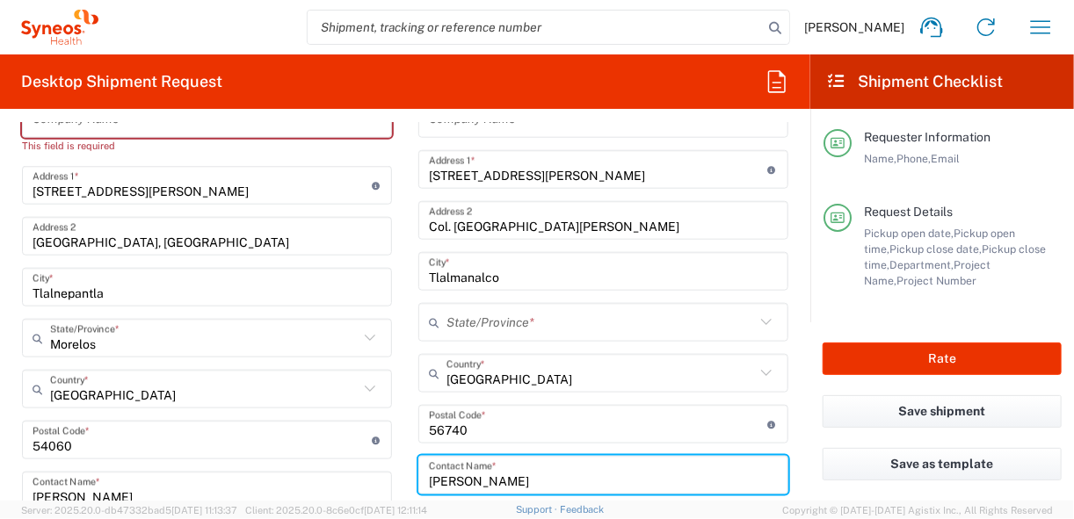
type input "[PERSON_NAME]"
click at [527, 322] on input "text" at bounding box center [601, 323] width 309 height 31
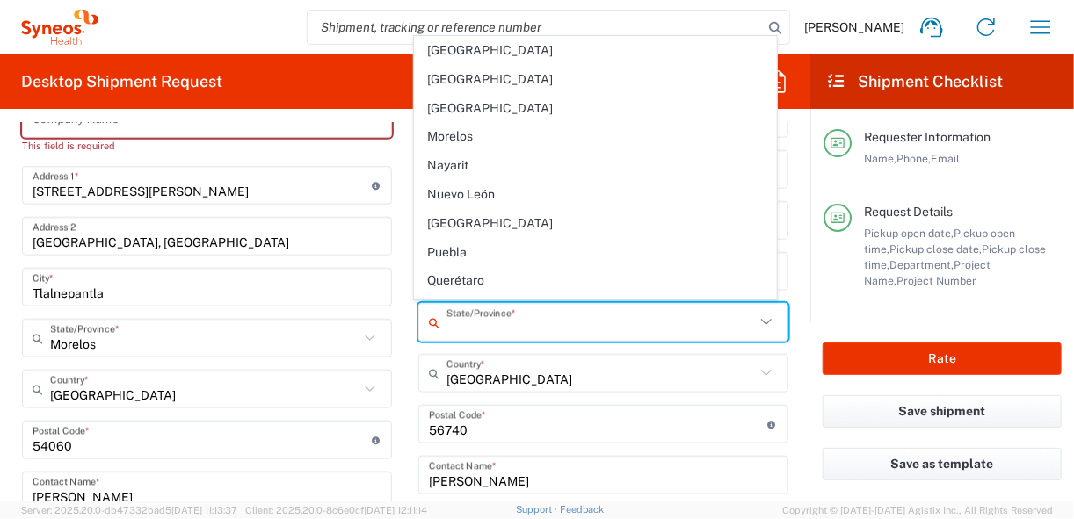
scroll to position [352, 0]
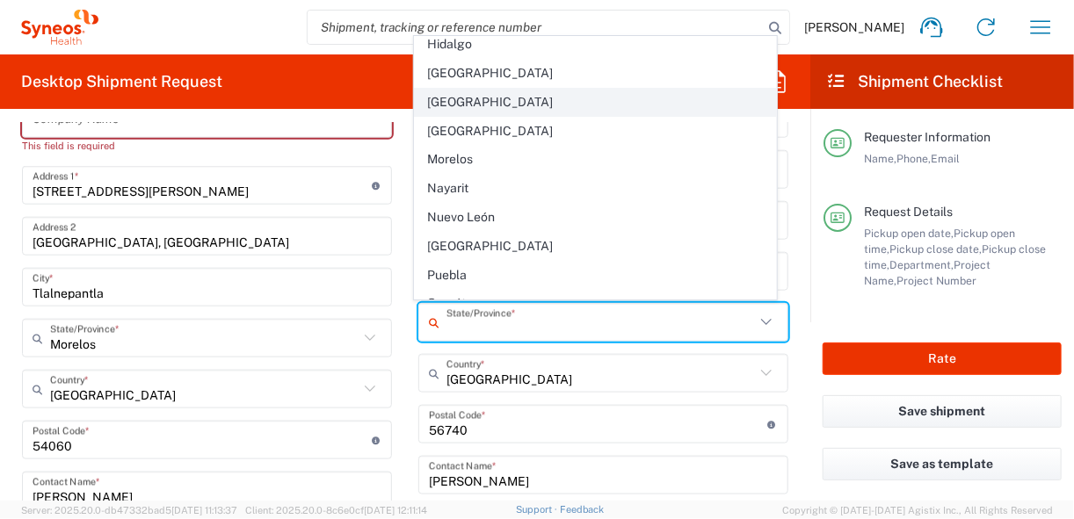
click at [447, 94] on span "[GEOGRAPHIC_DATA]" at bounding box center [595, 102] width 361 height 27
type input "[GEOGRAPHIC_DATA]"
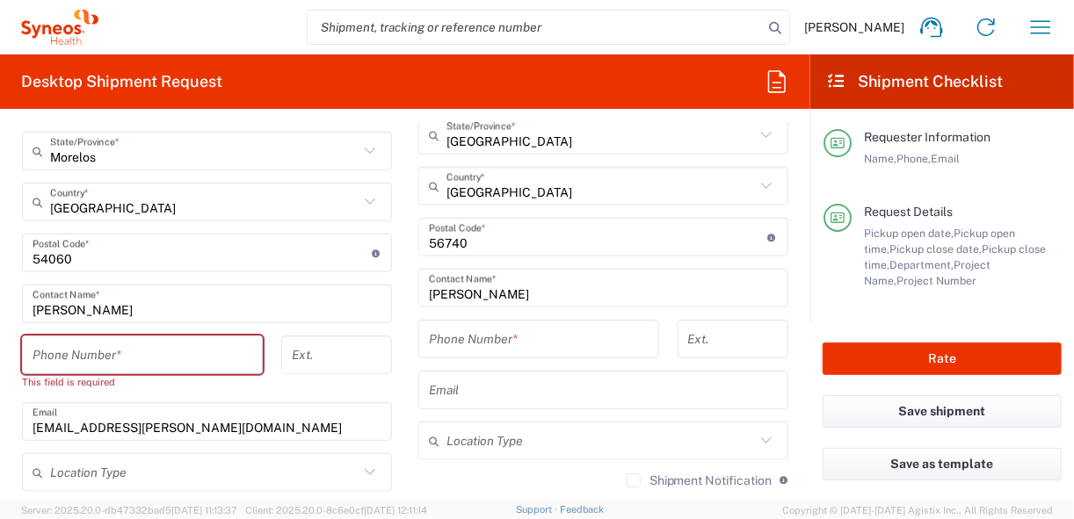
scroll to position [962, 0]
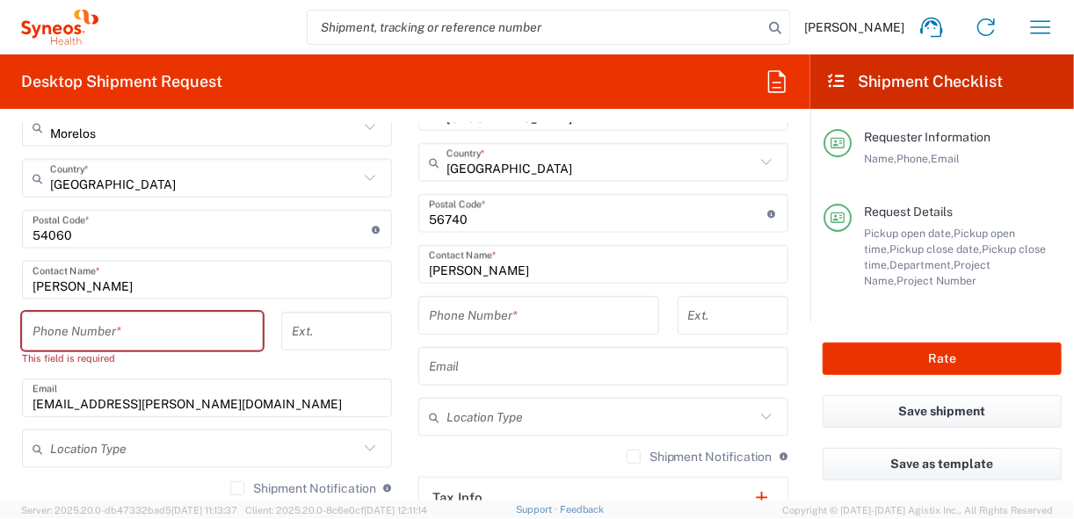
click at [451, 306] on input "tel" at bounding box center [539, 316] width 220 height 31
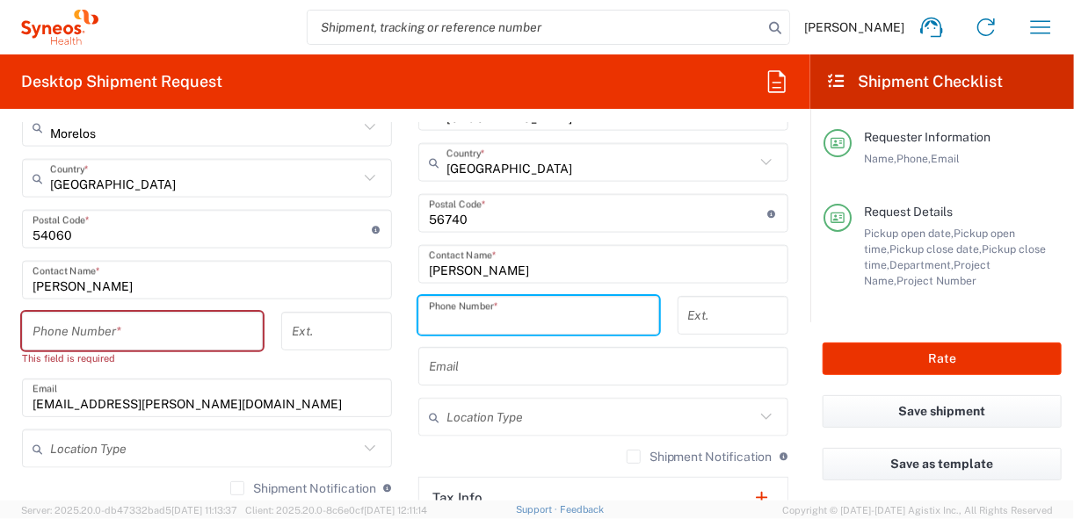
type input "5518151607"
type input "KIN030716VB2"
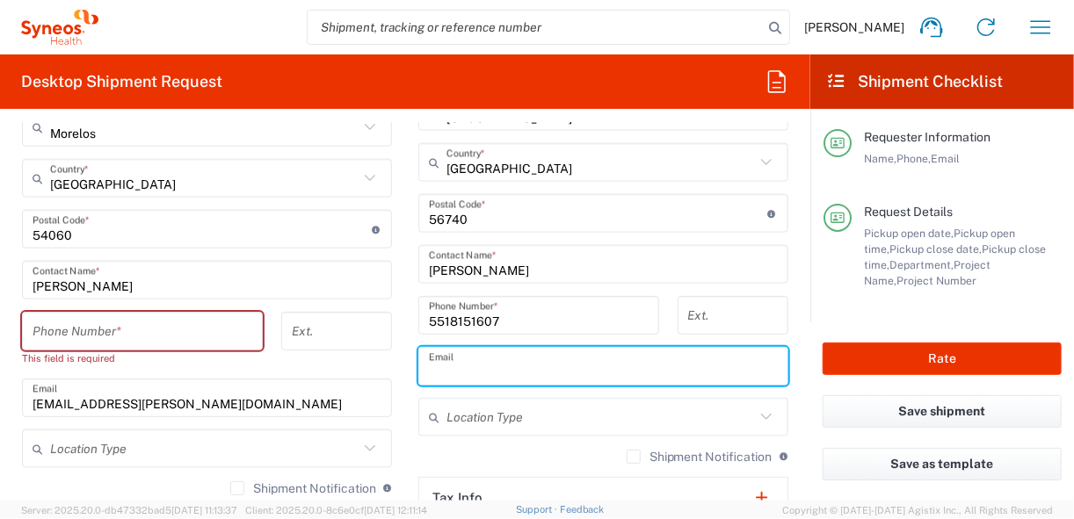
click at [483, 374] on input "text" at bounding box center [603, 367] width 349 height 31
type input "[EMAIL_ADDRESS][PERSON_NAME][DOMAIN_NAME]"
type input "[PERSON_NAME]"
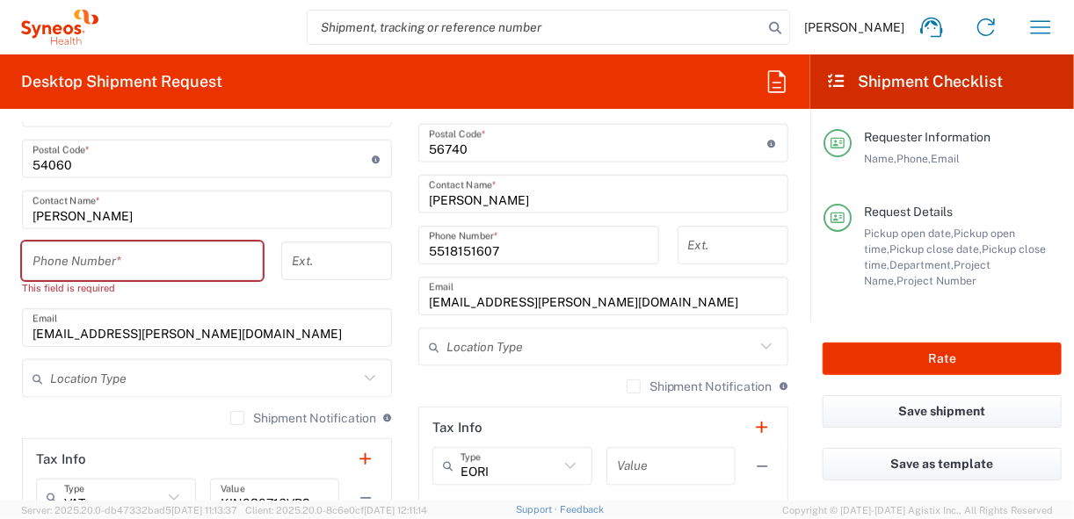
drag, startPoint x: 93, startPoint y: 256, endPoint x: 47, endPoint y: 262, distance: 47.0
click at [93, 256] on input "tel" at bounding box center [143, 261] width 220 height 31
drag, startPoint x: 47, startPoint y: 262, endPoint x: 118, endPoint y: 260, distance: 71.2
click at [47, 262] on input "tel" at bounding box center [143, 261] width 220 height 31
paste input "55 6599 7772"
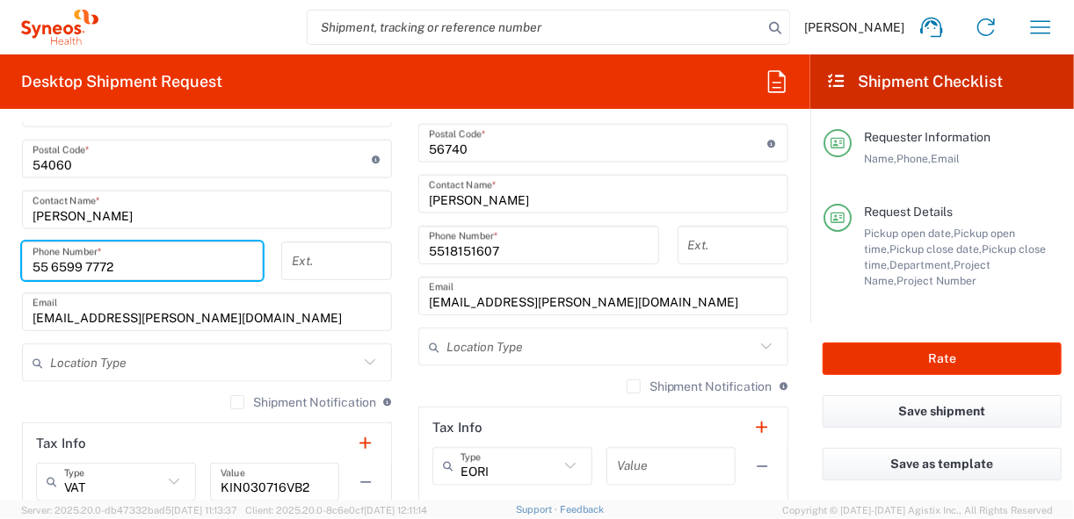
type input "55 6599 7772"
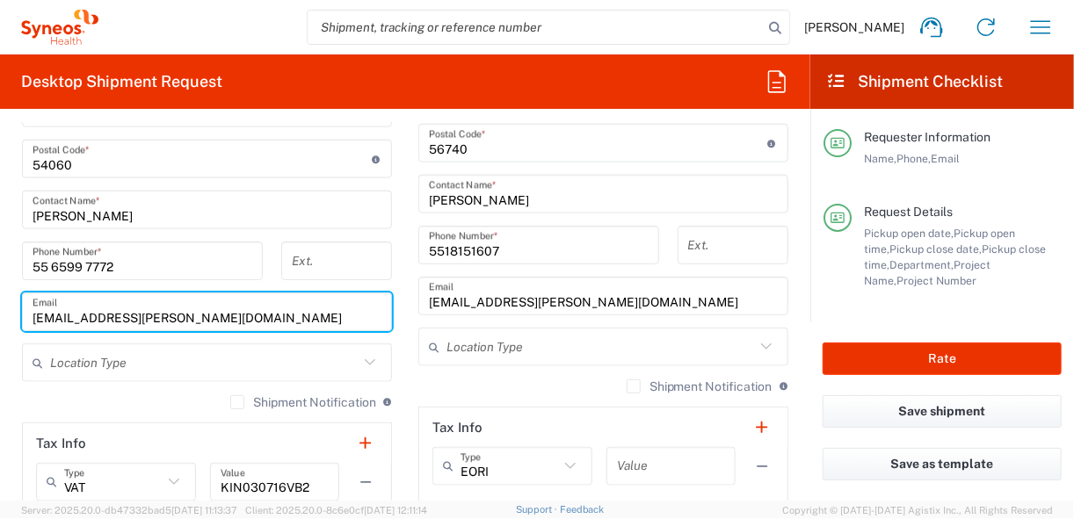
drag, startPoint x: 119, startPoint y: 313, endPoint x: 11, endPoint y: 316, distance: 108.1
click at [11, 316] on main "INC Research Clin Svcs [GEOGRAPHIC_DATA] Location INC Research Clin Svcs Mexico…" at bounding box center [207, 169] width 396 height 805
drag, startPoint x: 217, startPoint y: 316, endPoint x: 28, endPoint y: 316, distance: 189.0
click at [28, 316] on div "[PERSON_NAME][EMAIL_ADDRESS][DOMAIN_NAME] Email" at bounding box center [207, 312] width 370 height 39
paste input "mariadelcarmen.[PERSON_NAME]"
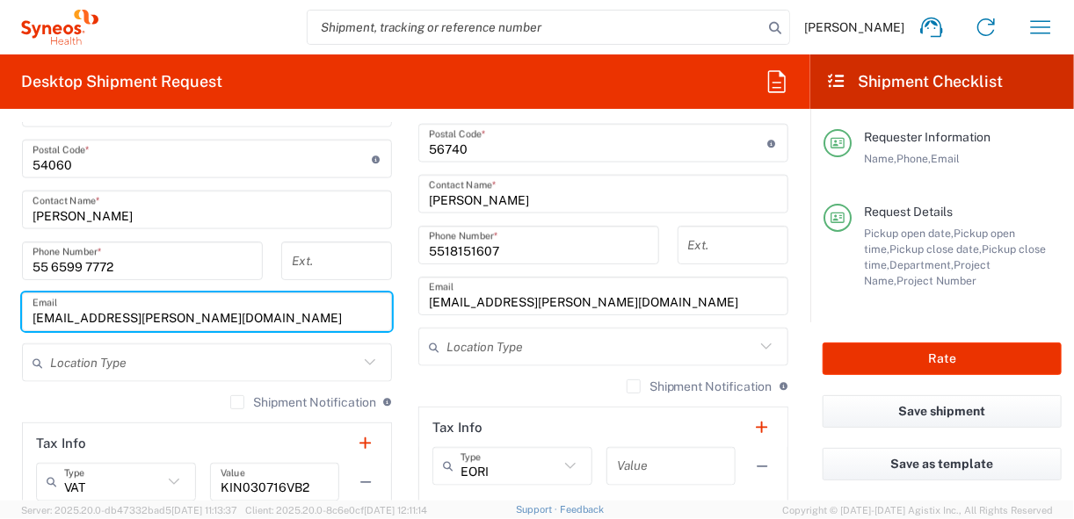
type input "[EMAIL_ADDRESS][PERSON_NAME][DOMAIN_NAME]"
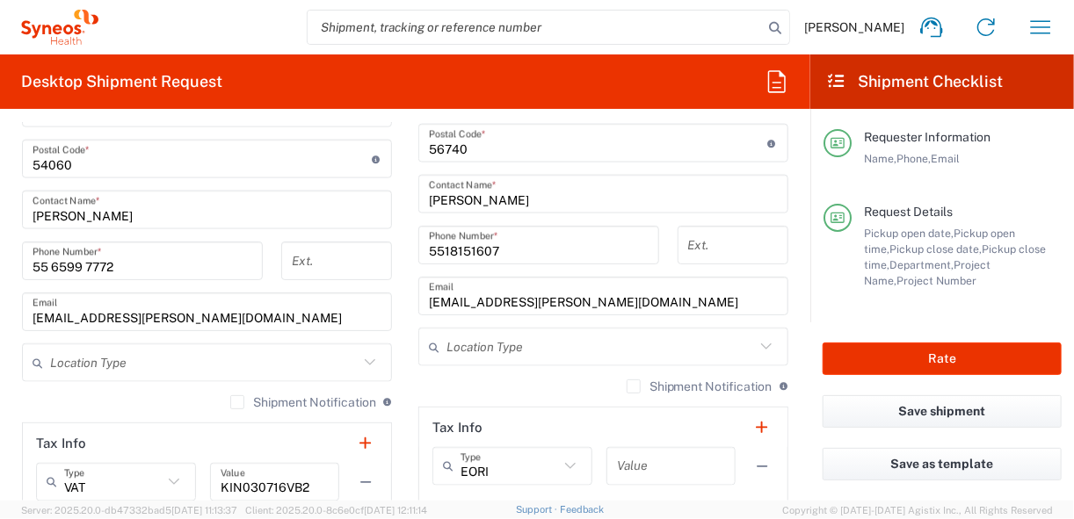
click at [798, 352] on form "Requester Information [PERSON_NAME] Name * [PHONE_NUMBER] Phone * [EMAIL_ADDRES…" at bounding box center [405, 312] width 810 height 378
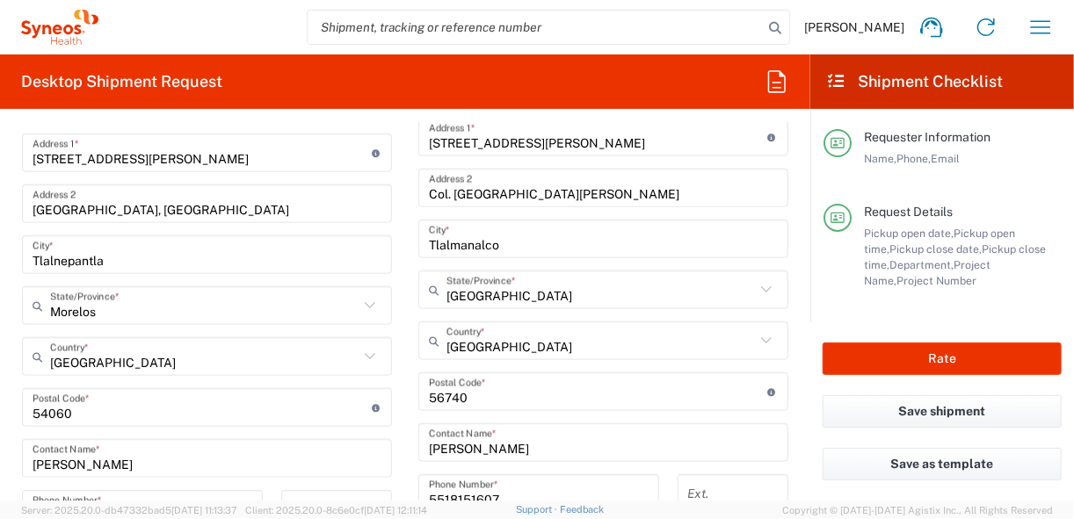
scroll to position [775, 0]
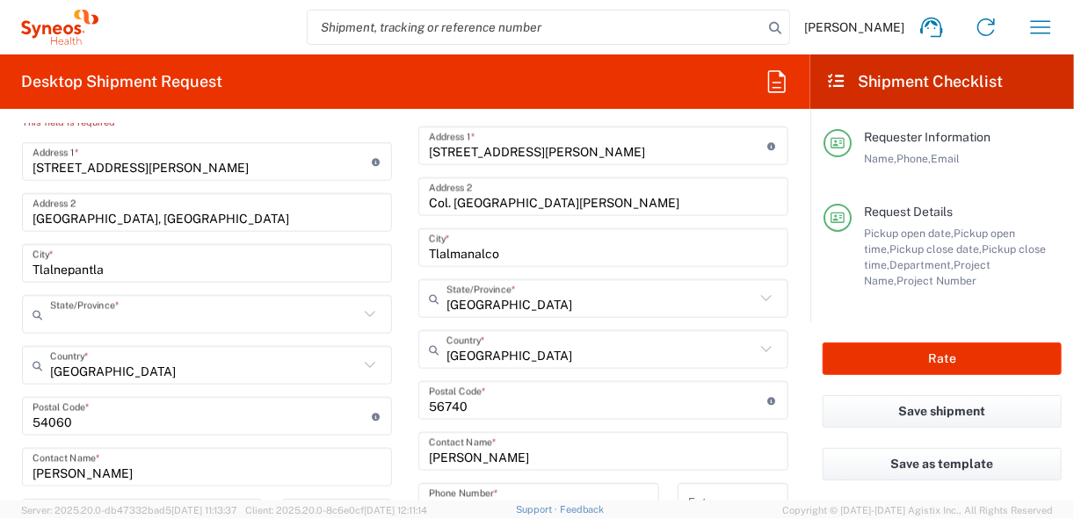
click at [178, 315] on input "text" at bounding box center [204, 315] width 309 height 31
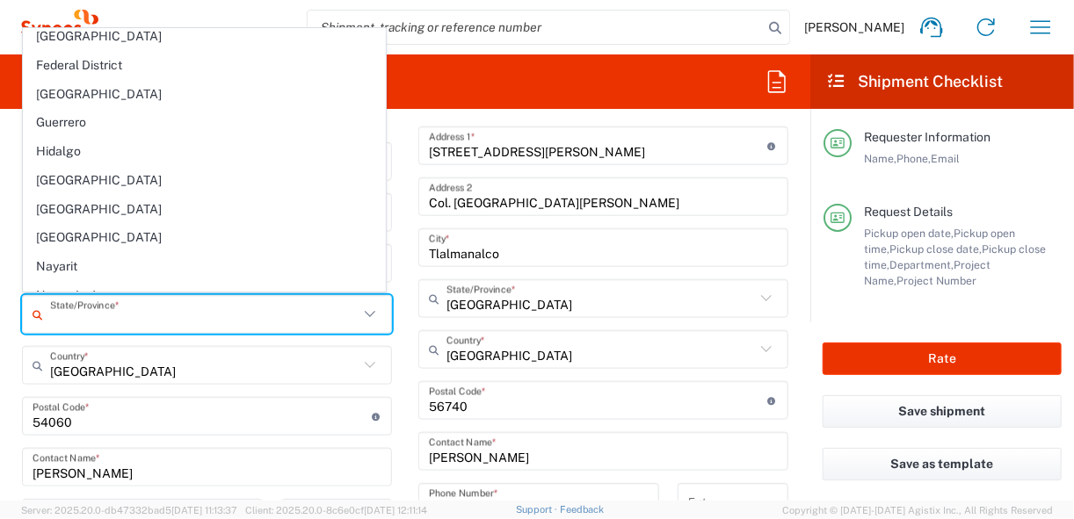
scroll to position [281, 0]
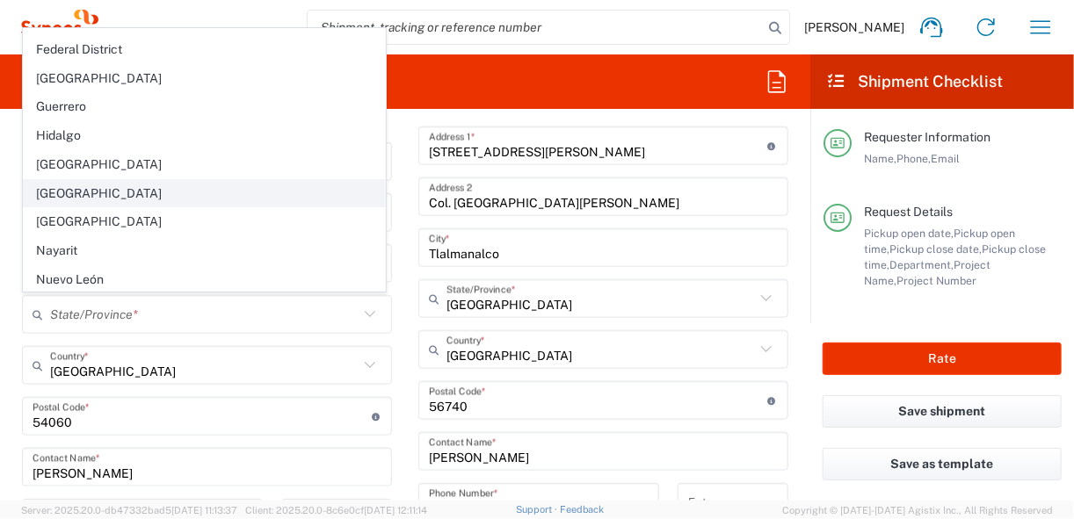
click at [102, 190] on span "[GEOGRAPHIC_DATA]" at bounding box center [204, 193] width 361 height 27
type input "[GEOGRAPHIC_DATA]"
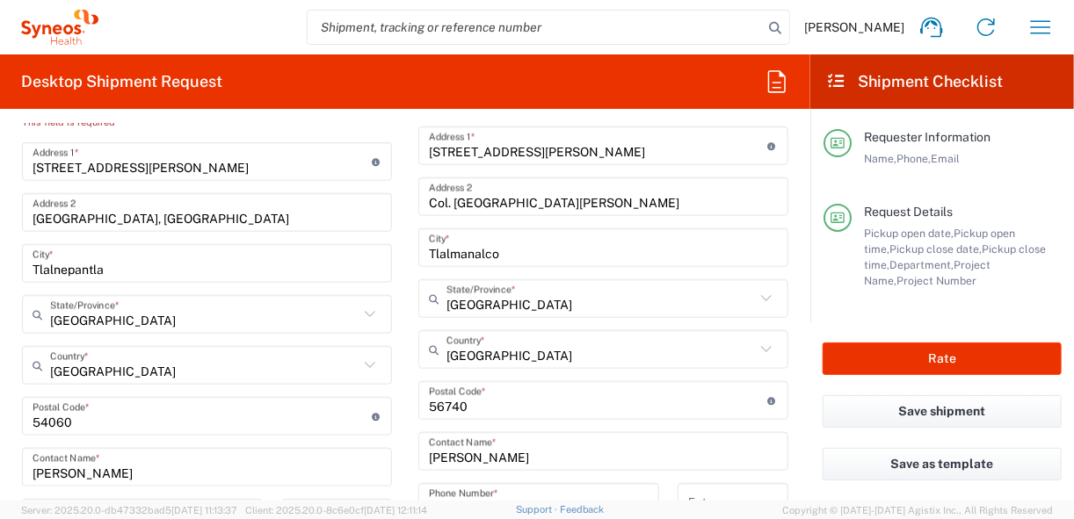
click at [398, 329] on main "Location [PERSON_NAME] LLC-[GEOGRAPHIC_DATA] [GEOGRAPHIC_DATA] [GEOGRAPHIC_DATA…" at bounding box center [207, 427] width 396 height 805
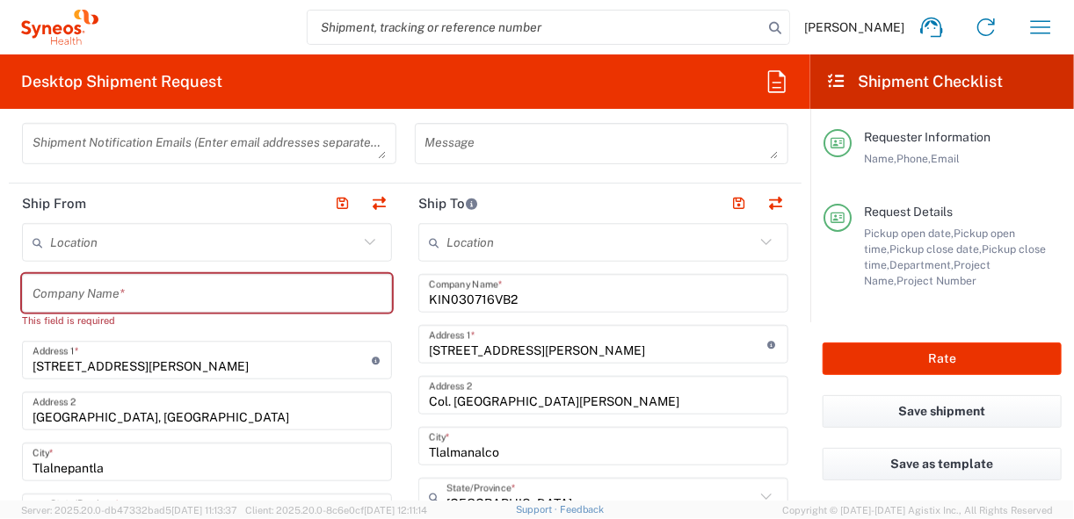
scroll to position [560, 0]
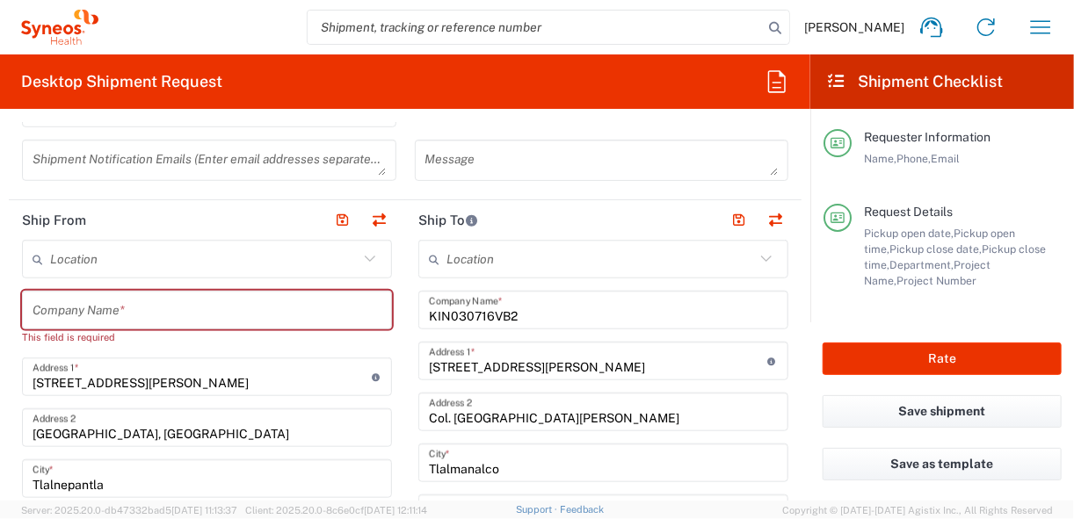
click at [65, 311] on input "text" at bounding box center [207, 310] width 349 height 31
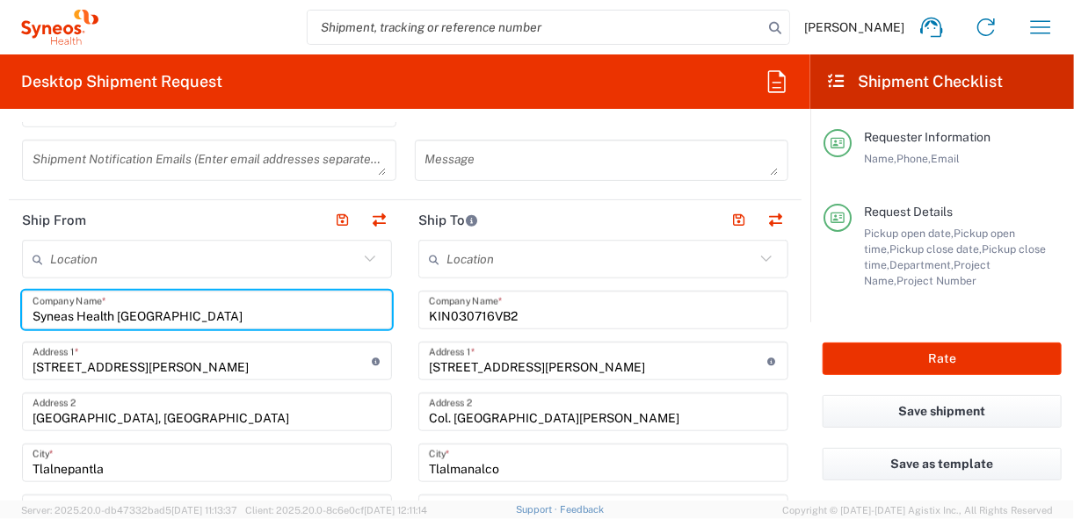
type input "Syneas Health [GEOGRAPHIC_DATA]"
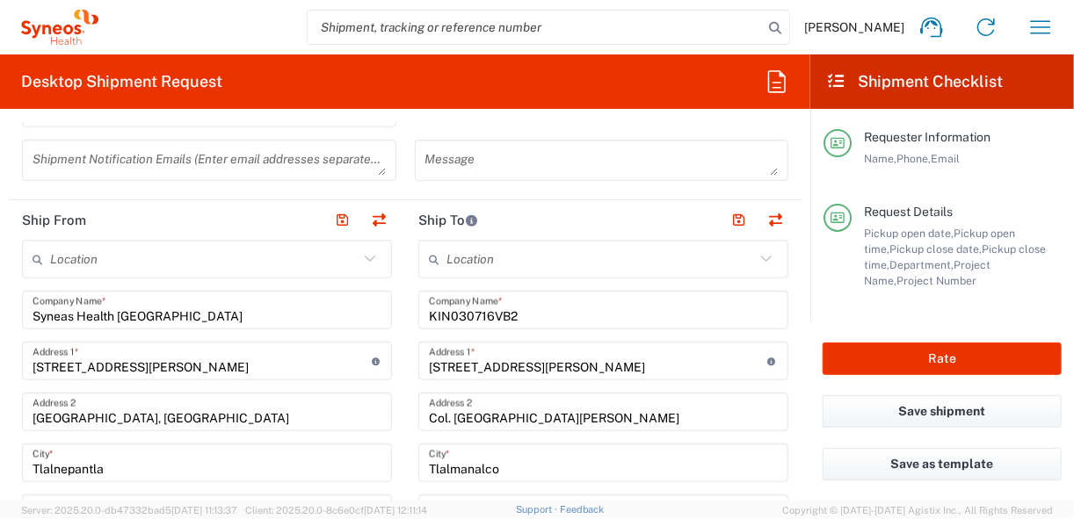
click at [798, 327] on form "Requester Information [PERSON_NAME] Name * [PHONE_NUMBER] Phone * [EMAIL_ADDRES…" at bounding box center [405, 312] width 810 height 378
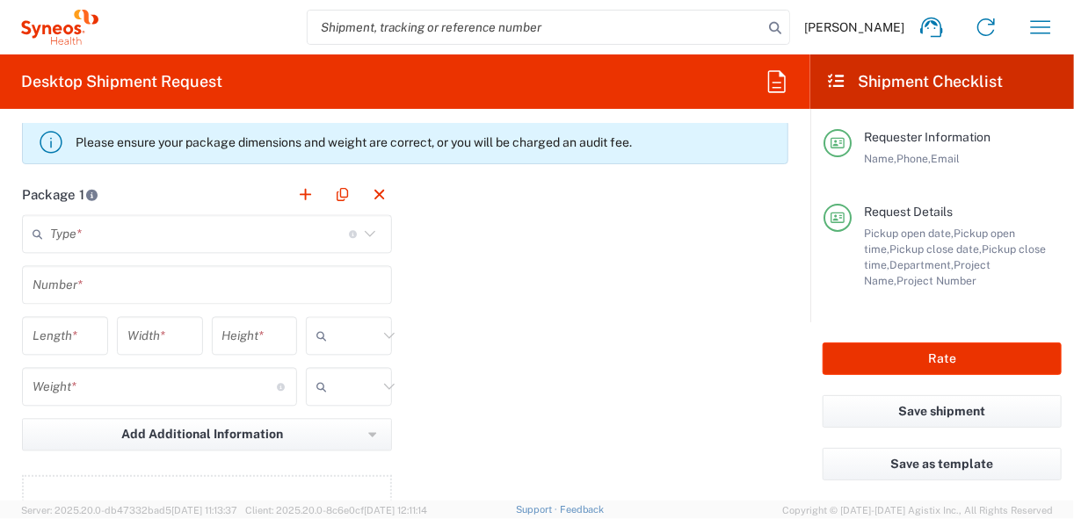
scroll to position [1545, 0]
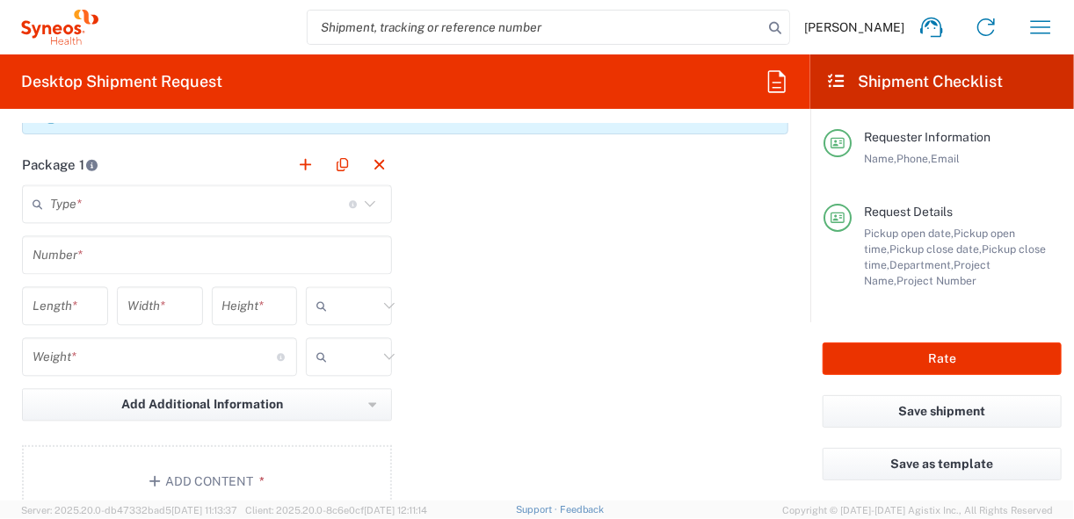
click at [366, 203] on icon at bounding box center [370, 203] width 23 height 23
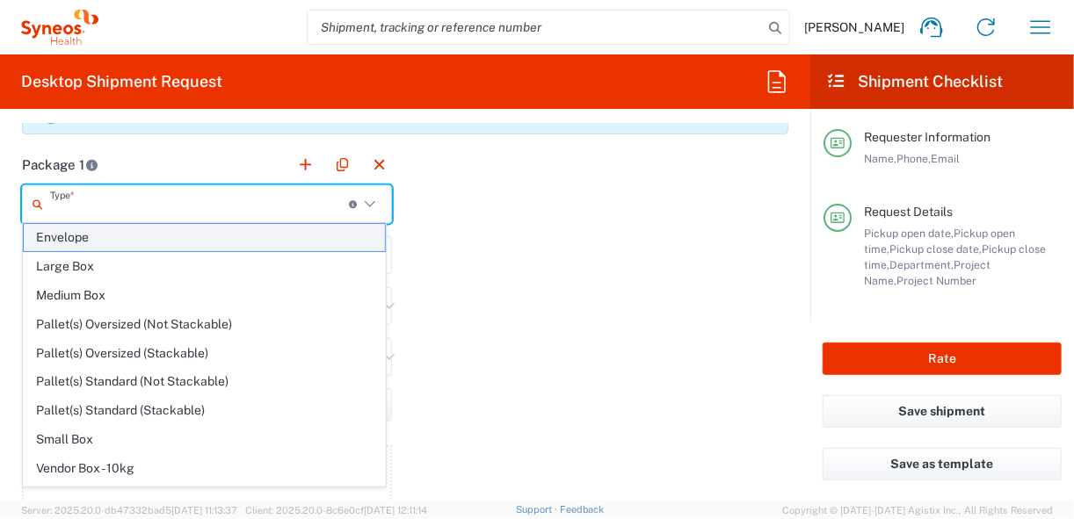
click at [77, 235] on span "Envelope" at bounding box center [204, 237] width 361 height 27
type input "Envelope"
type input "1"
type input "9.5"
type input "12.5"
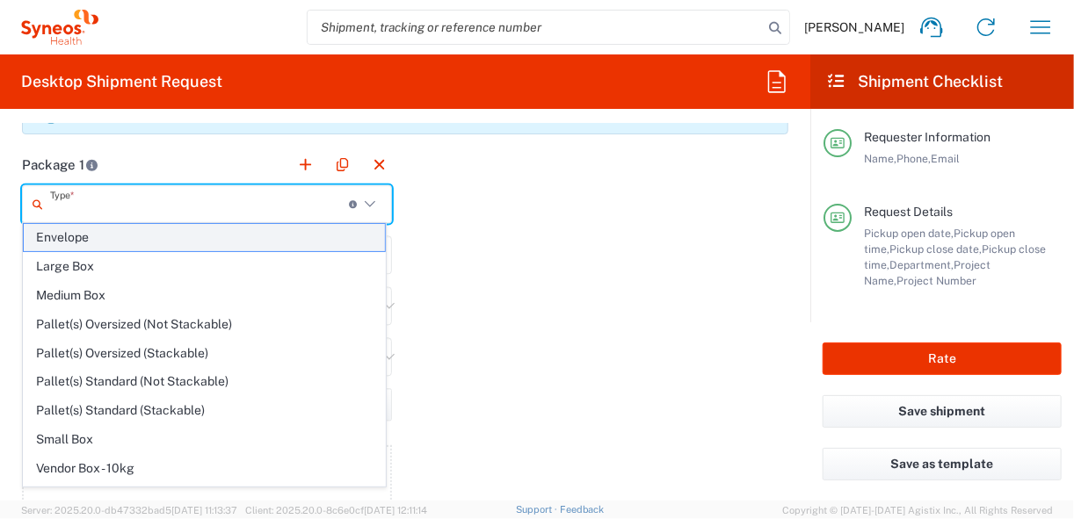
type input "0.25"
type input "in"
type input "0.45"
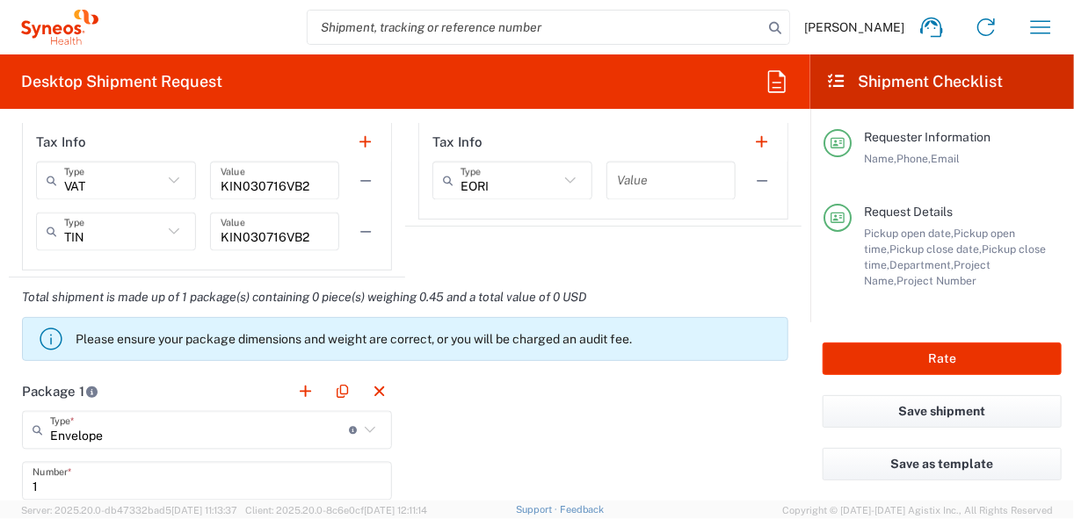
scroll to position [1118, 0]
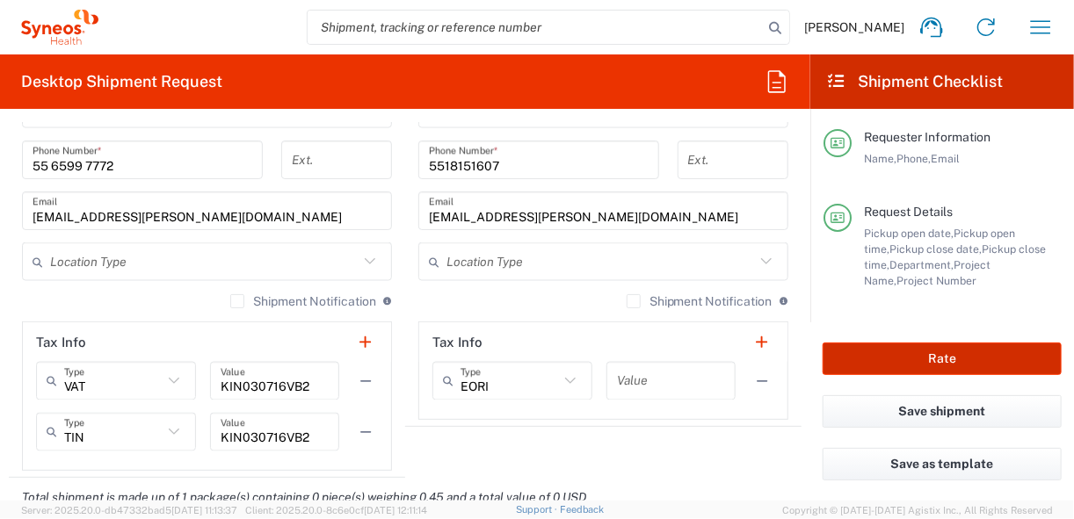
click at [829, 364] on button "Rate" at bounding box center [942, 359] width 239 height 33
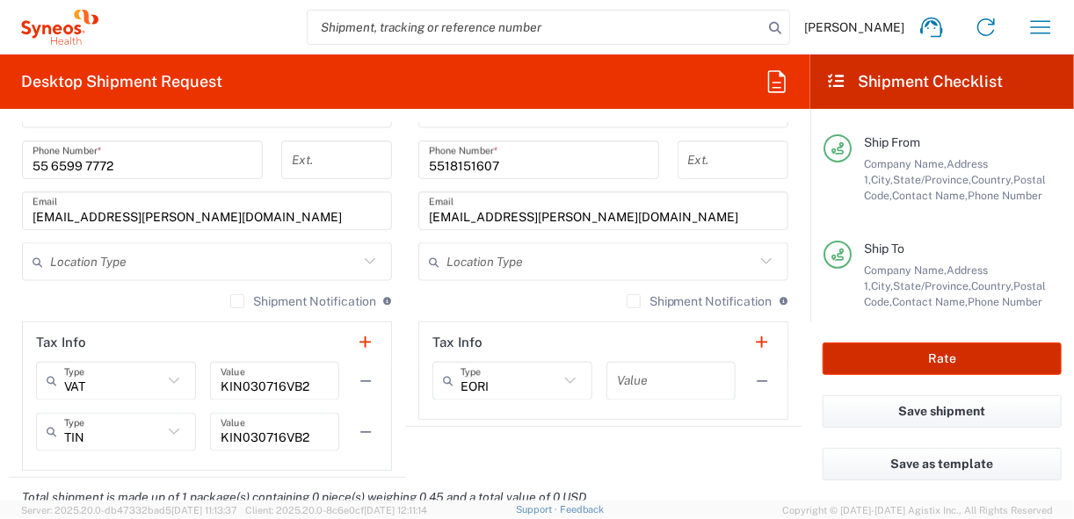
type input "3110 DEPARTMENTAL EXPENSE"
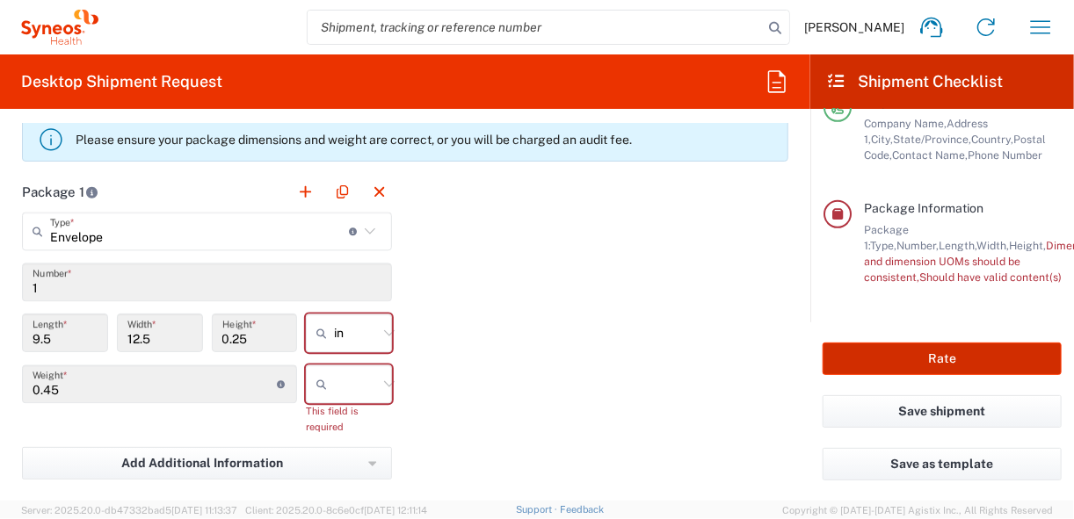
scroll to position [1540, 0]
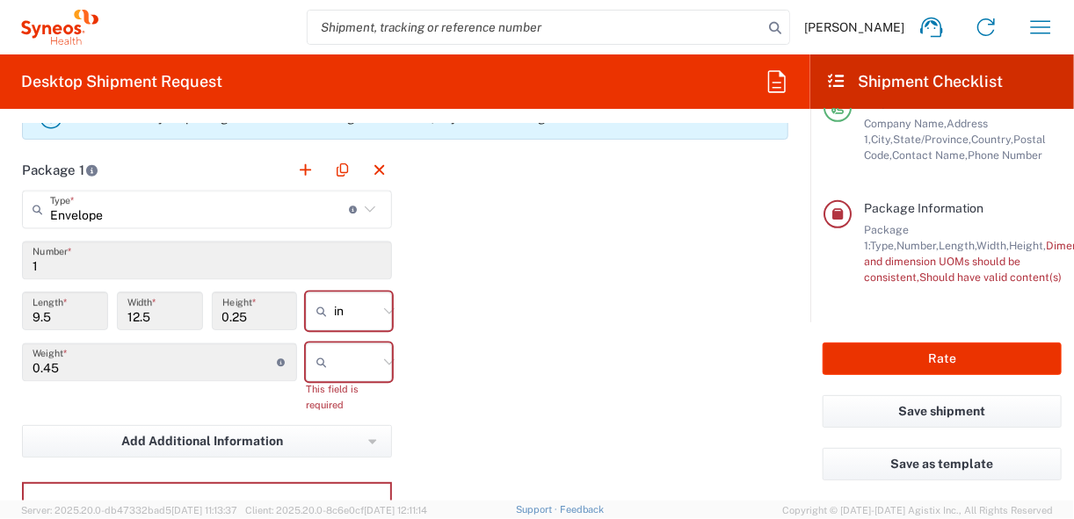
click at [380, 360] on icon at bounding box center [389, 362] width 23 height 23
click at [382, 355] on icon at bounding box center [389, 362] width 23 height 23
click at [321, 393] on span "kgs" at bounding box center [344, 395] width 81 height 27
type input "kgs"
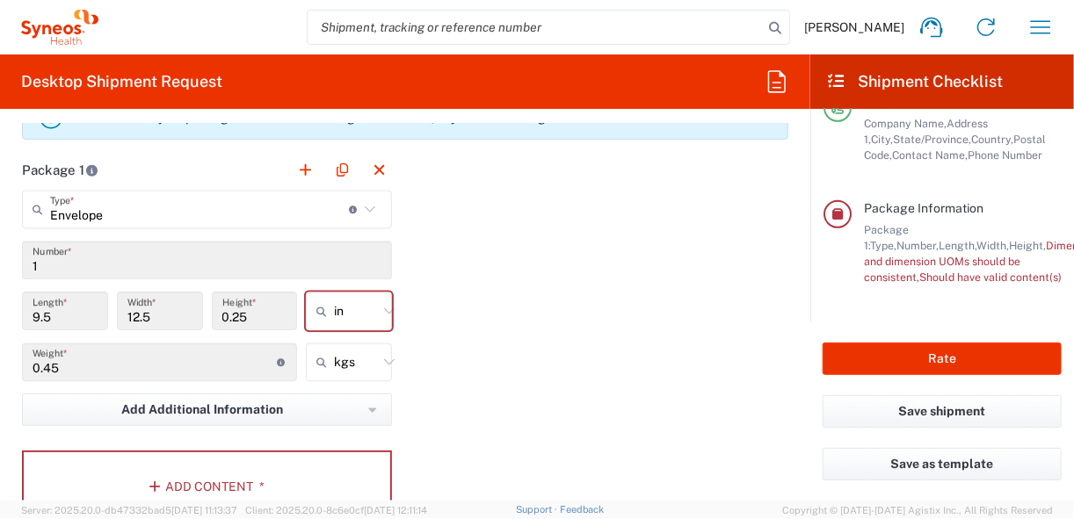
click at [381, 303] on icon at bounding box center [389, 311] width 23 height 23
click at [330, 345] on span "in" at bounding box center [344, 344] width 81 height 27
click at [381, 306] on icon at bounding box center [389, 311] width 23 height 23
click at [318, 399] on span "in" at bounding box center [344, 402] width 81 height 27
click at [489, 354] on div "Package 1 Envelope Type * Material used to package goods Envelope Large Box Med…" at bounding box center [405, 343] width 793 height 386
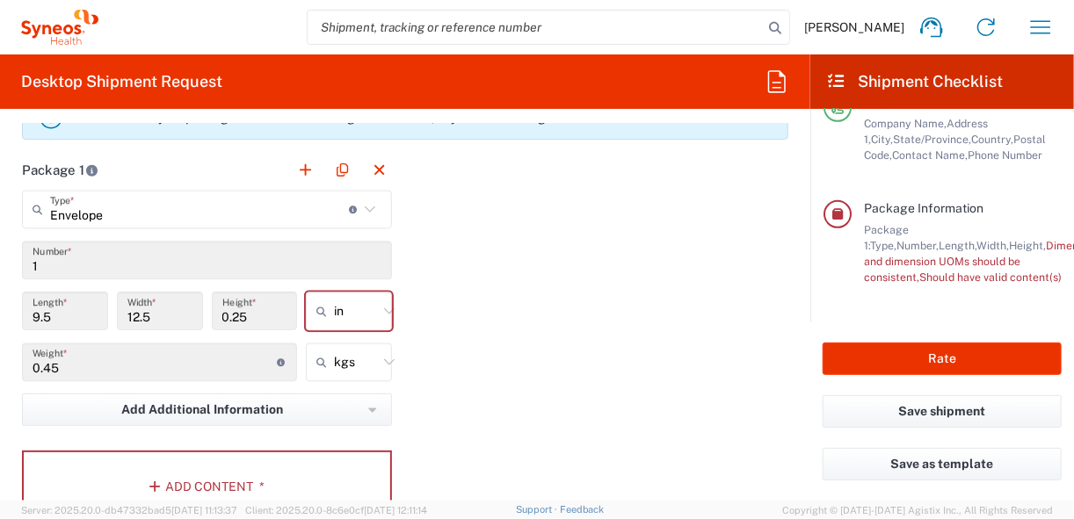
click at [498, 309] on div "Package 1 Envelope Type * Material used to package goods Envelope Large Box Med…" at bounding box center [405, 343] width 793 height 386
click at [381, 303] on icon at bounding box center [389, 311] width 23 height 23
type input "in"
click at [332, 373] on span "cm" at bounding box center [344, 373] width 81 height 27
type input "24.13"
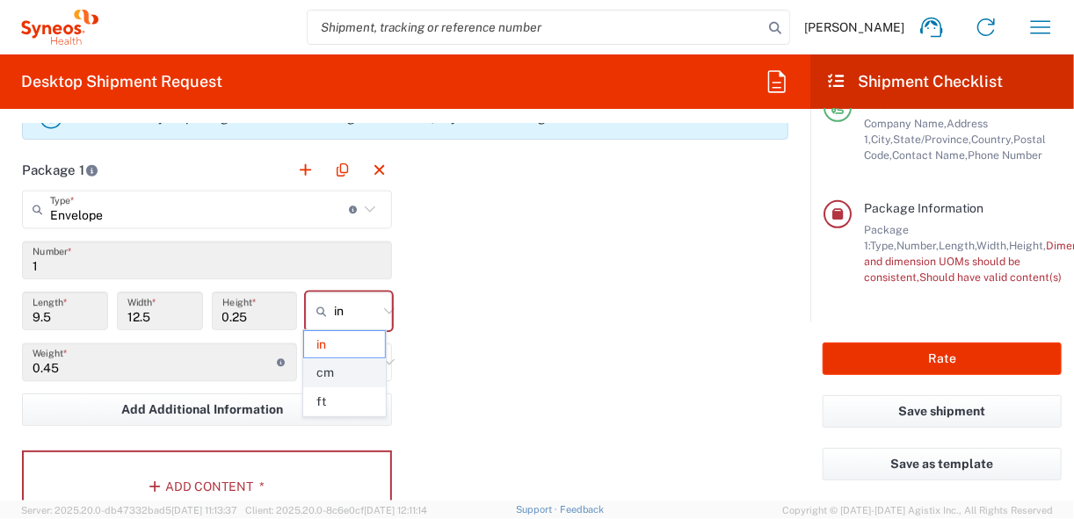
type input "31.75"
type input "0.64"
type input "cm"
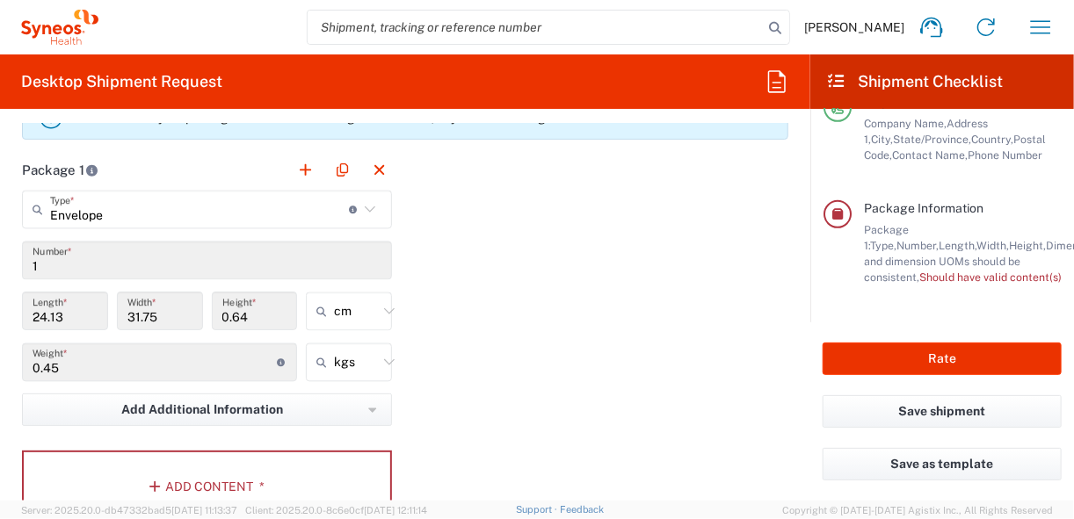
click at [511, 356] on div "Package 1 Envelope Type * Material used to package goods Envelope Large Box Med…" at bounding box center [405, 343] width 793 height 386
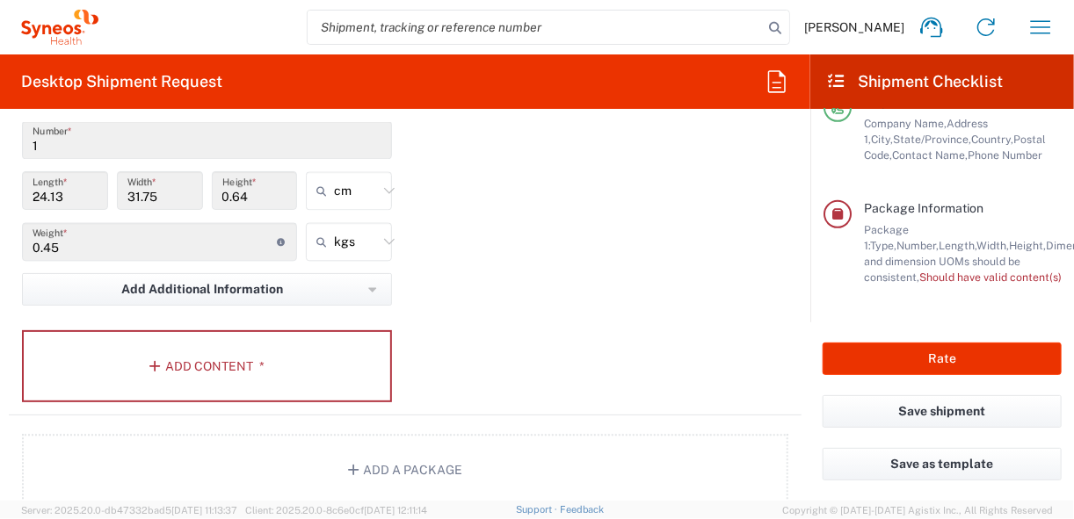
scroll to position [1681, 0]
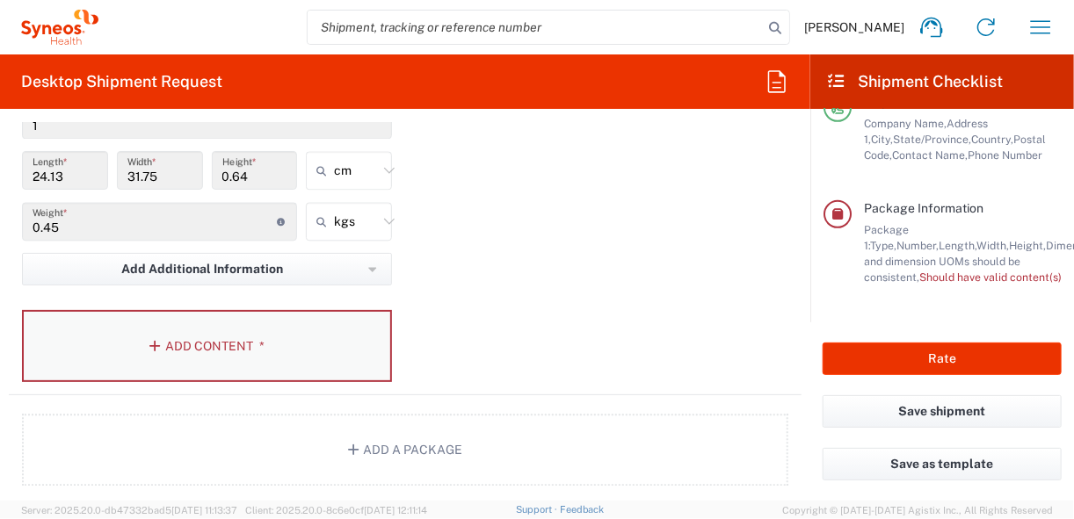
click at [156, 342] on icon "button" at bounding box center [157, 346] width 16 height 12
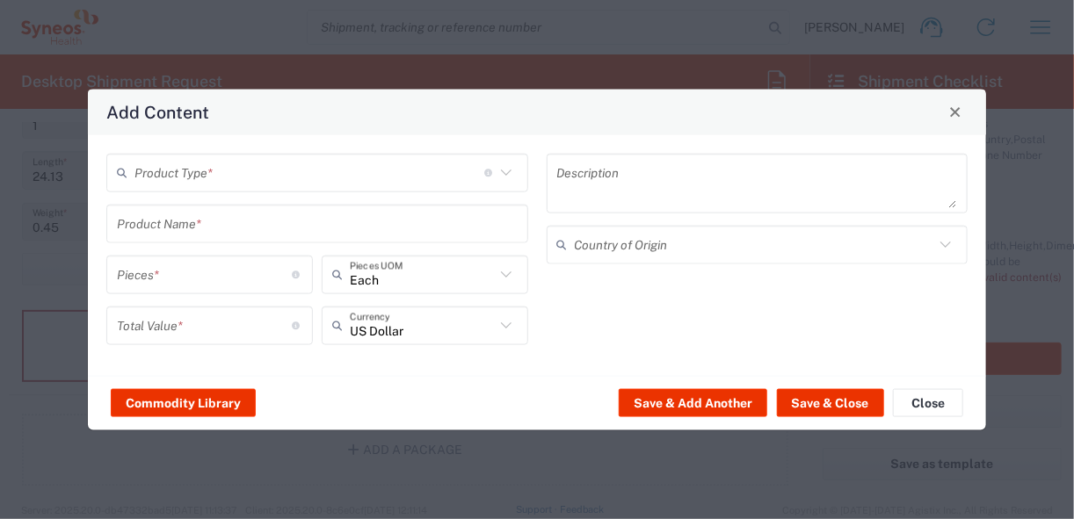
click at [504, 169] on icon at bounding box center [506, 172] width 23 height 23
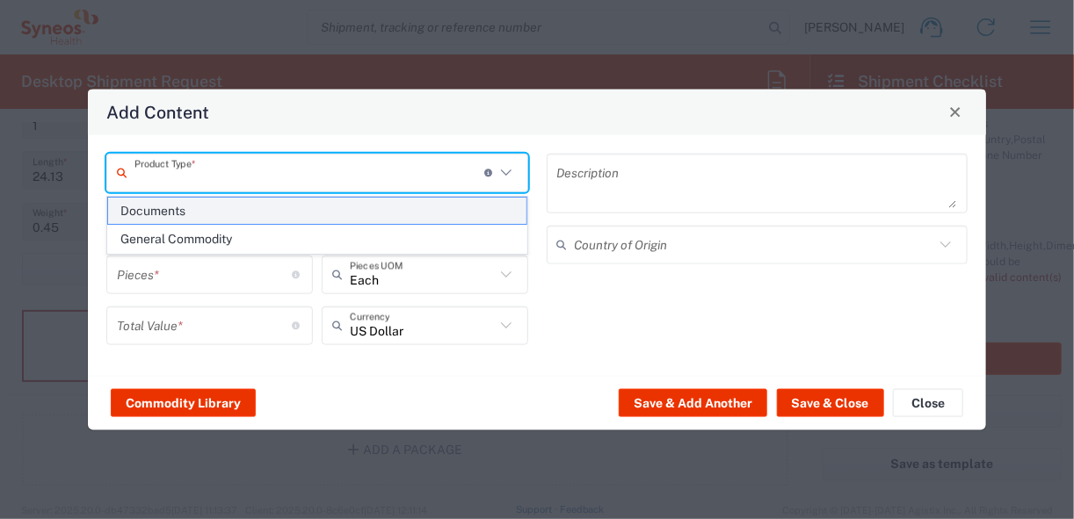
click at [176, 216] on span "Documents" at bounding box center [317, 211] width 418 height 27
type input "Documents"
type input "1"
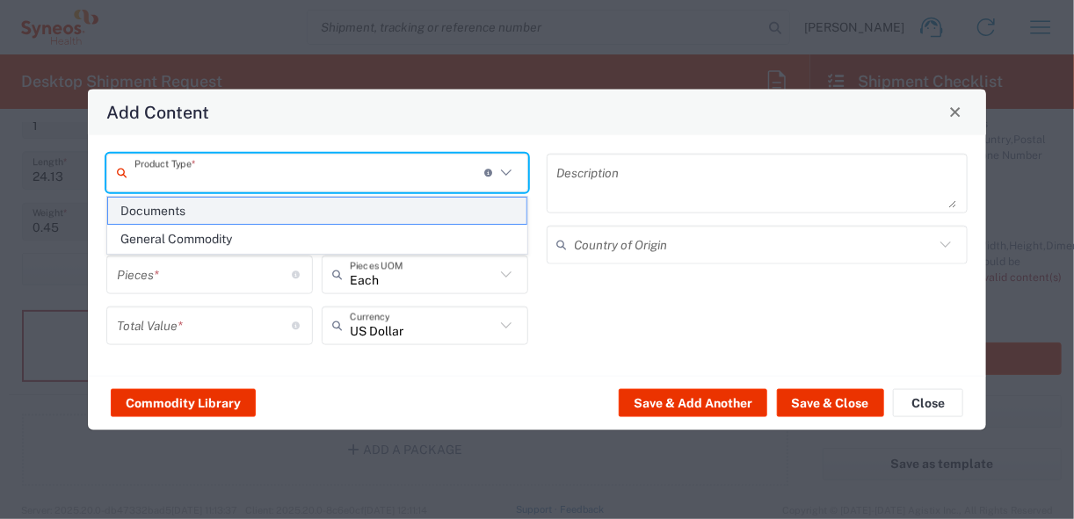
type textarea "Documents"
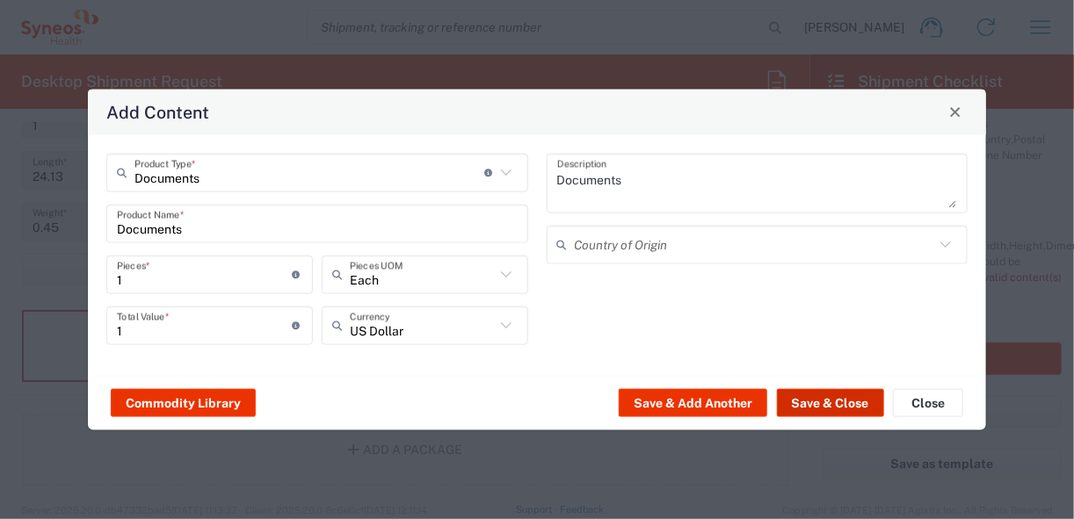
click at [820, 403] on button "Save & Close" at bounding box center [830, 403] width 107 height 28
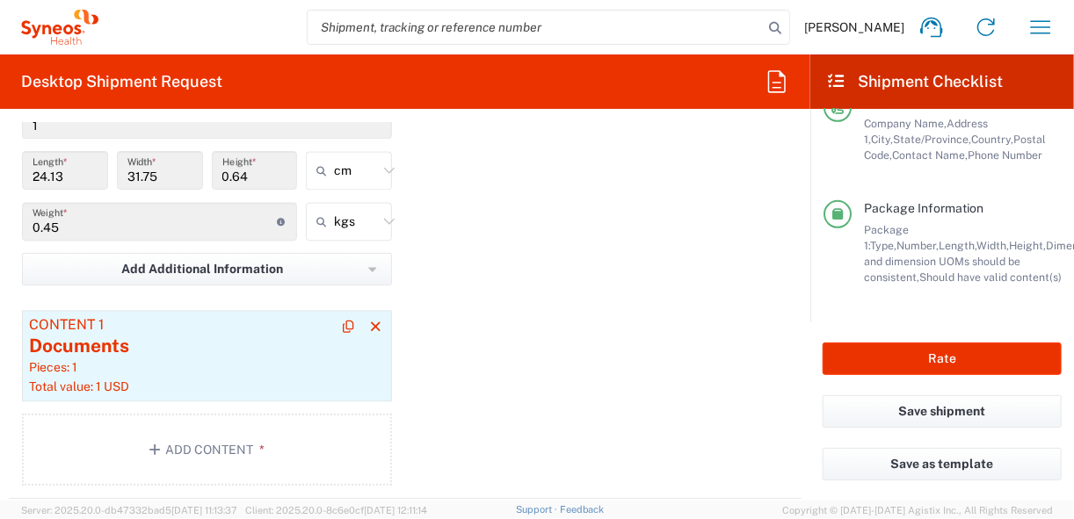
click at [200, 360] on div "Pieces: 1" at bounding box center [207, 368] width 356 height 16
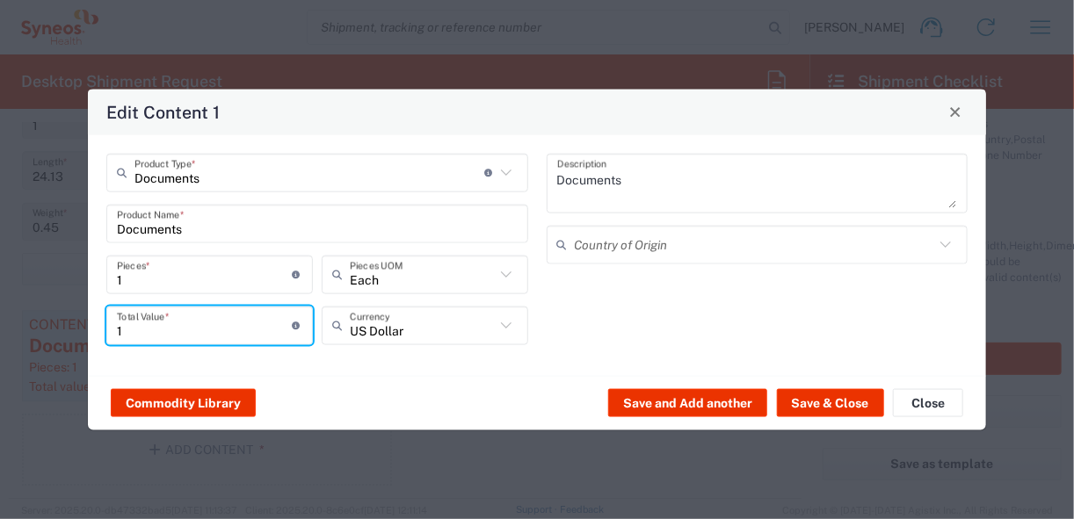
drag, startPoint x: 128, startPoint y: 333, endPoint x: 87, endPoint y: 329, distance: 41.5
click at [88, 329] on div "Documents Product Type * Document: Paper document generated internally by Syneo…" at bounding box center [537, 254] width 898 height 241
type input "0"
click at [861, 406] on button "Save & Close" at bounding box center [830, 403] width 107 height 28
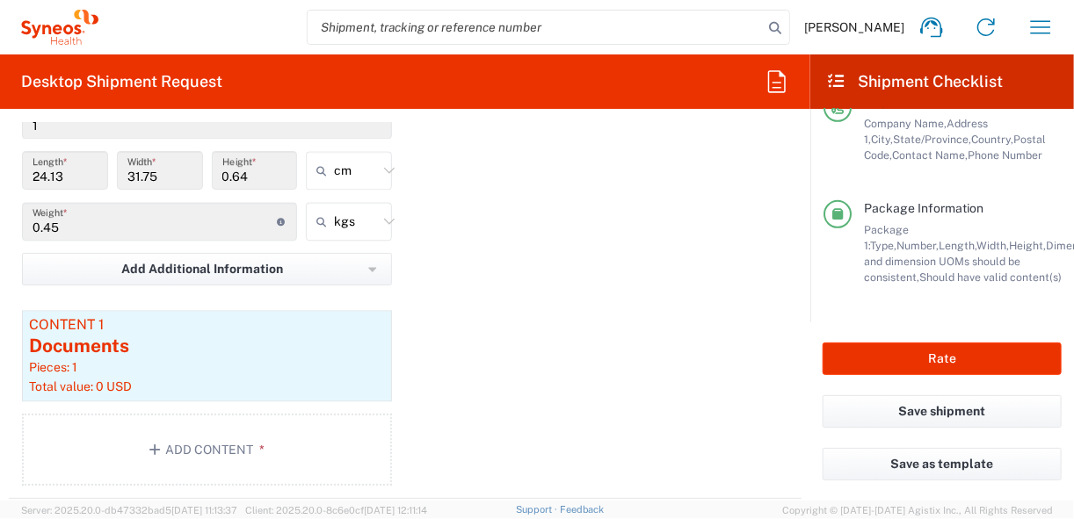
click at [496, 329] on div "Package 1 Envelope Type * Material used to package goods Envelope Large Box Med…" at bounding box center [405, 255] width 793 height 490
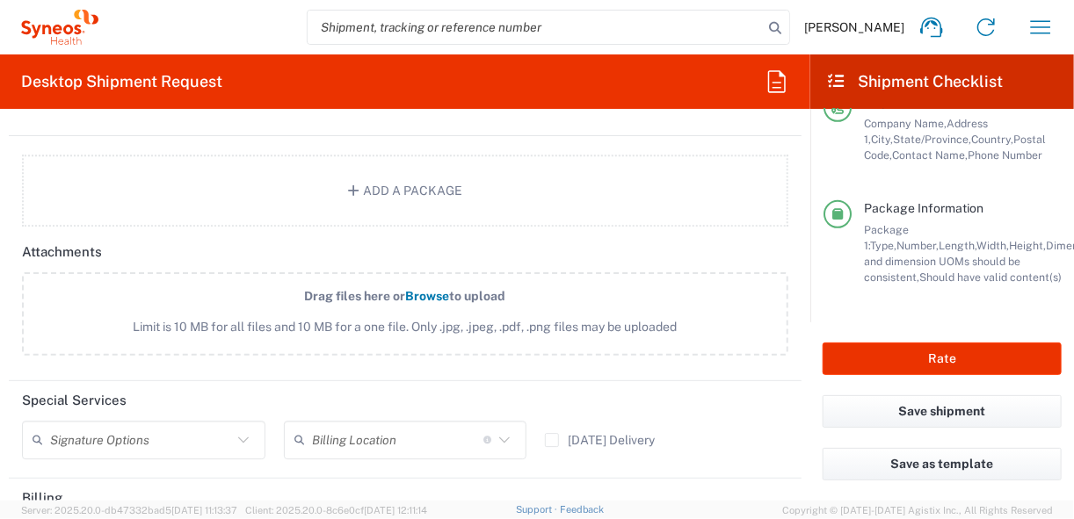
scroll to position [1995, 0]
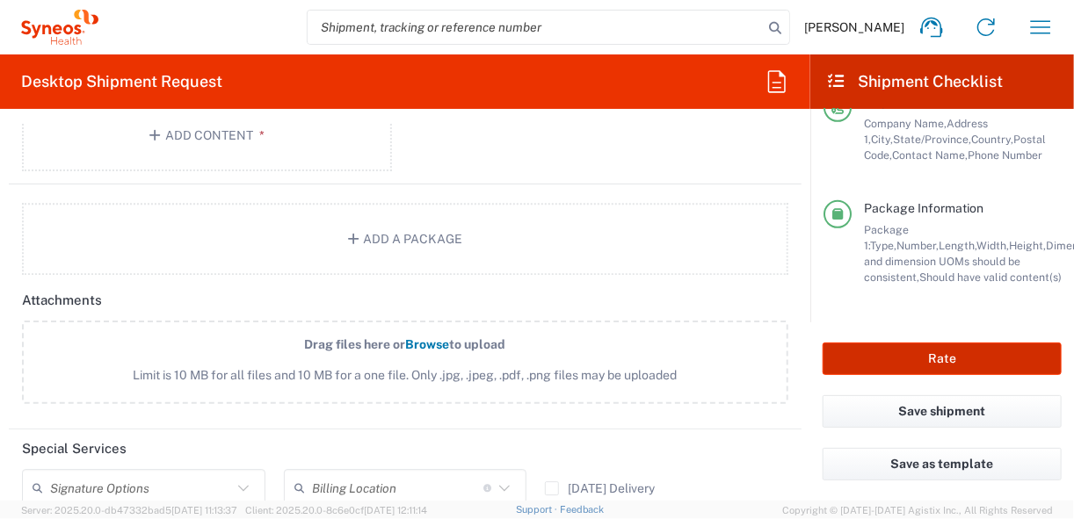
click at [925, 347] on button "Rate" at bounding box center [942, 359] width 239 height 33
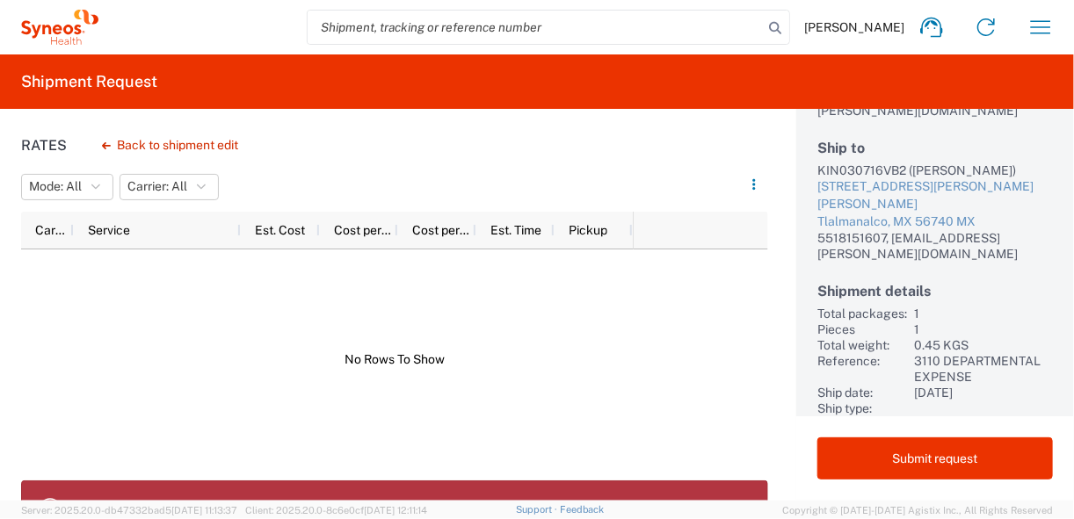
scroll to position [236, 0]
click at [42, 142] on h1 "Rates" at bounding box center [44, 145] width 46 height 17
click at [228, 145] on button "Back to shipment edit" at bounding box center [170, 145] width 164 height 31
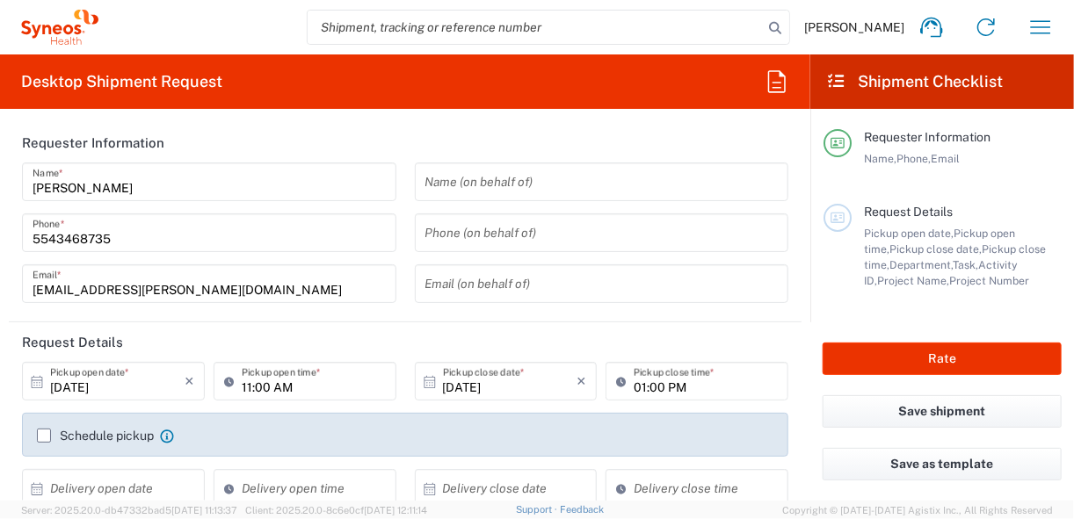
type input "3110"
type input "3110 DEPARTMENTAL EXPENSE"
type input "[GEOGRAPHIC_DATA]"
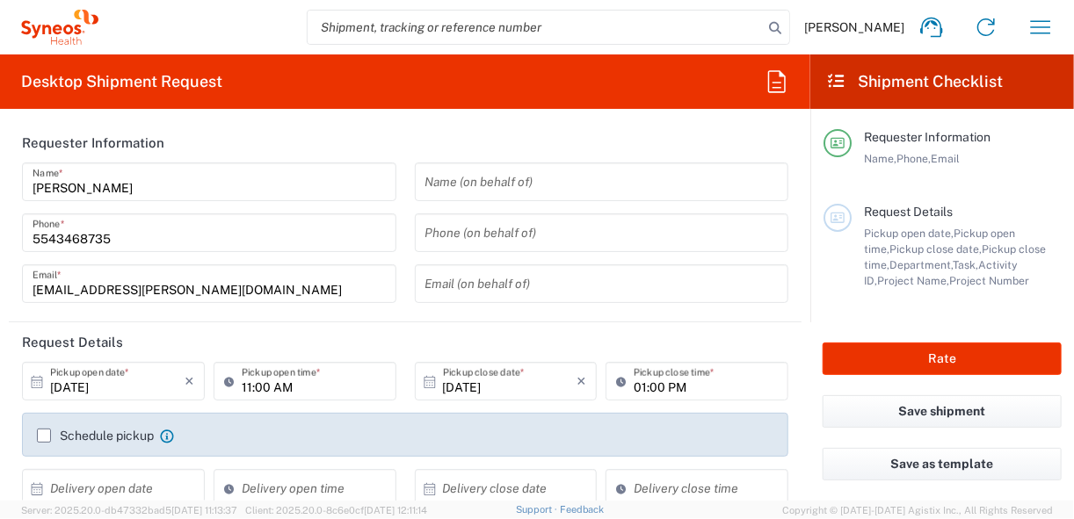
type input "Envelope"
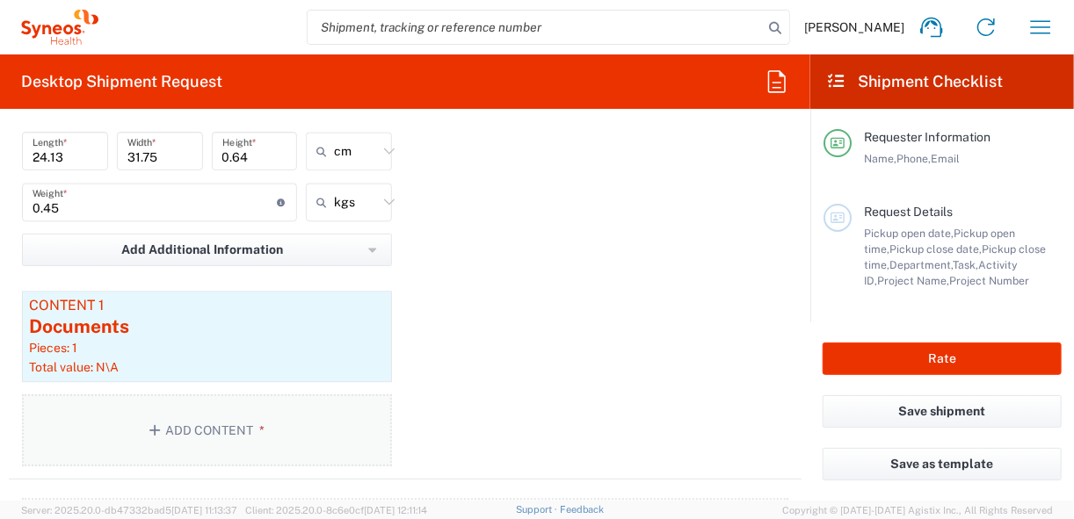
scroll to position [1758, 0]
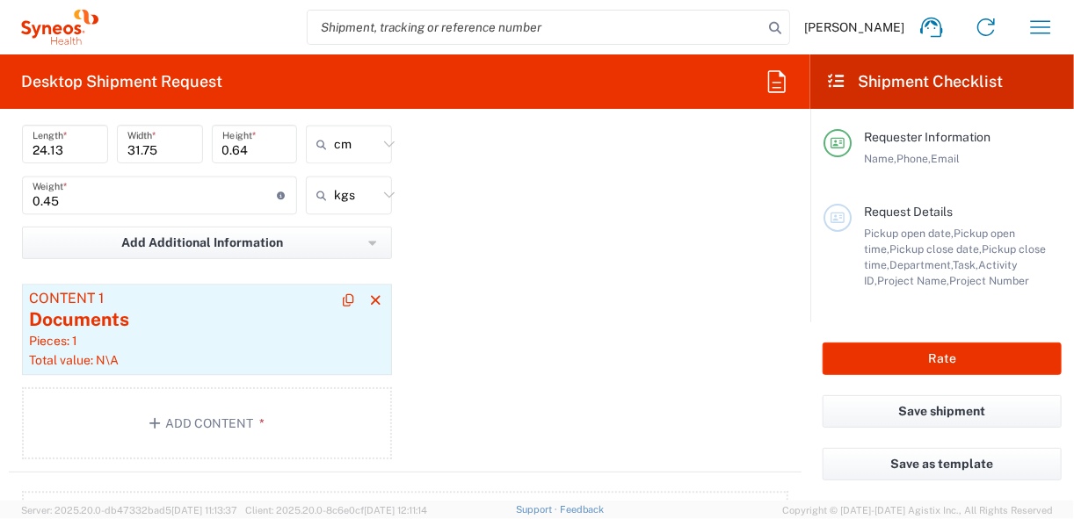
click at [163, 325] on div "Documents" at bounding box center [207, 320] width 356 height 26
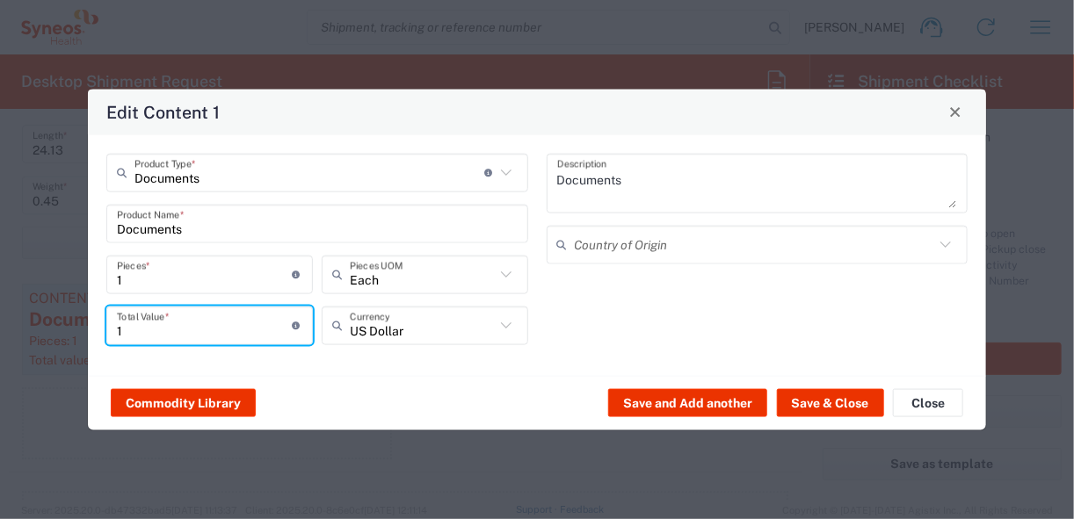
drag, startPoint x: 163, startPoint y: 334, endPoint x: 96, endPoint y: 329, distance: 67.9
click at [96, 329] on div "Documents Product Type * Document: Paper document generated internally by Syneo…" at bounding box center [537, 254] width 898 height 241
click at [835, 401] on button "Save & Close" at bounding box center [830, 403] width 107 height 28
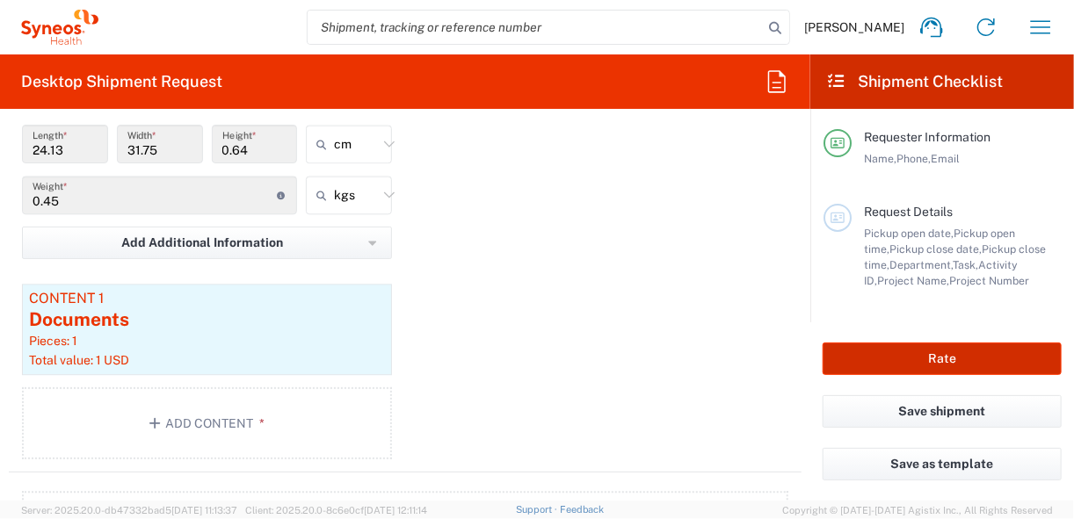
click at [914, 347] on button "Rate" at bounding box center [942, 359] width 239 height 33
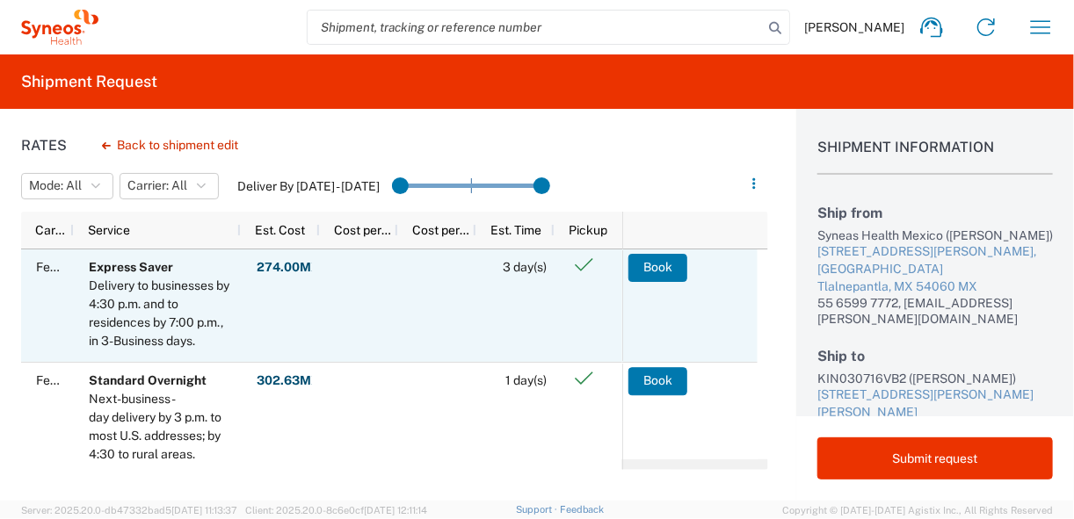
scroll to position [17, 0]
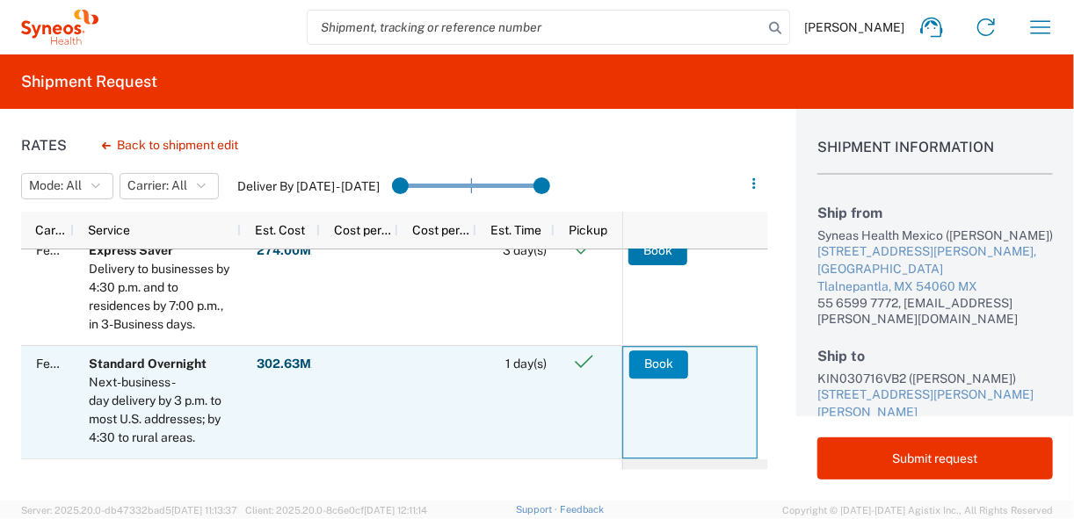
click at [653, 363] on button "Book" at bounding box center [658, 365] width 59 height 28
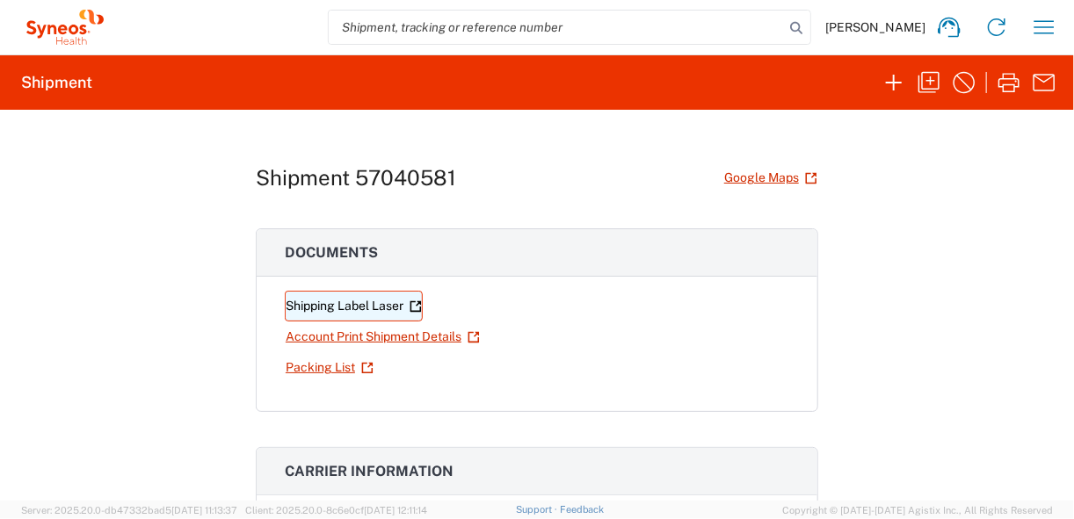
click at [381, 309] on link "Shipping Label Laser" at bounding box center [354, 306] width 138 height 31
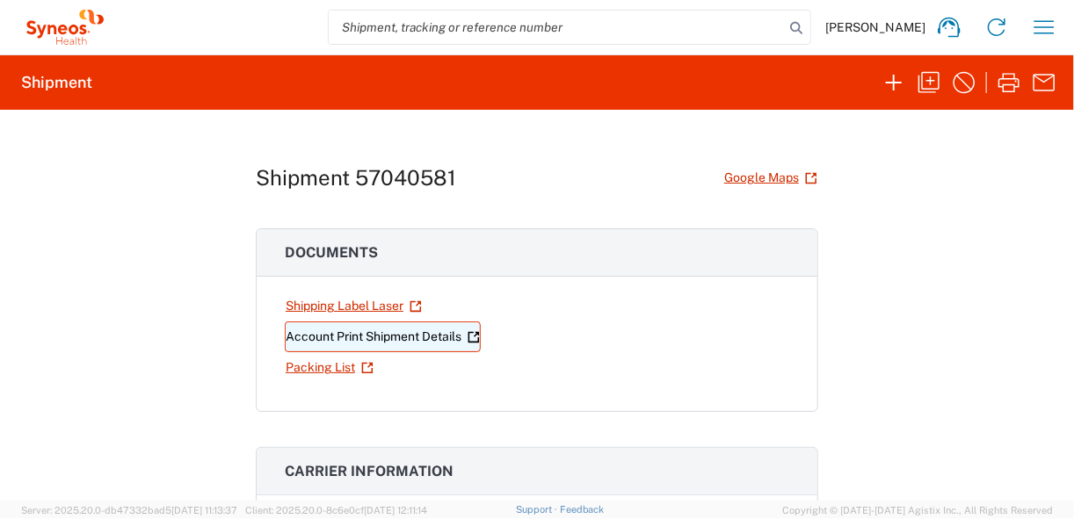
click at [407, 335] on link "Account Print Shipment Details" at bounding box center [383, 337] width 196 height 31
